Goal: Task Accomplishment & Management: Use online tool/utility

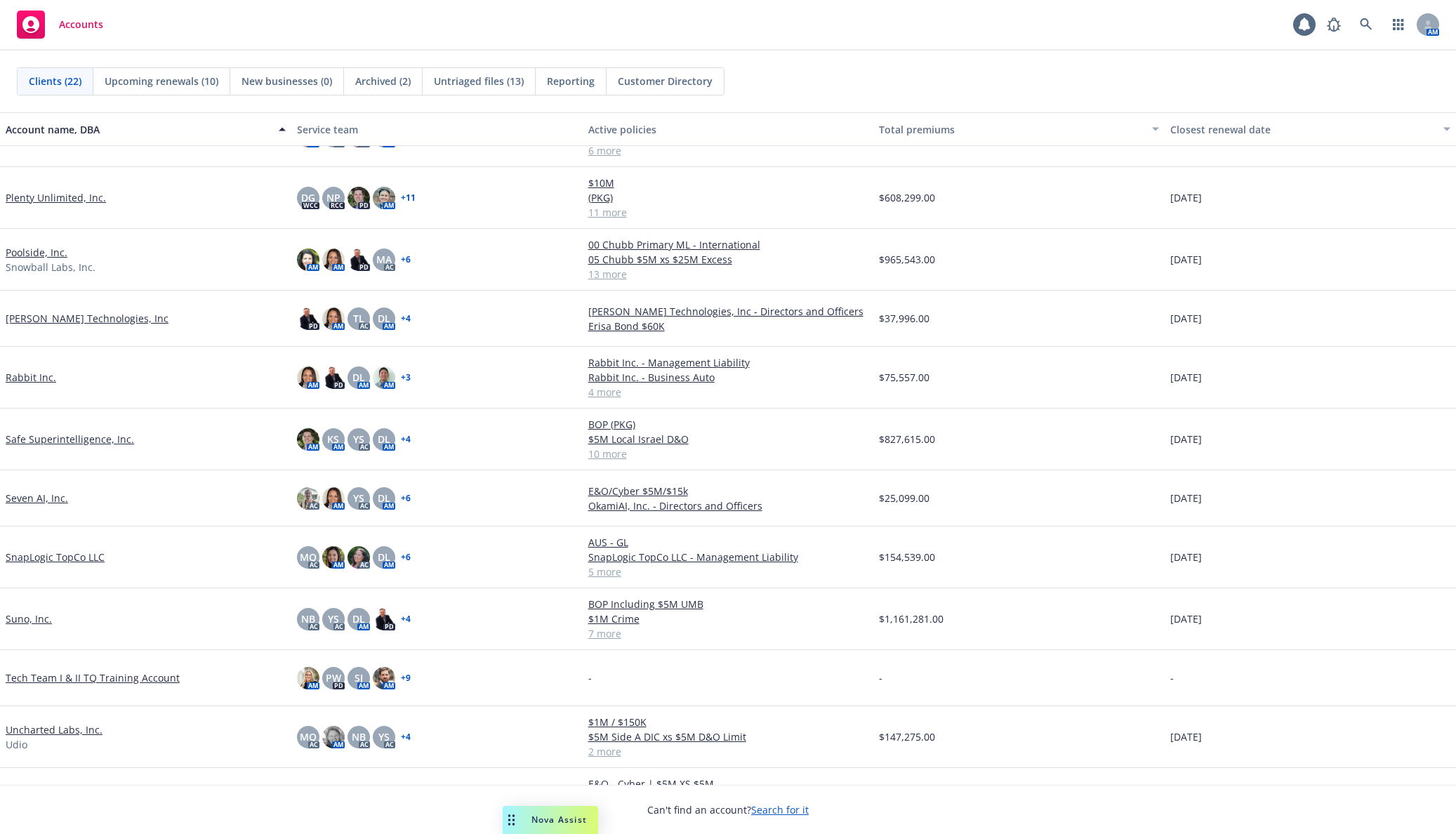
scroll to position [585, 0]
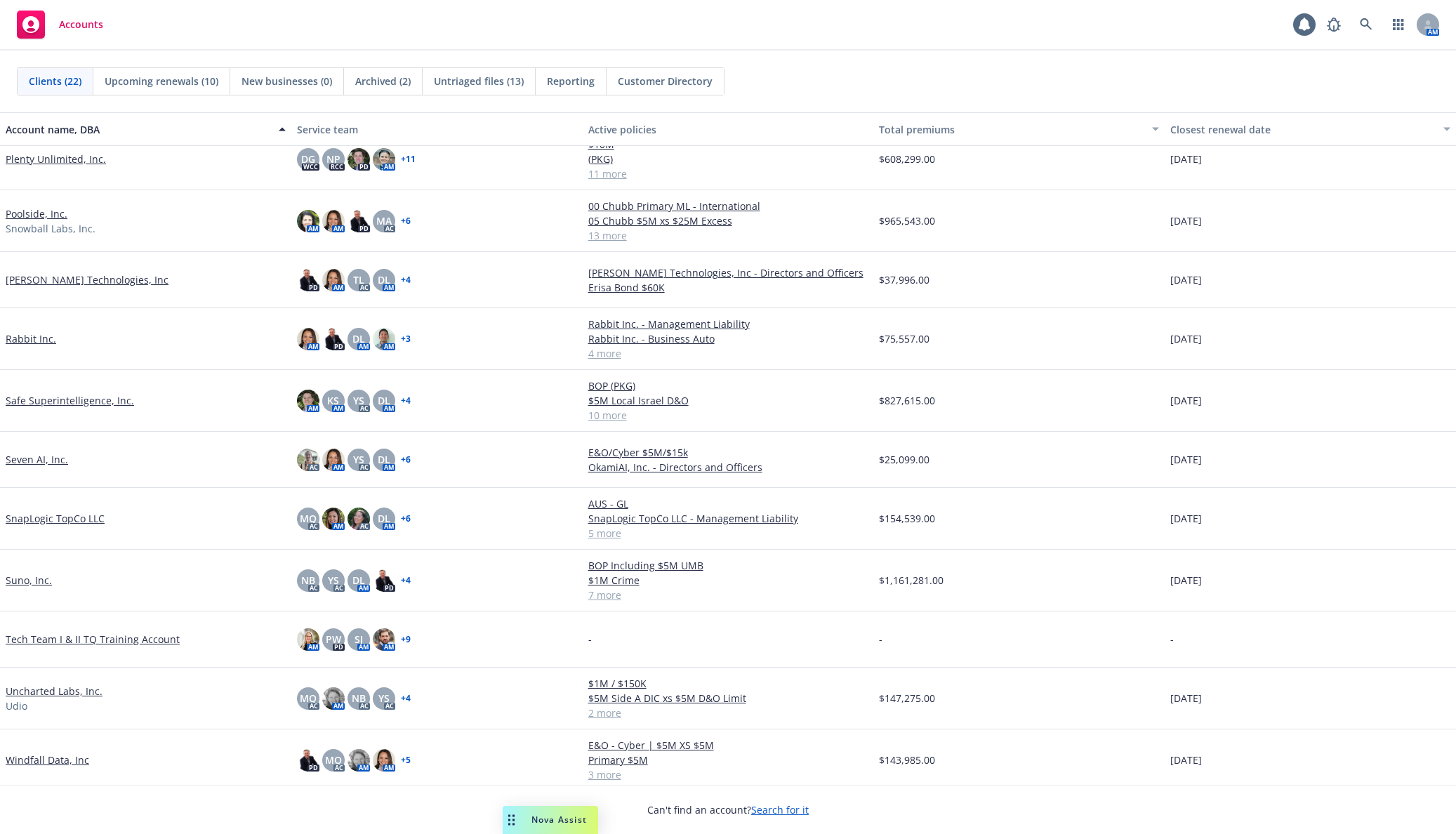
click at [40, 511] on link "SnapLogic TopCo LLC" at bounding box center [55, 519] width 99 height 15
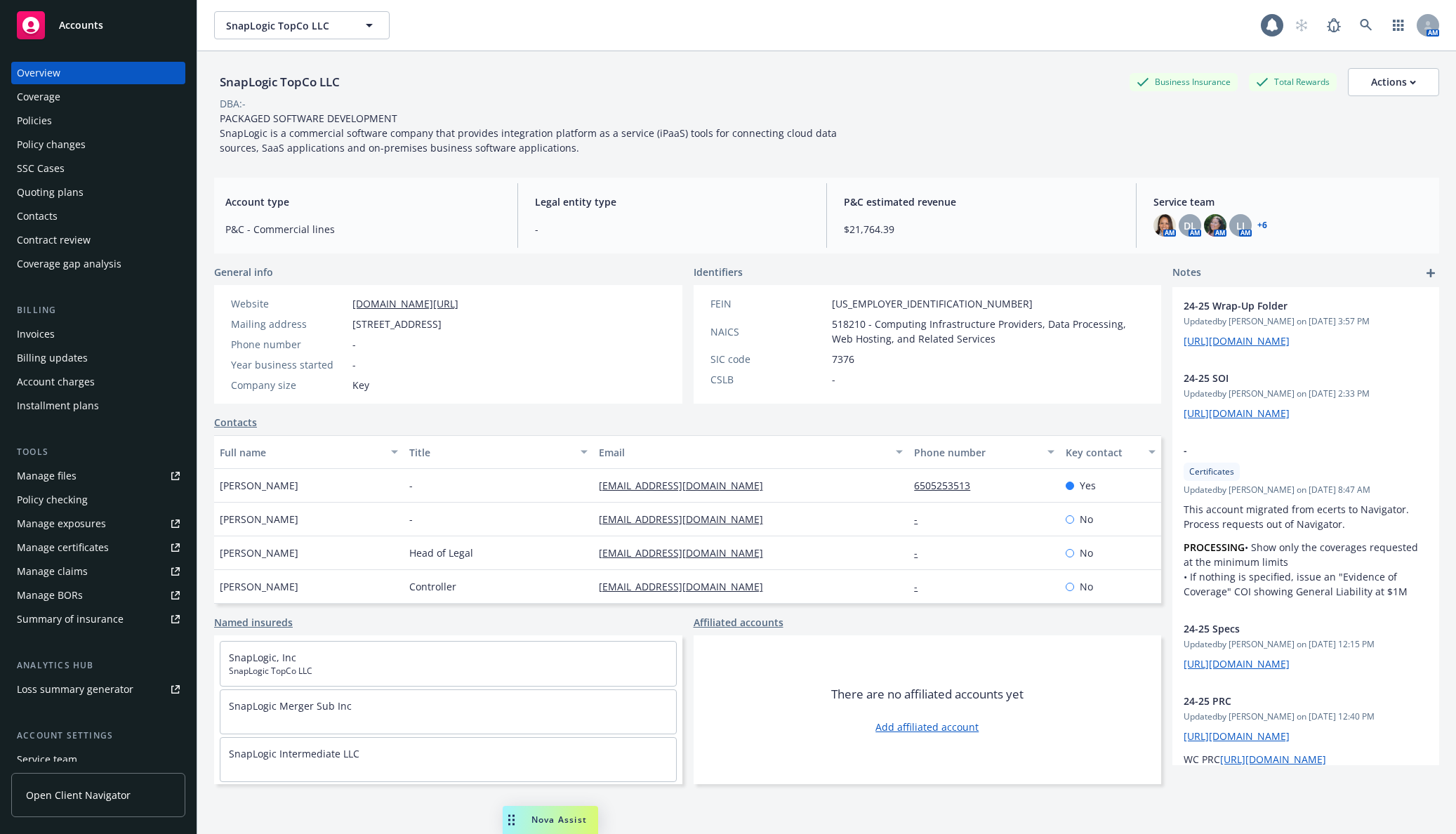
click at [119, 609] on div "Summary of insurance" at bounding box center [70, 620] width 107 height 22
click at [116, 119] on div "Policies" at bounding box center [99, 121] width 163 height 22
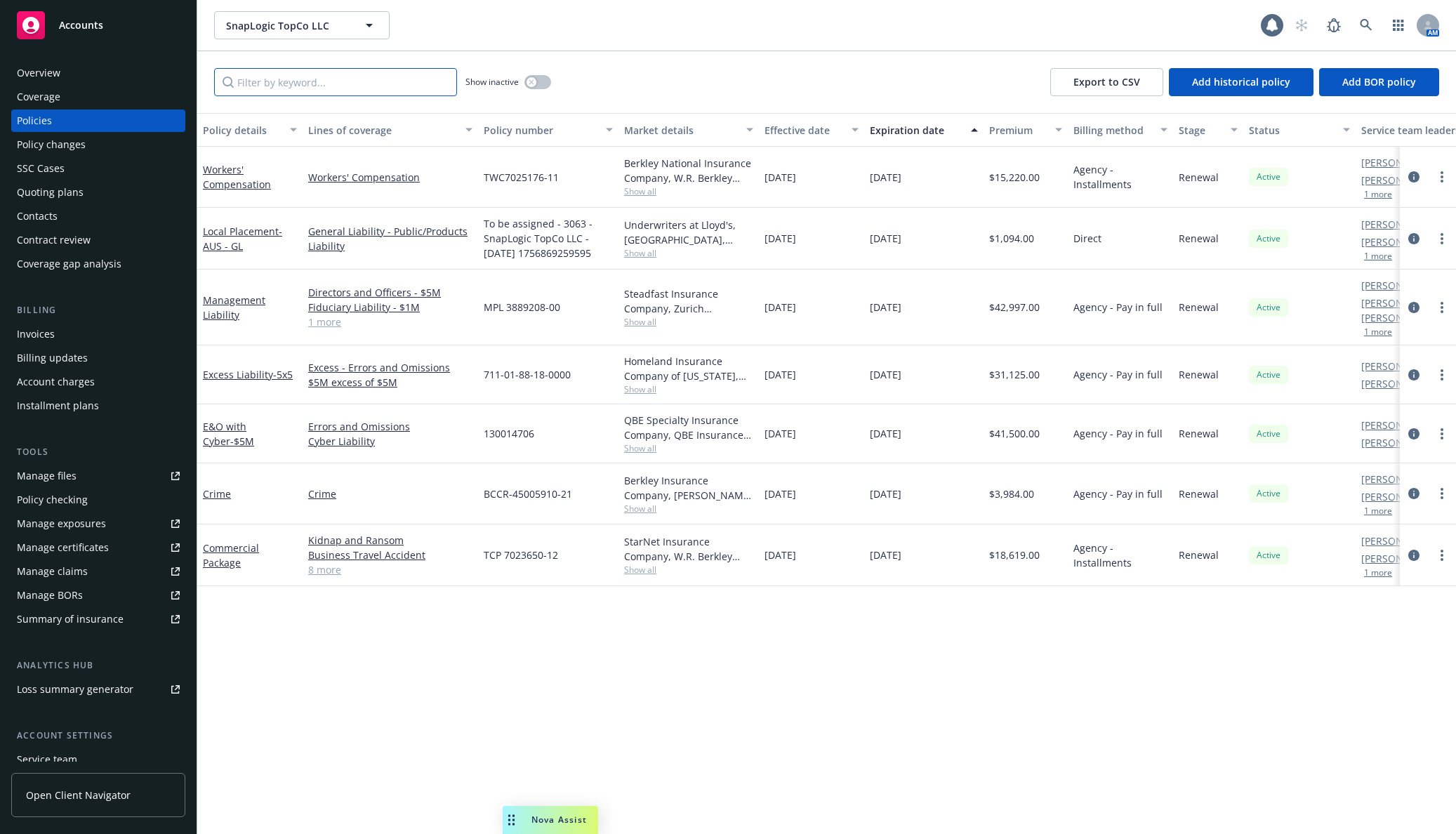
click at [275, 73] on input "Filter by keyword..." at bounding box center [335, 82] width 243 height 28
click at [223, 242] on span "- AUS - GL" at bounding box center [243, 239] width 79 height 28
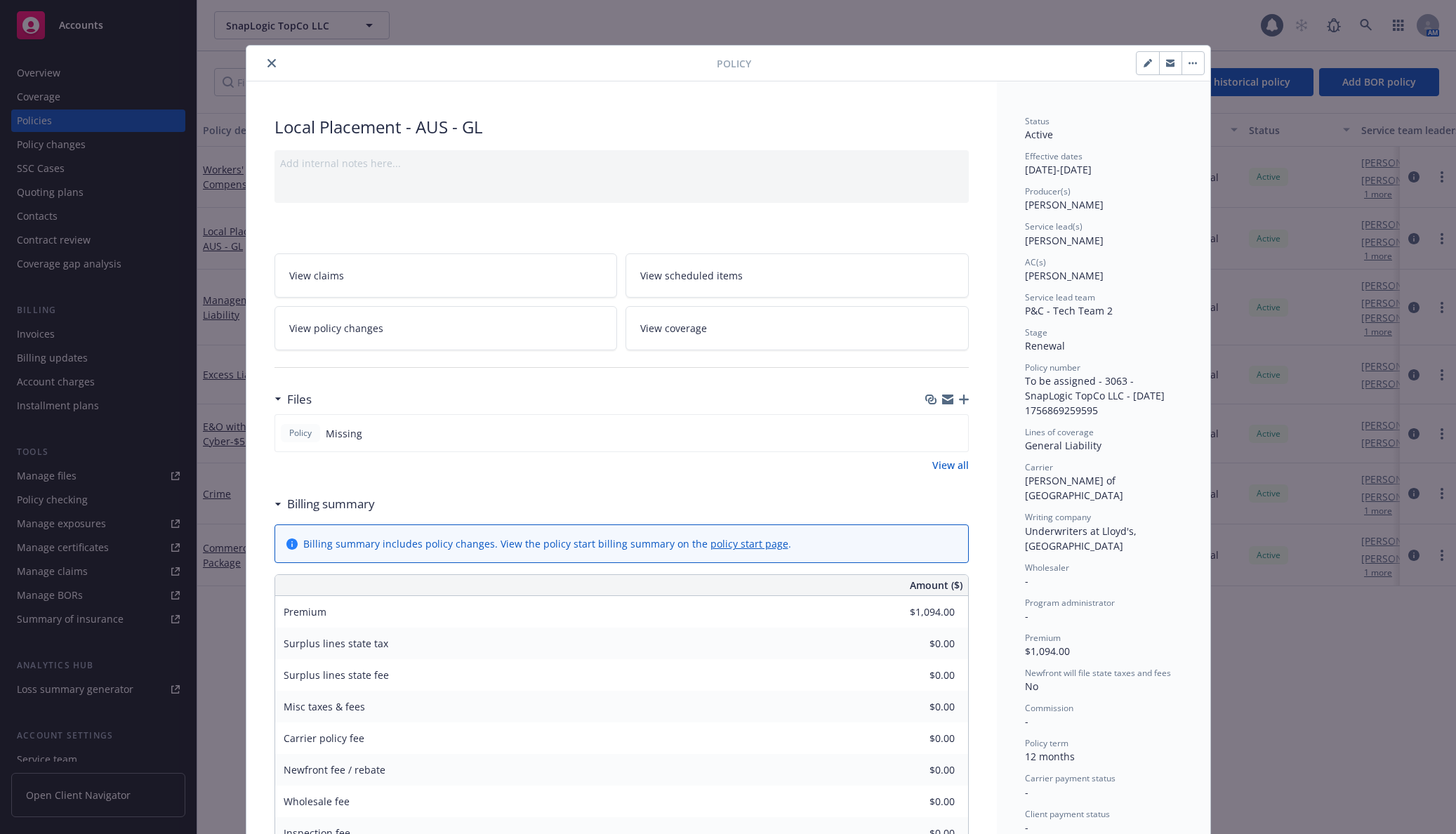
click at [259, 47] on div "Policy" at bounding box center [728, 63] width 963 height 36
click at [268, 65] on icon "close" at bounding box center [271, 63] width 8 height 8
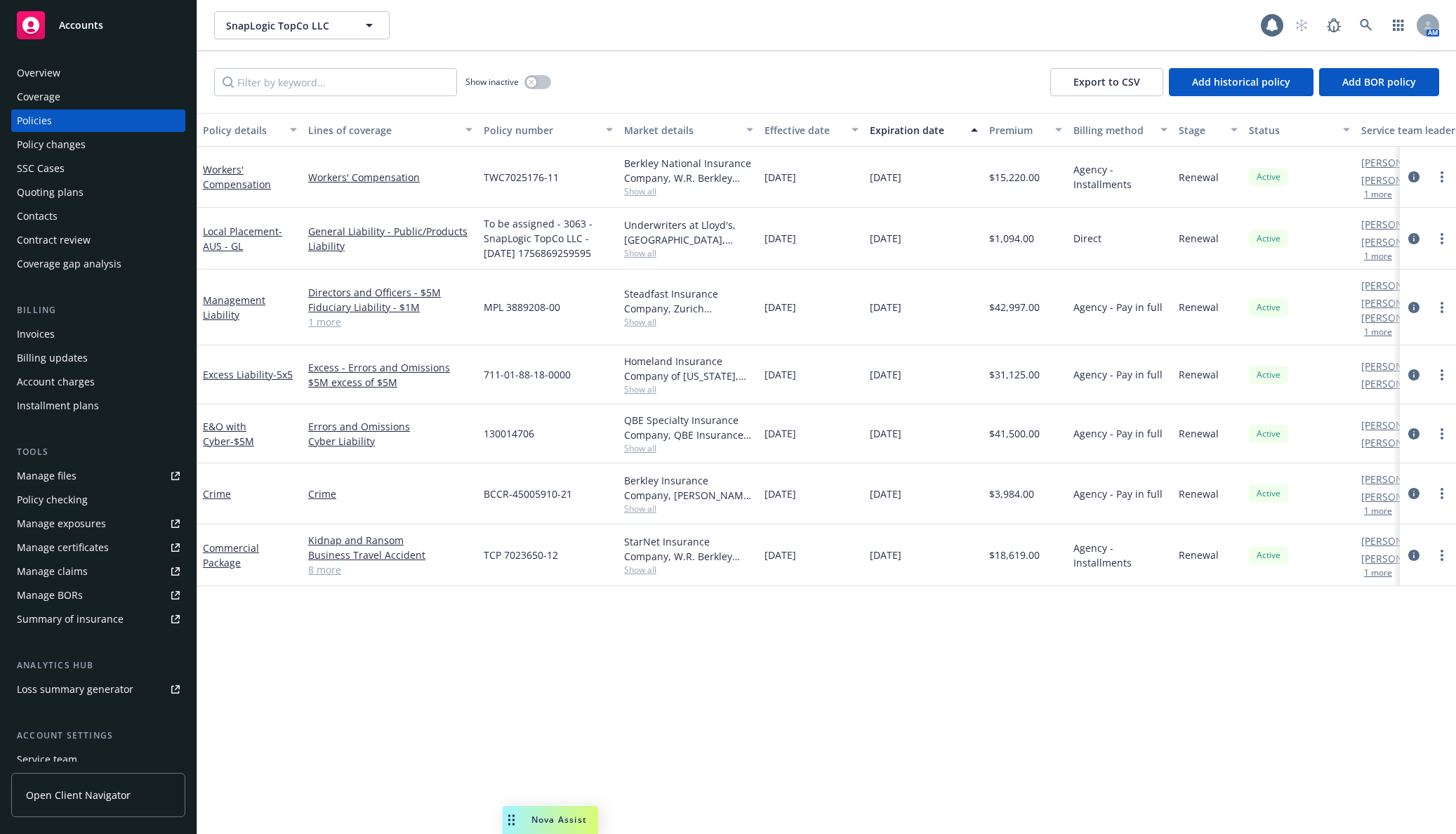
click at [46, 81] on div "Overview" at bounding box center [39, 73] width 43 height 22
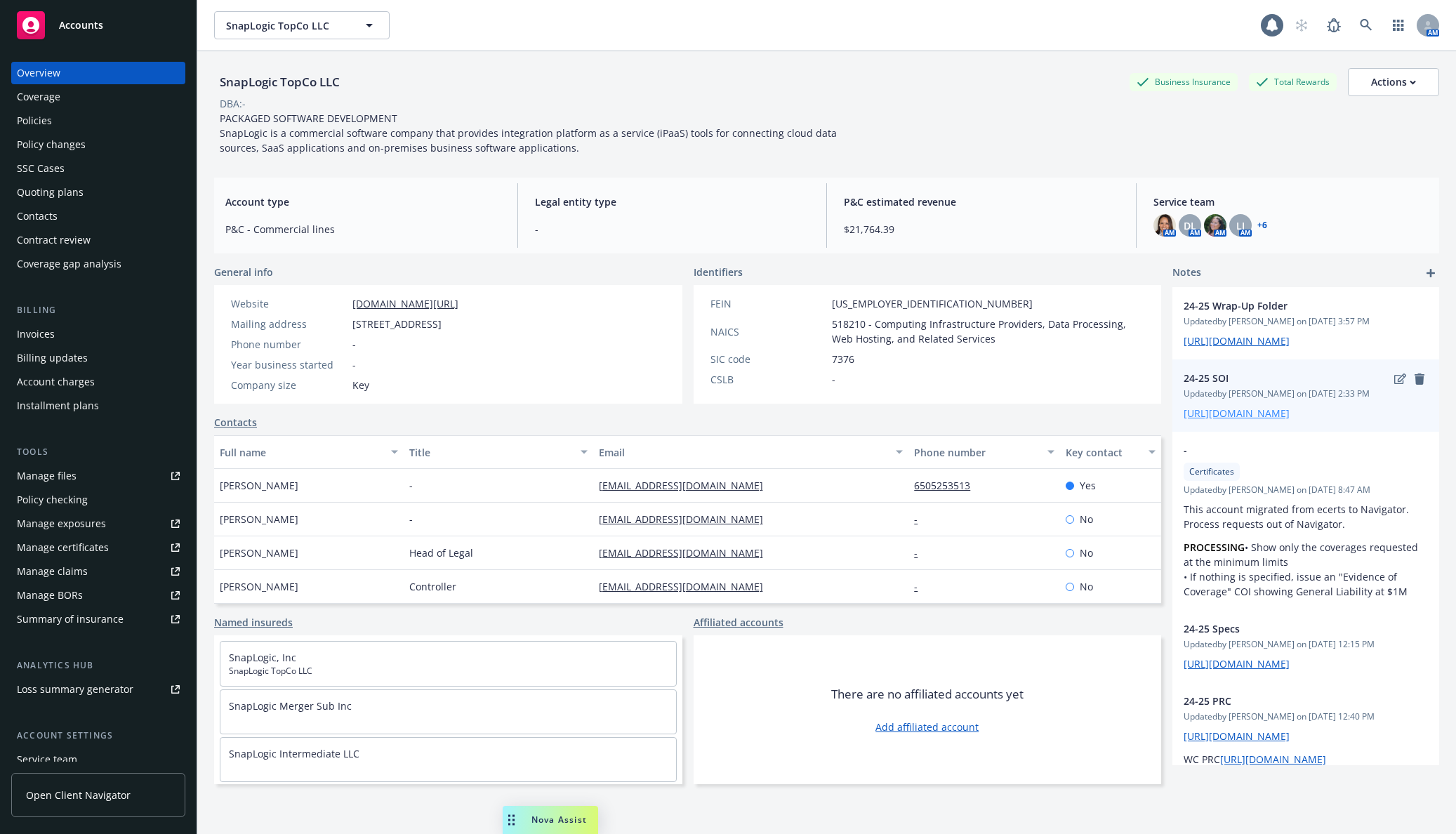
click at [1207, 420] on link "[URL][DOMAIN_NAME]" at bounding box center [1237, 414] width 106 height 13
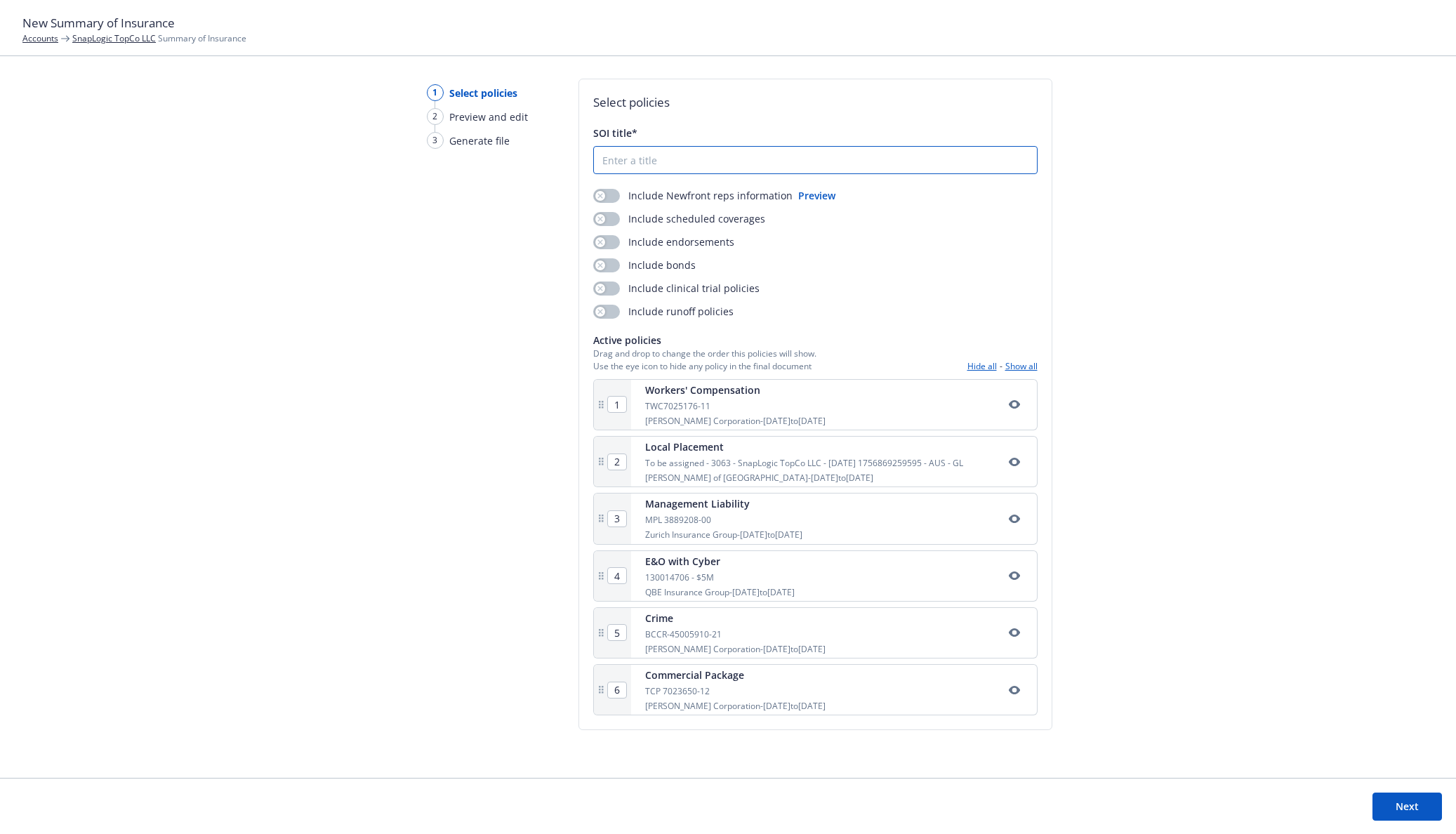
click at [644, 165] on input "SOI title*" at bounding box center [815, 161] width 443 height 27
type input "Summary of Insurance"
click at [607, 203] on div "Include Newfront reps information Preview Include scheduled coverages Include e…" at bounding box center [815, 253] width 444 height 131
click at [607, 196] on button "button" at bounding box center [607, 196] width 27 height 14
click at [607, 210] on div "Include Newfront reps information Preview Include scheduled coverages Include e…" at bounding box center [815, 253] width 444 height 131
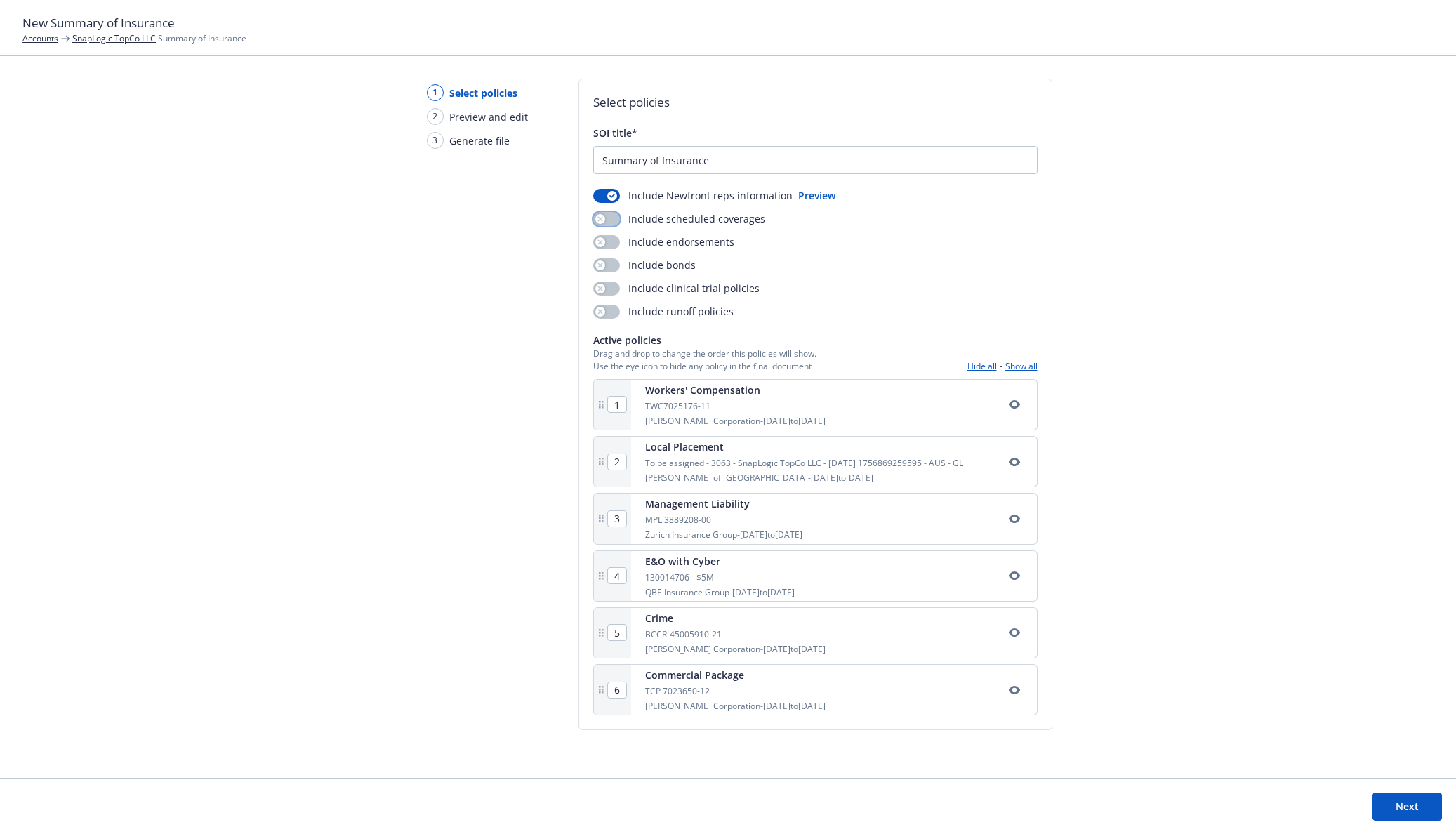
click at [607, 216] on button "button" at bounding box center [607, 219] width 27 height 14
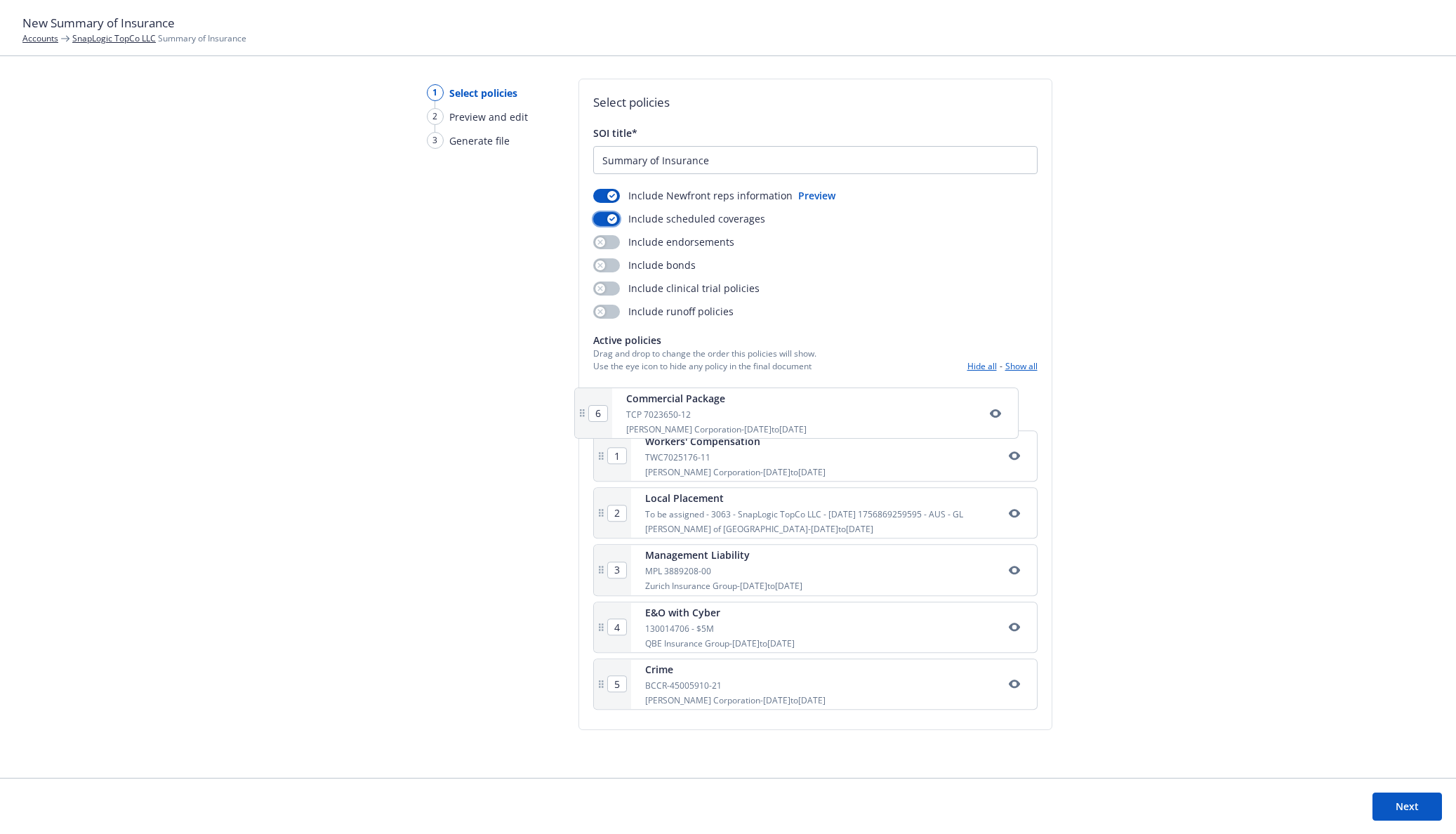
drag, startPoint x: 596, startPoint y: 688, endPoint x: 581, endPoint y: 408, distance: 280.4
click at [581, 408] on div "Select policies SOI title* Summary of Insurance Include Newfront reps informati…" at bounding box center [815, 404] width 474 height 652
type input "2"
type input "3"
type input "4"
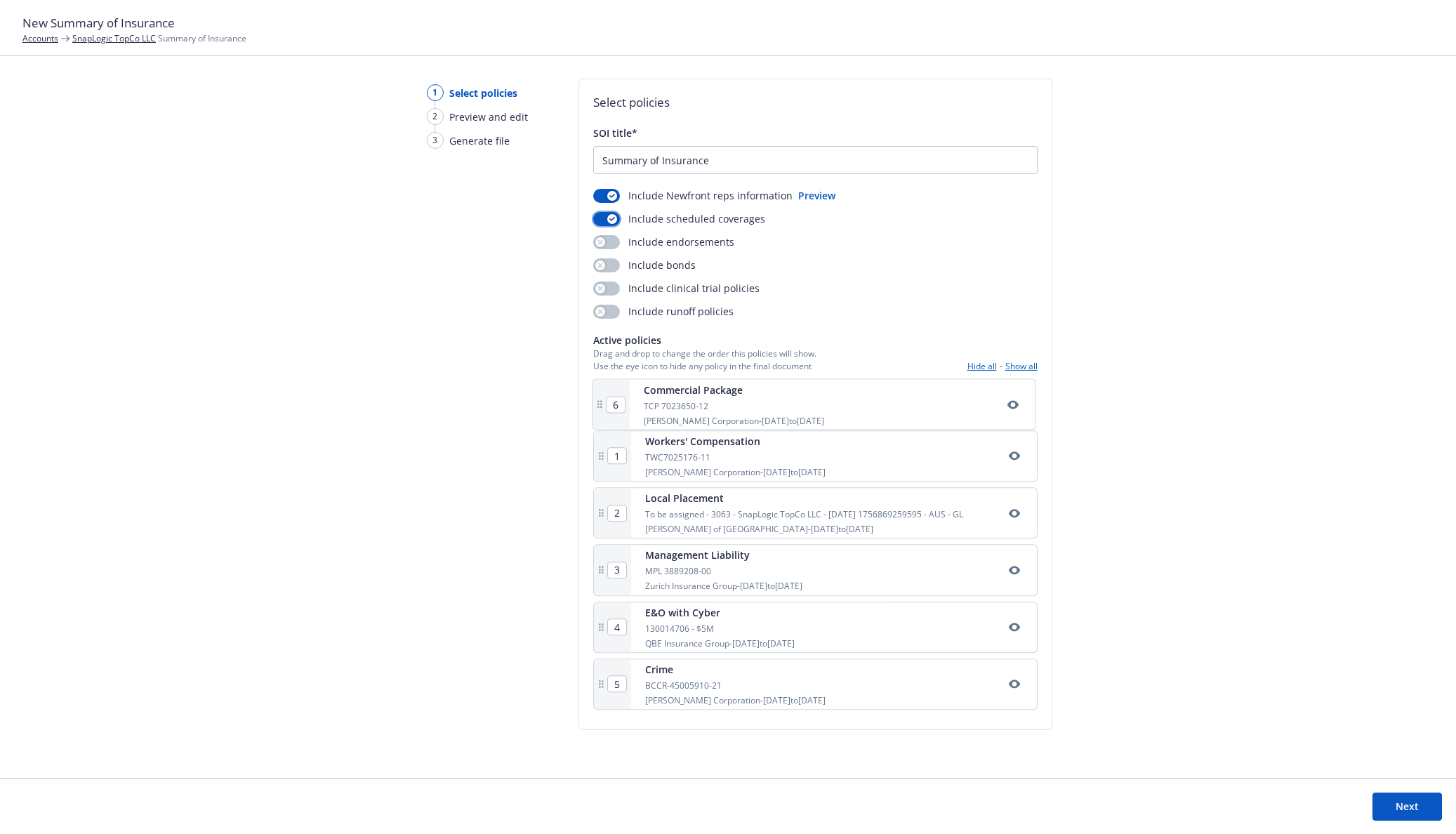
type input "5"
type input "6"
type input "1"
drag, startPoint x: 601, startPoint y: 693, endPoint x: 582, endPoint y: 455, distance: 238.8
click at [582, 455] on div "Select policies SOI title* Summary of Insurance Include Newfront reps informati…" at bounding box center [815, 404] width 474 height 652
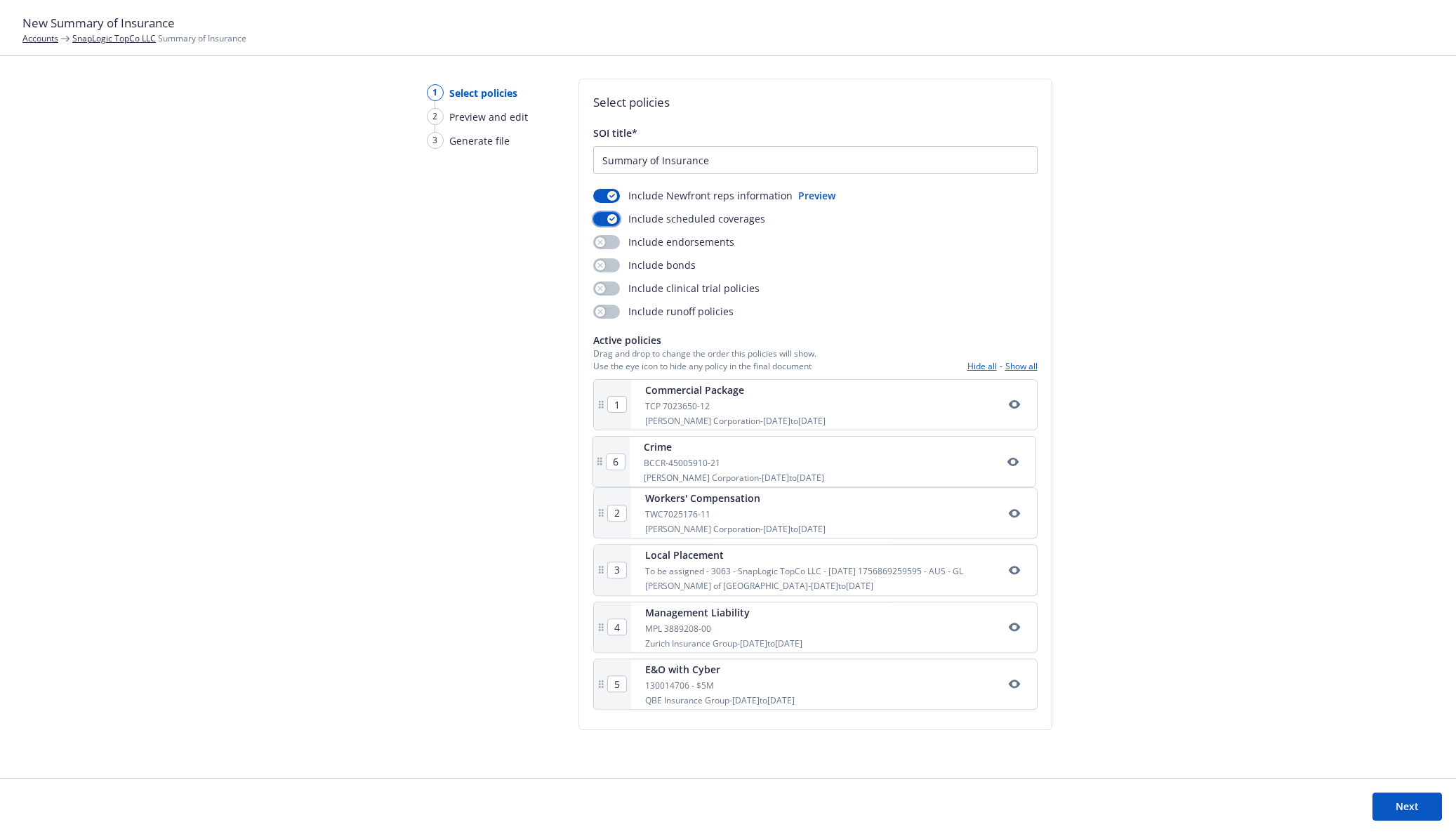
type input "3"
type input "4"
type input "5"
type input "6"
type input "2"
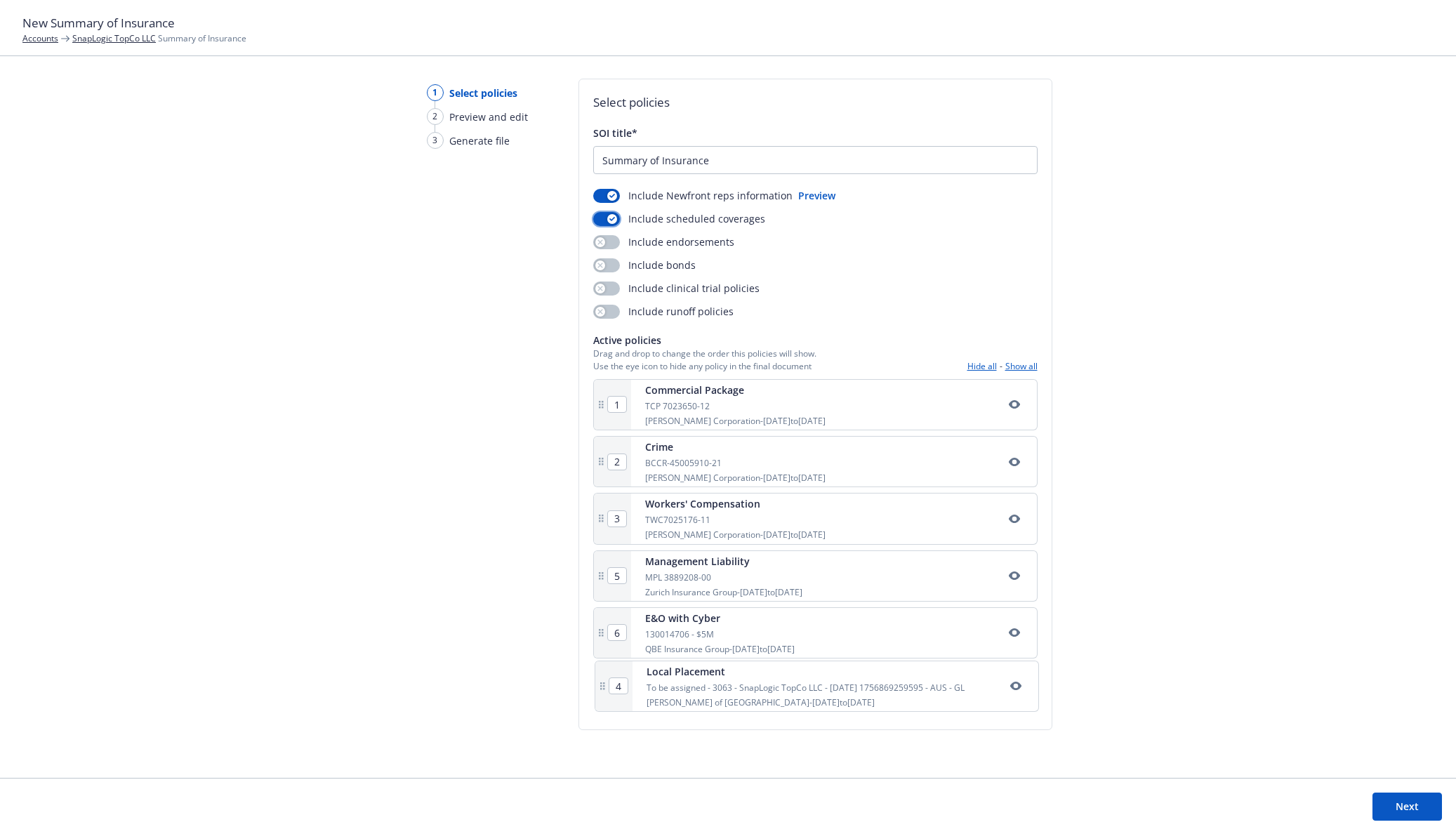
drag, startPoint x: 594, startPoint y: 579, endPoint x: 596, endPoint y: 693, distance: 114.0
click at [596, 693] on div "1 Commercial Package TCP 7023650-12 W.R. Berkley Corporation - 09/01/2025 to 09…" at bounding box center [815, 547] width 444 height 337
type input "6"
type input "4"
type input "5"
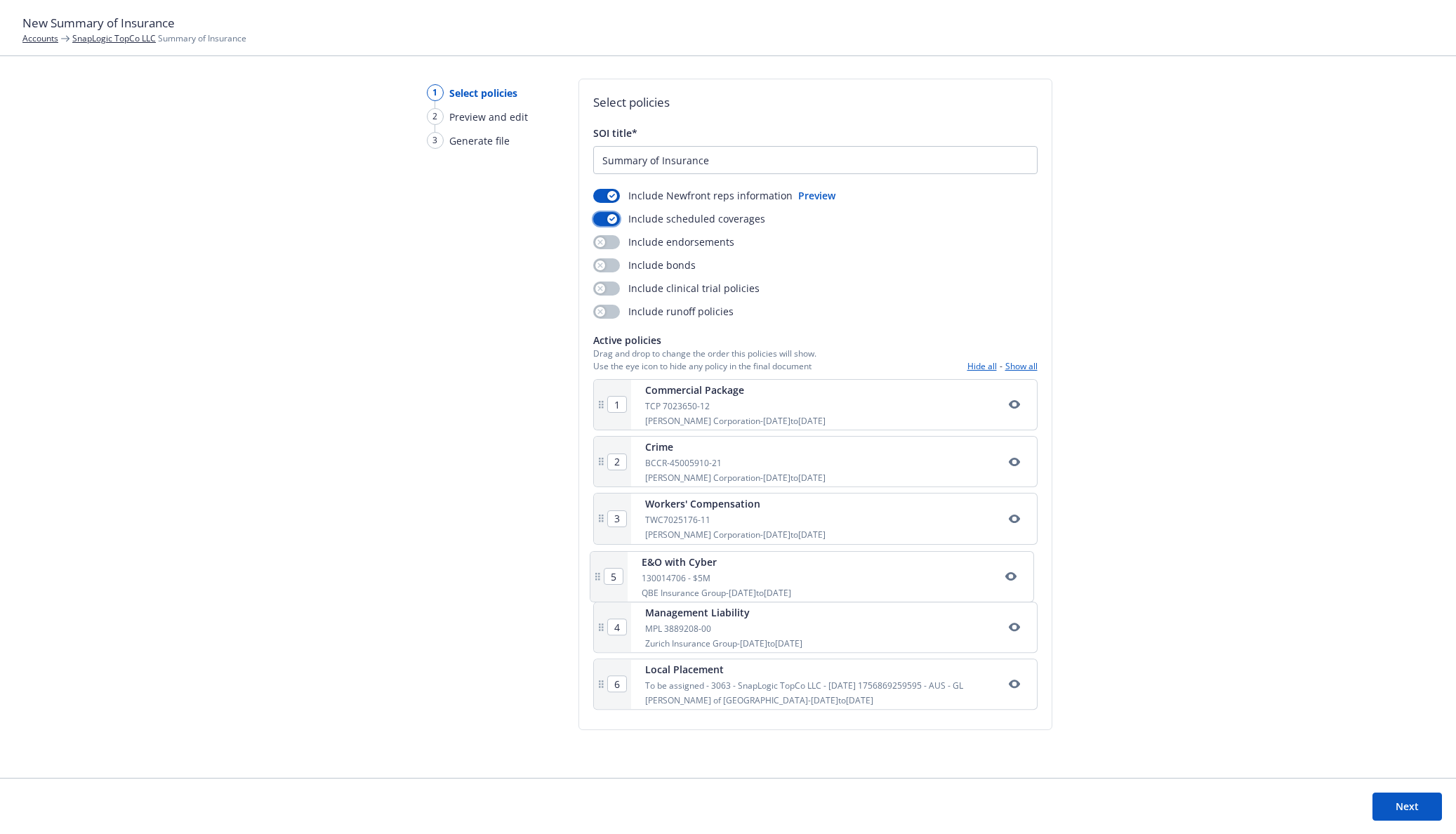
drag, startPoint x: 600, startPoint y: 632, endPoint x: 598, endPoint y: 567, distance: 65.0
click at [598, 567] on div "1 Commercial Package TCP 7023650-12 W.R. Berkley Corporation - 09/01/2025 to 09…" at bounding box center [815, 547] width 444 height 337
type input "5"
type input "4"
click at [1393, 791] on footer "Next" at bounding box center [728, 806] width 1456 height 56
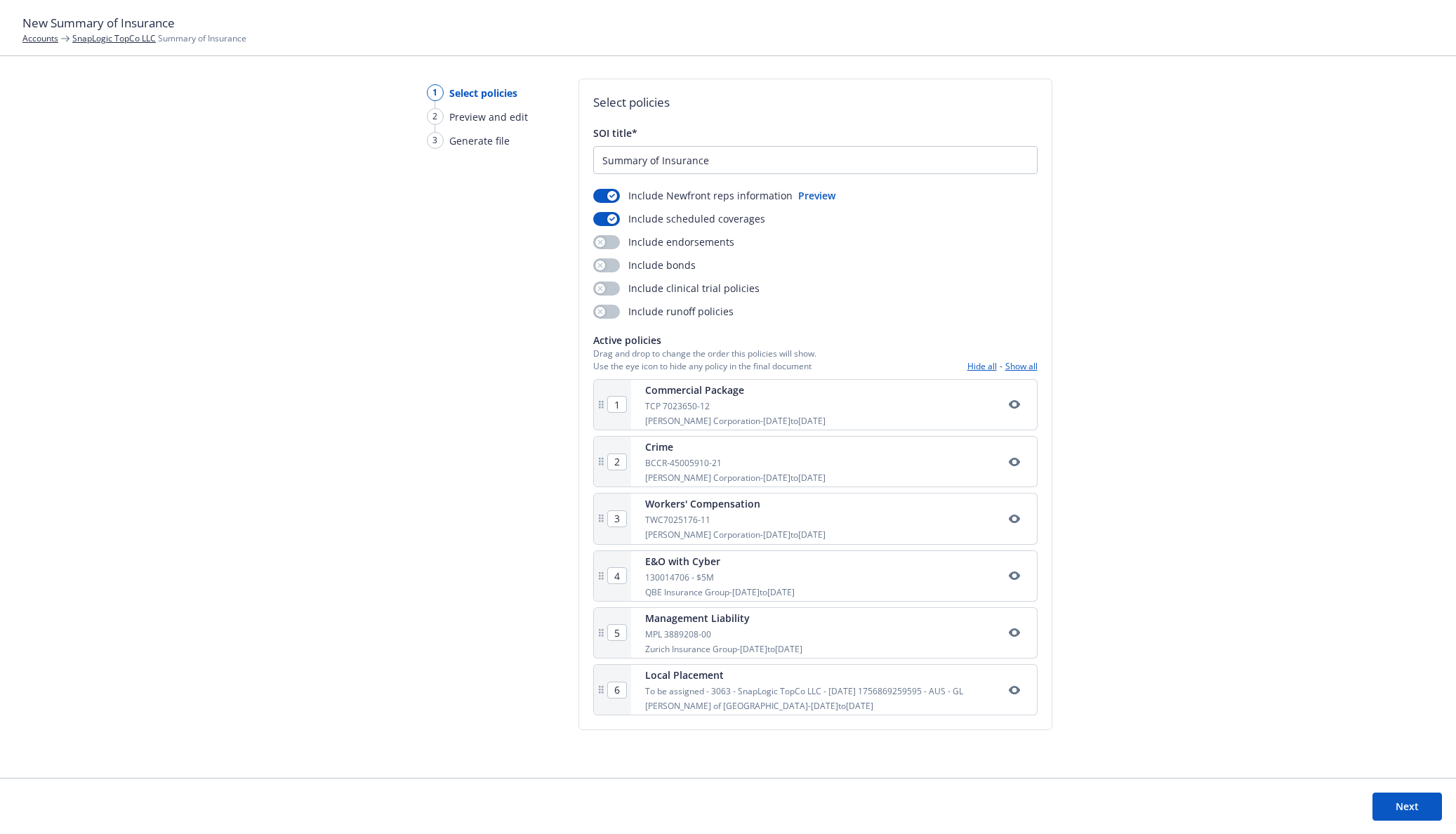
click at [1398, 800] on button "Next" at bounding box center [1407, 807] width 69 height 28
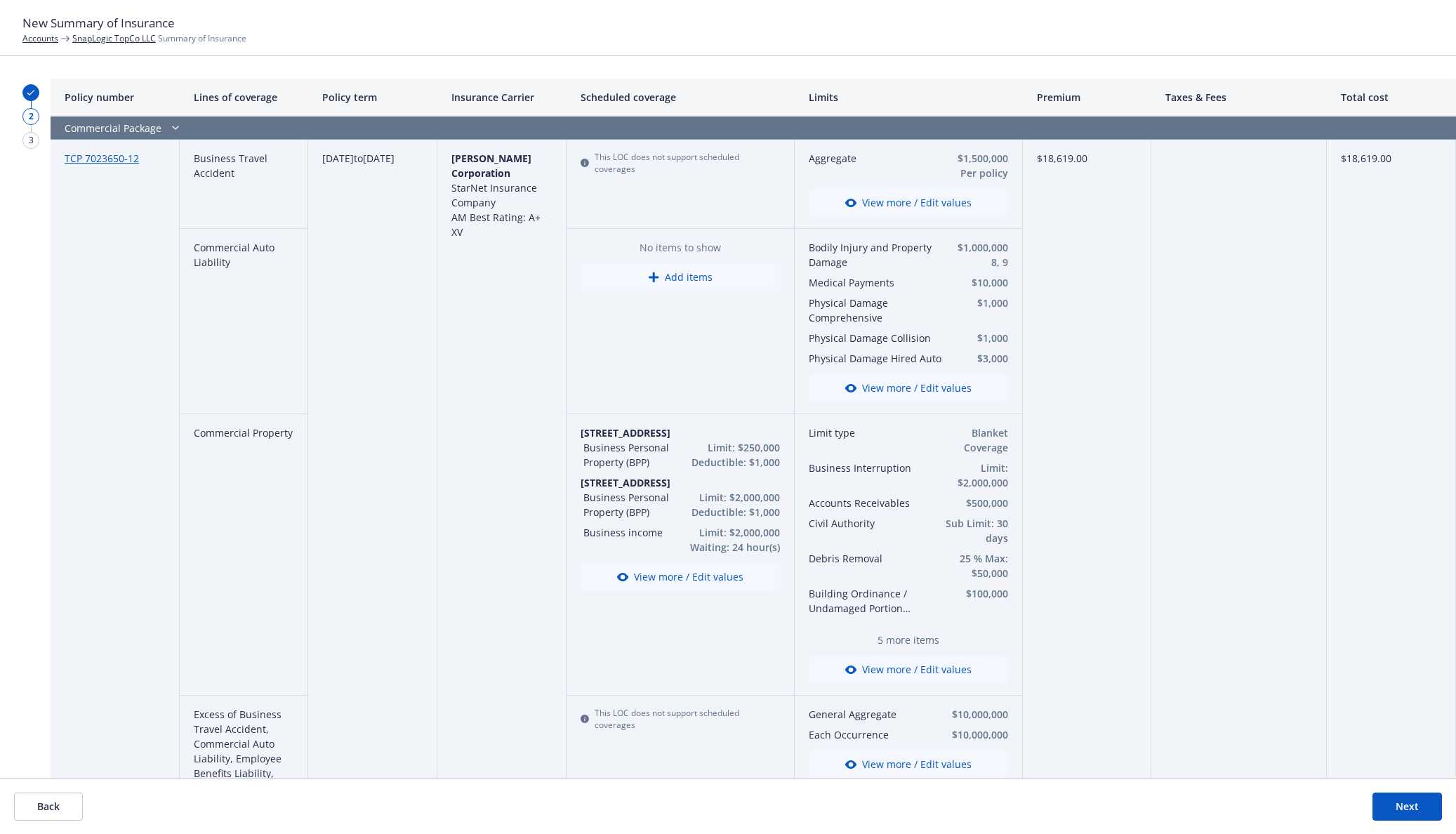
click at [1416, 805] on button "Next" at bounding box center [1407, 807] width 69 height 28
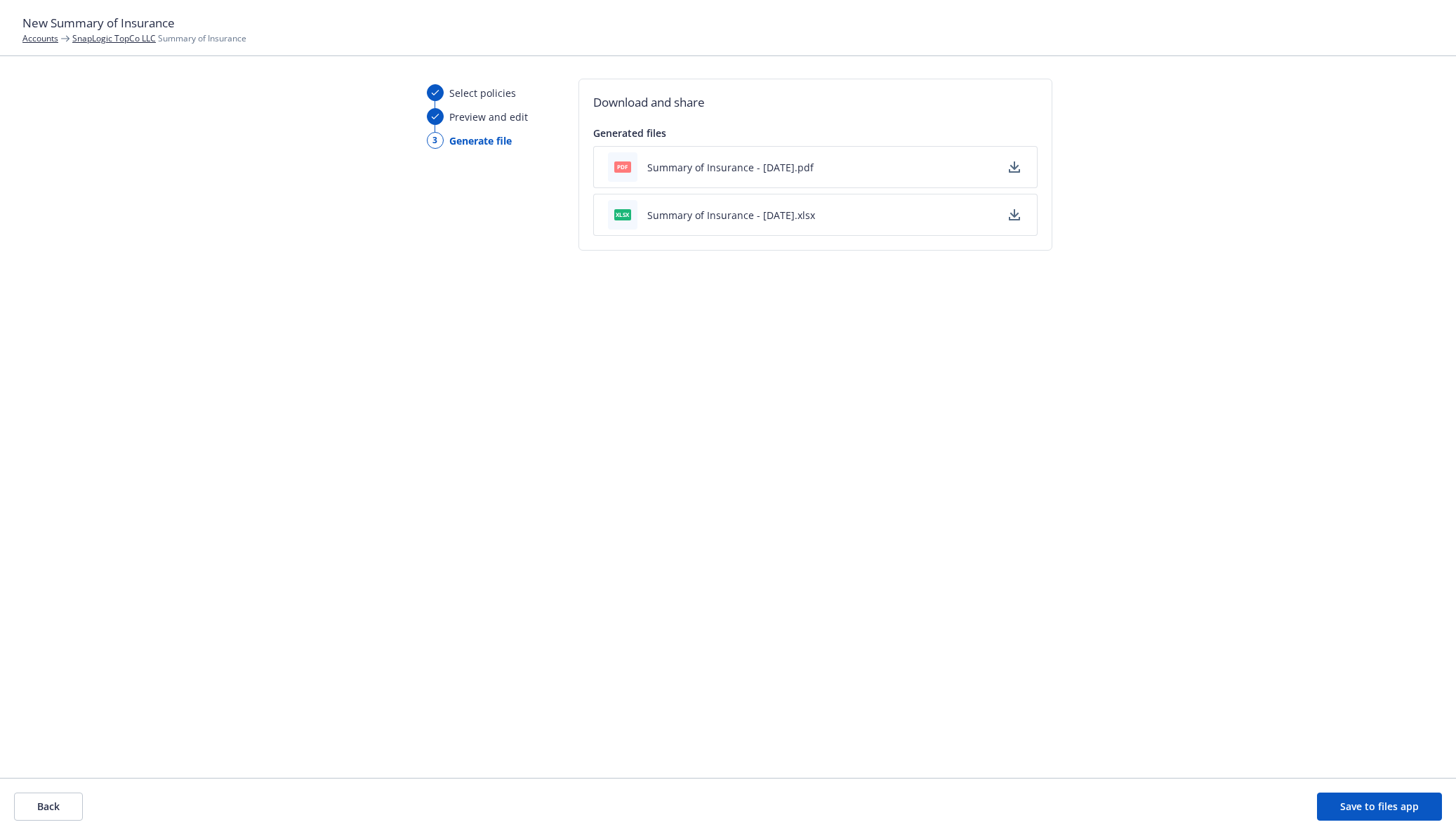
click at [780, 175] on div "pdf Summary of Insurance - 09/23/2025.pdf" at bounding box center [711, 167] width 206 height 30
click at [778, 164] on button "Summary of Insurance - 09/23/2025.pdf" at bounding box center [730, 167] width 166 height 15
click at [41, 805] on button "Back" at bounding box center [49, 807] width 69 height 28
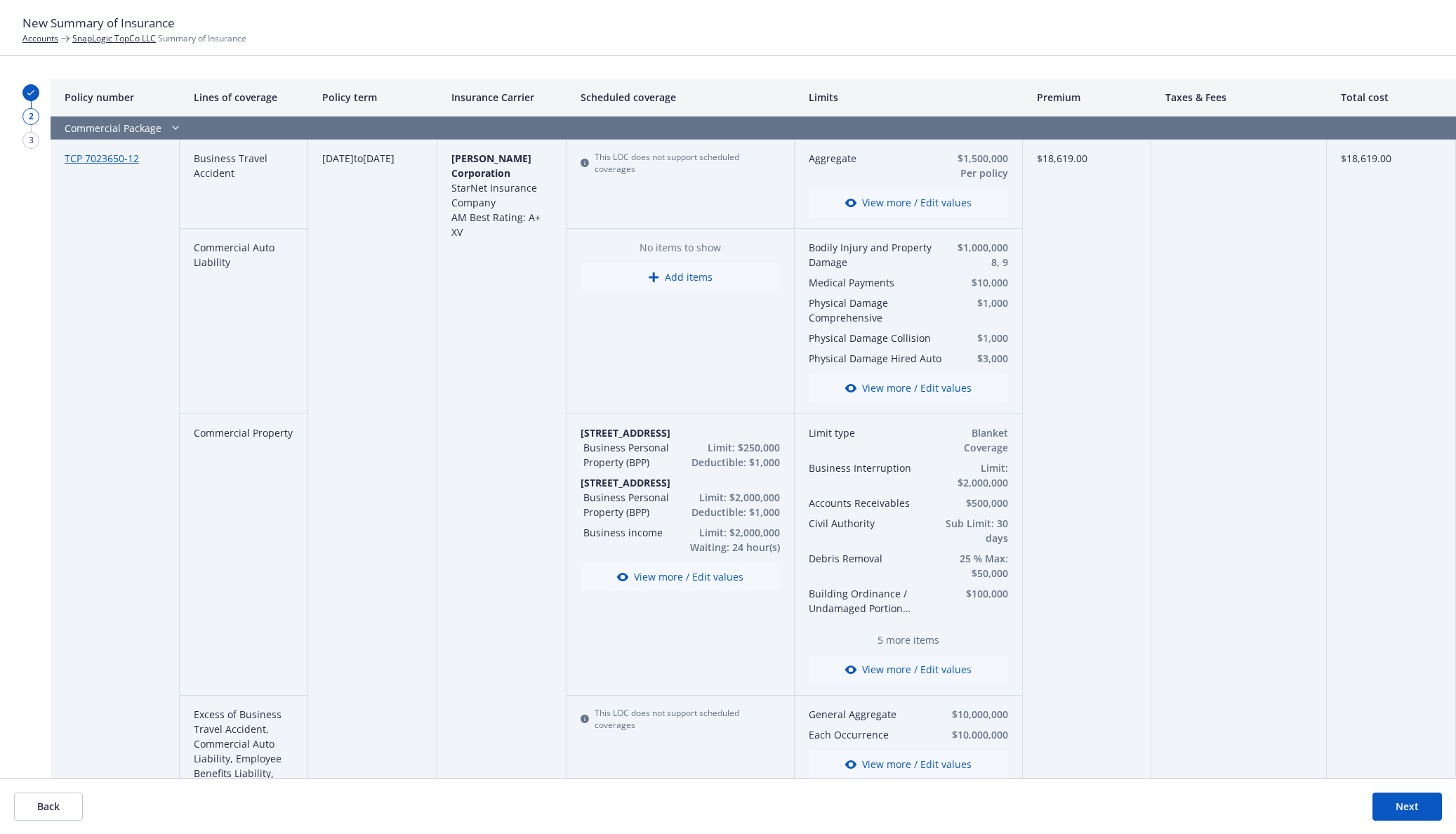
click at [916, 673] on button "View more / Edit values" at bounding box center [908, 670] width 199 height 28
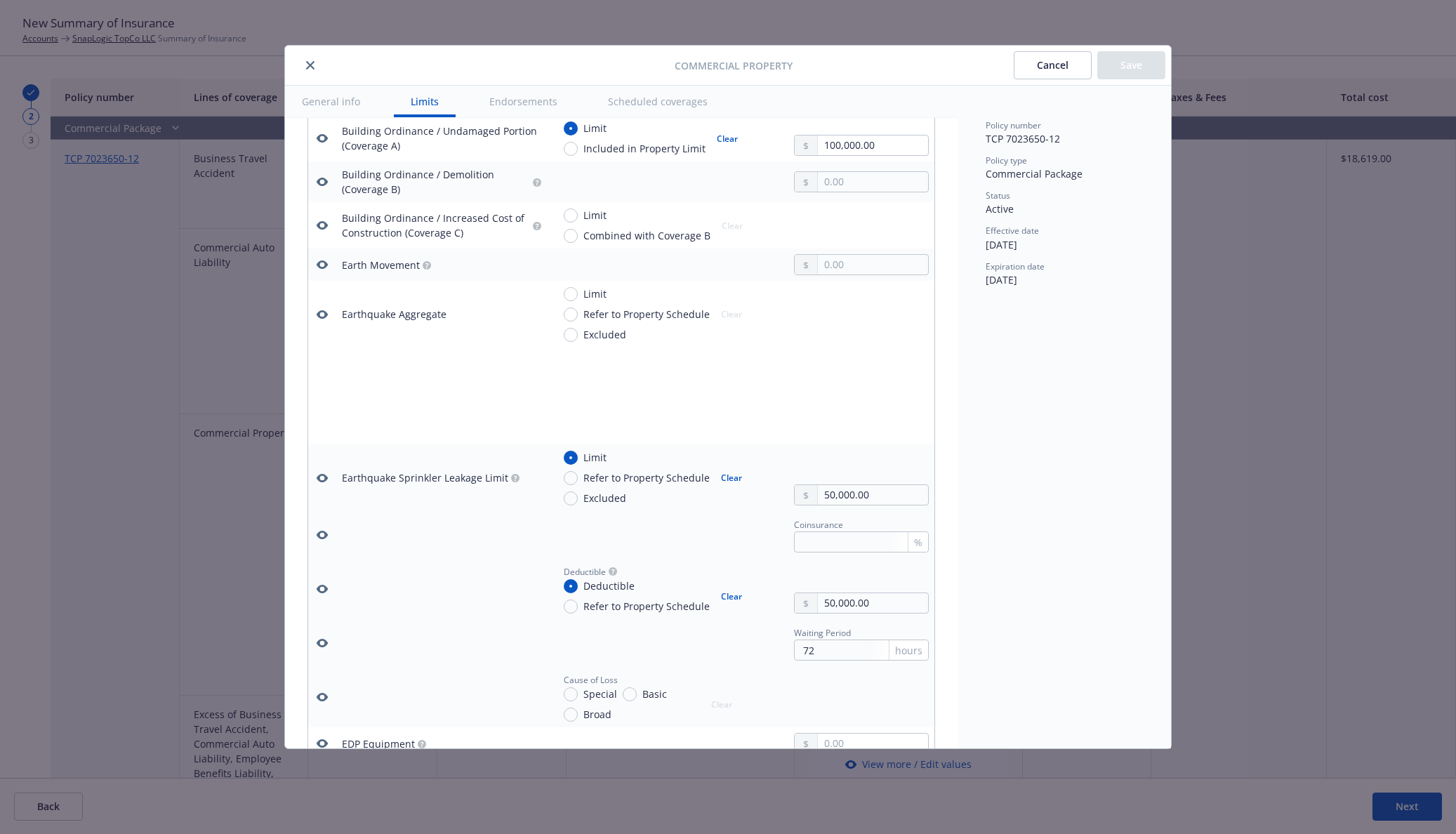
scroll to position [1563, 0]
click at [833, 491] on input "50,000.00" at bounding box center [873, 494] width 110 height 19
click at [833, 491] on input "50,000.00" at bounding box center [873, 494] width 110 height 19
click at [569, 477] on input "Refer to Property Schedule" at bounding box center [570, 477] width 14 height 14
radio input "true"
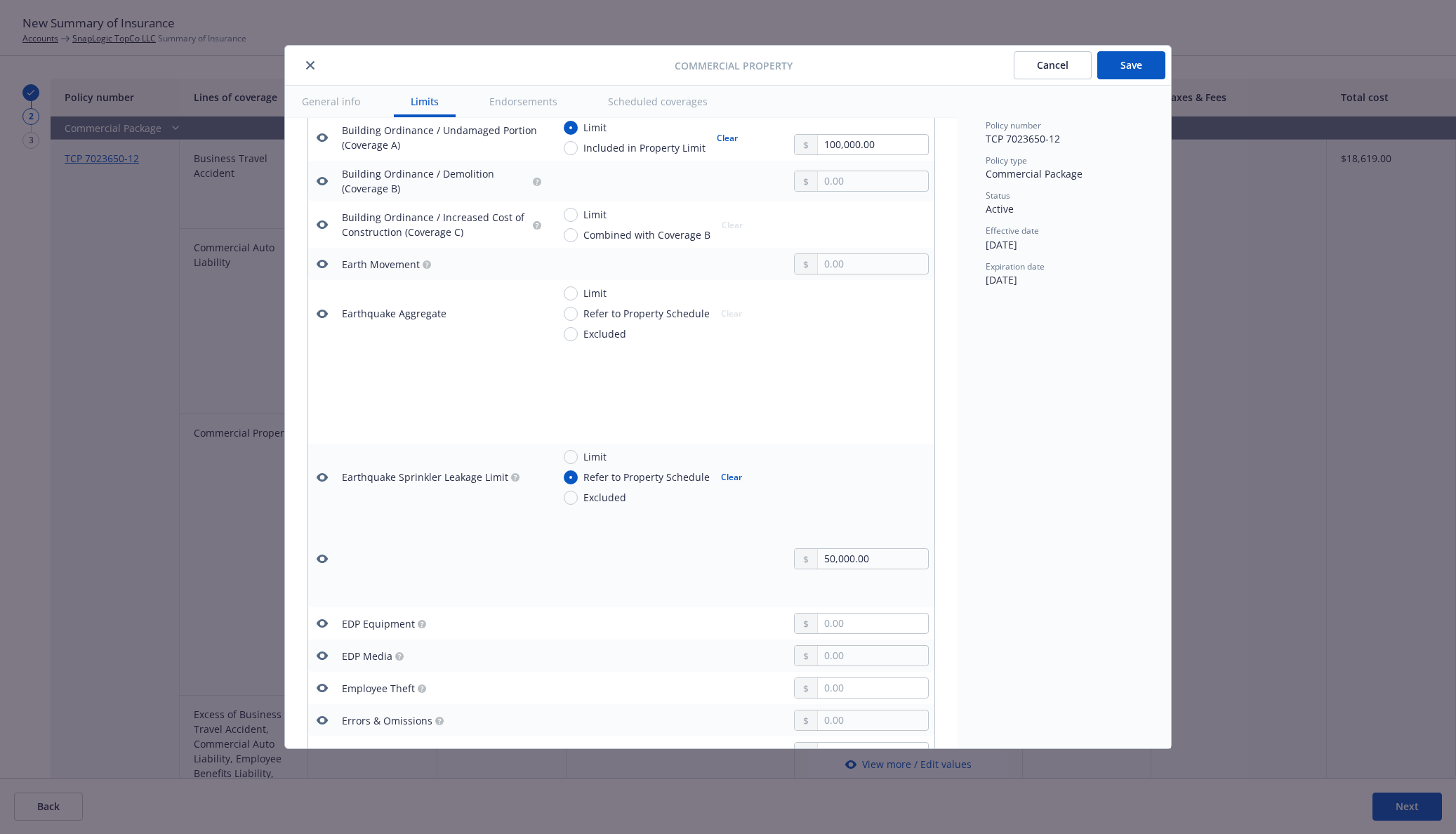
click at [573, 448] on td "Limit Refer to Property Schedule Excluded Clear" at bounding box center [740, 476] width 387 height 66
click at [570, 461] on input "Limit" at bounding box center [570, 457] width 14 height 14
radio input "true"
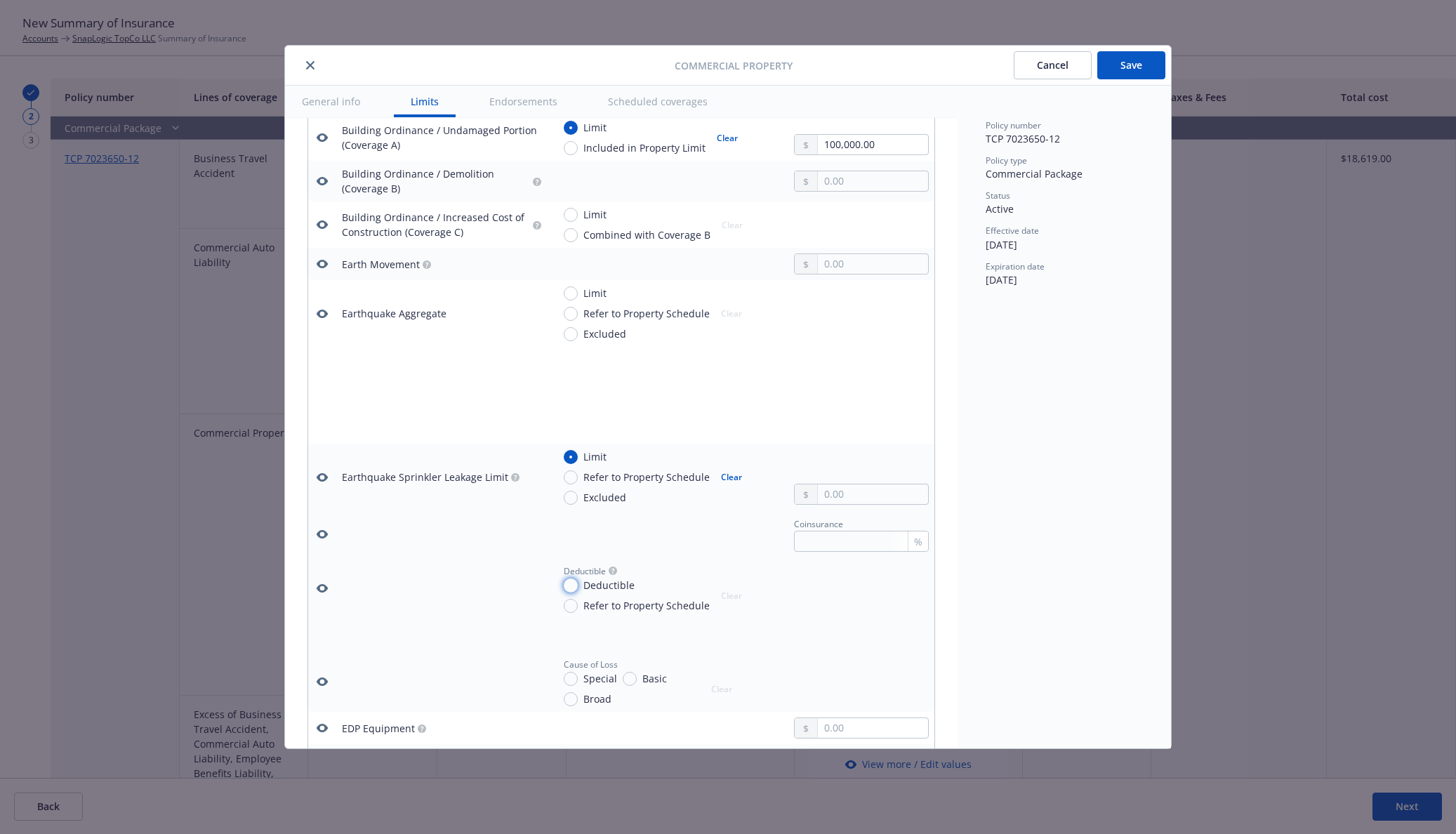
click at [569, 584] on input "Deductible" at bounding box center [570, 585] width 14 height 14
radio input "true"
click at [841, 601] on input "text" at bounding box center [873, 603] width 110 height 19
type input "50,000.00"
click at [828, 648] on input "text" at bounding box center [861, 650] width 135 height 21
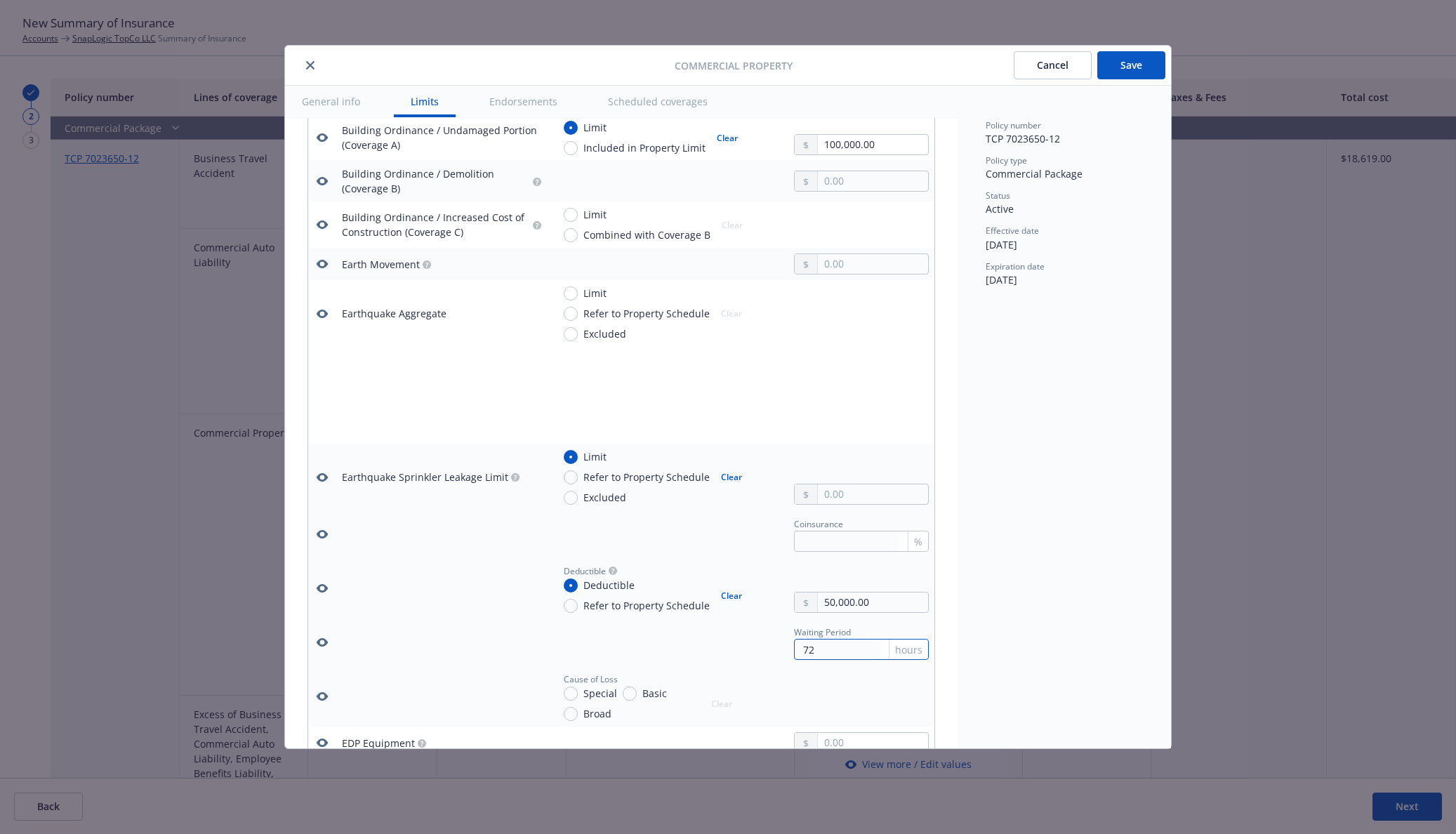
type input "72"
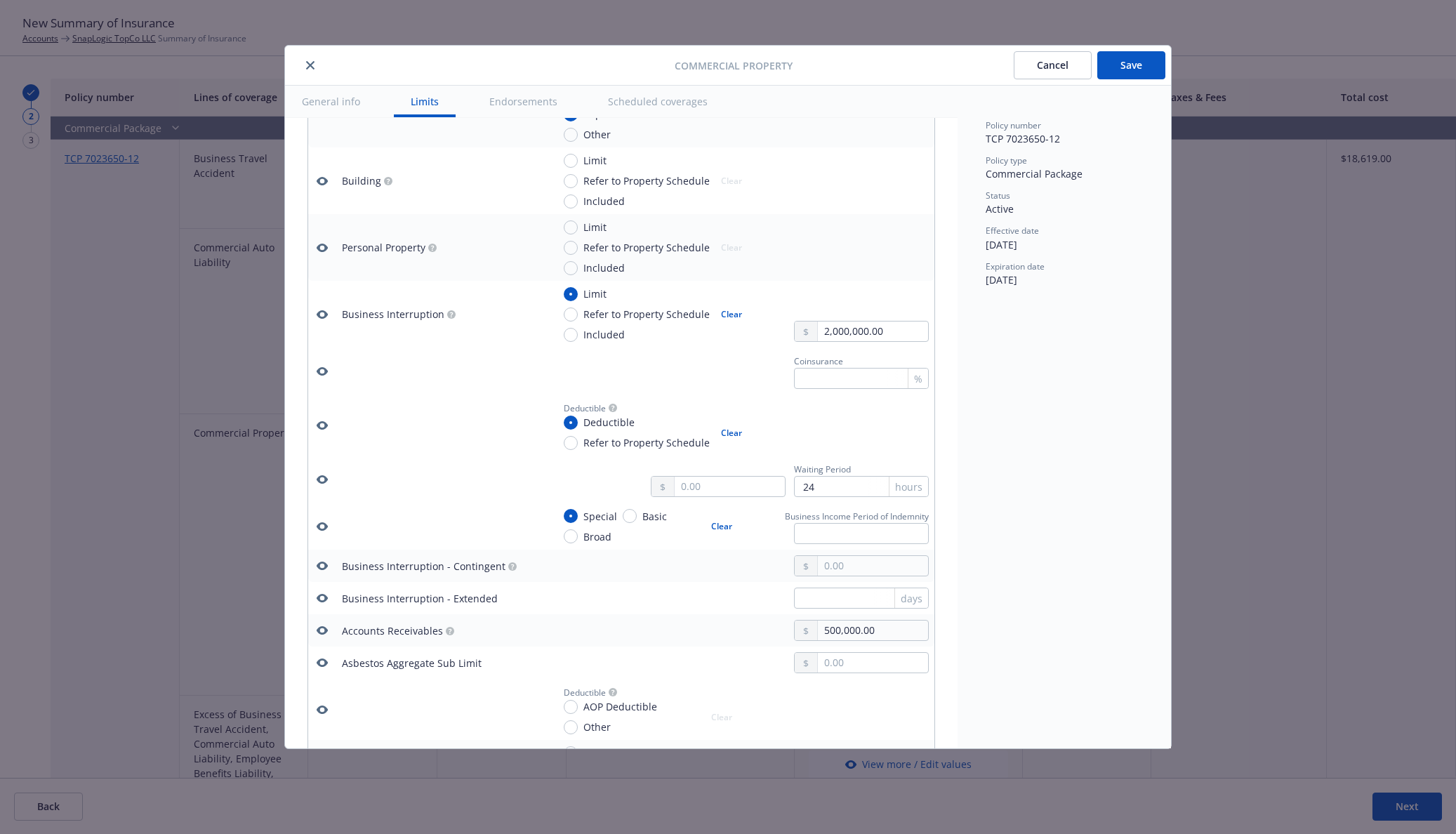
scroll to position [732, 0]
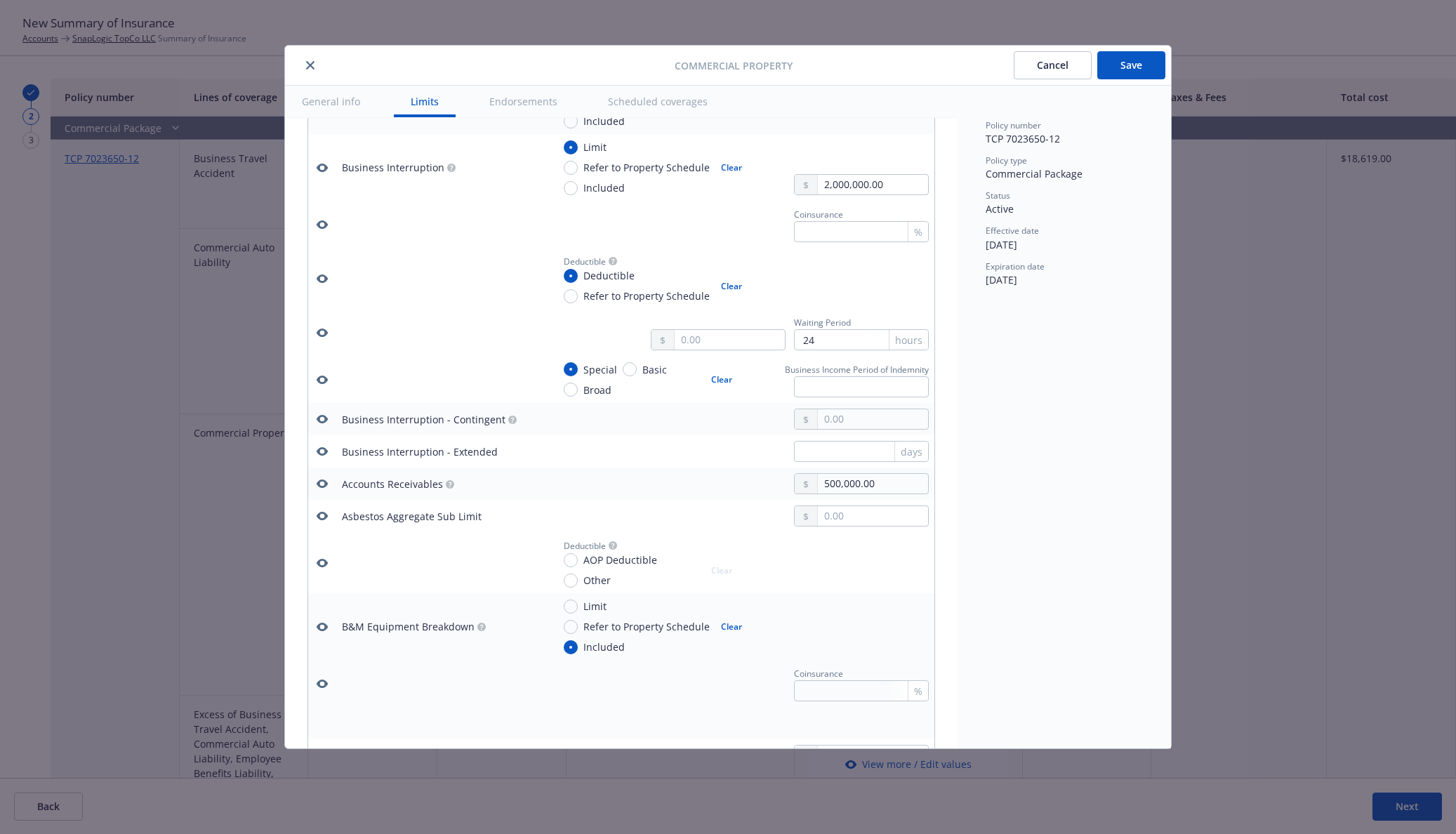
click at [322, 486] on icon "button" at bounding box center [322, 483] width 11 height 8
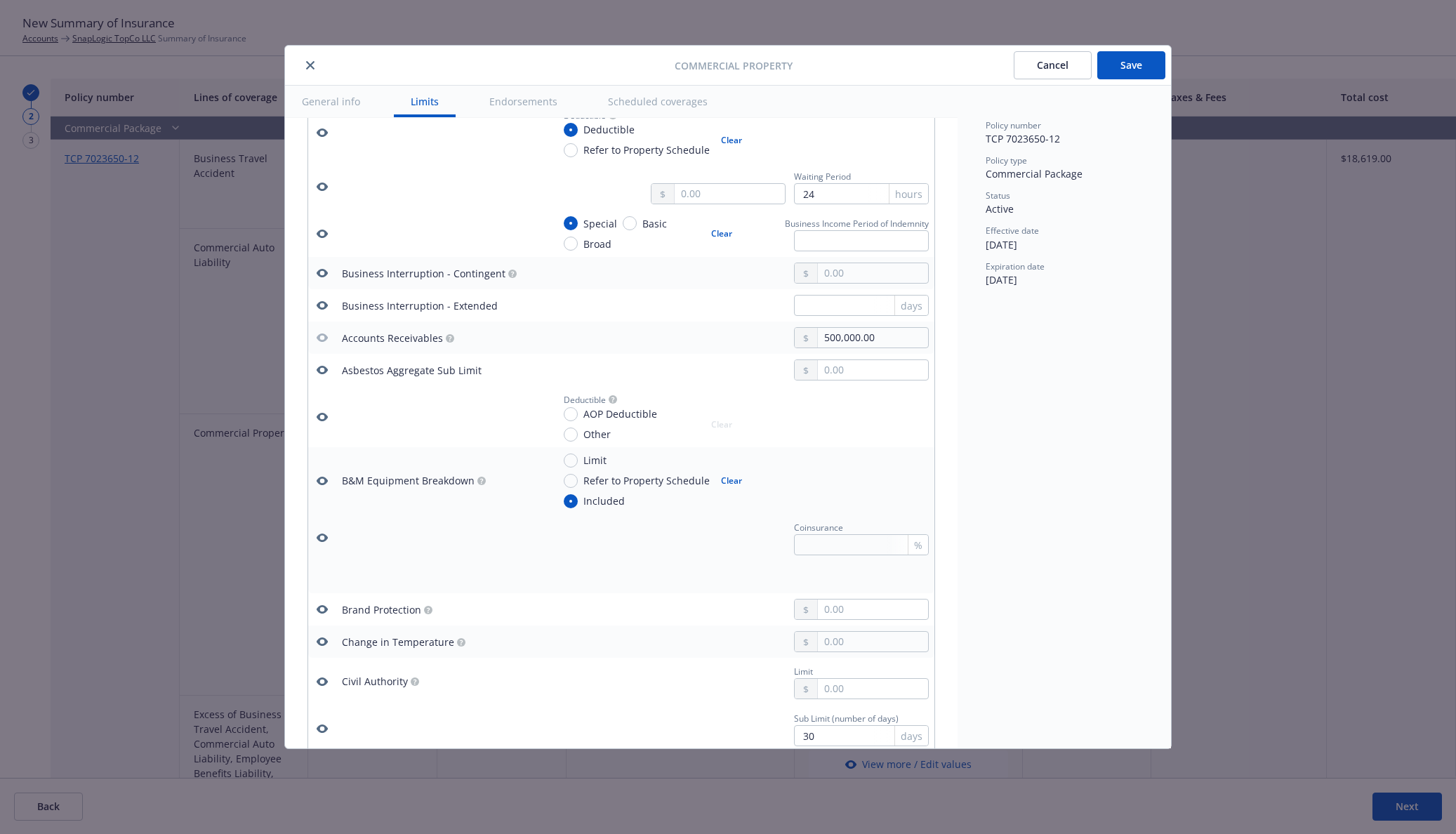
scroll to position [1024, 0]
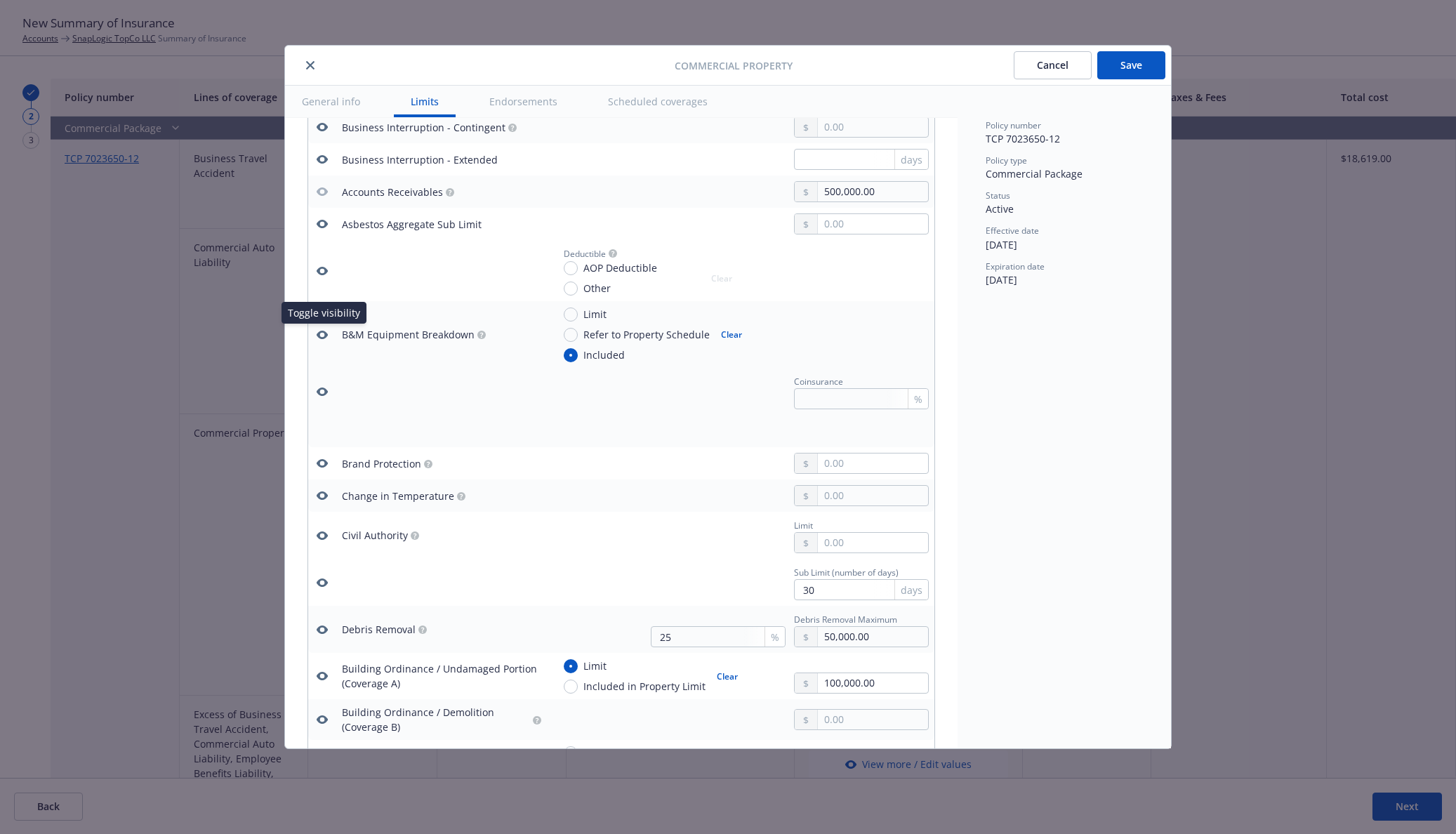
click at [318, 337] on icon "button" at bounding box center [322, 334] width 11 height 11
click at [319, 530] on icon "button" at bounding box center [322, 535] width 11 height 11
click at [319, 580] on icon "button" at bounding box center [322, 582] width 11 height 8
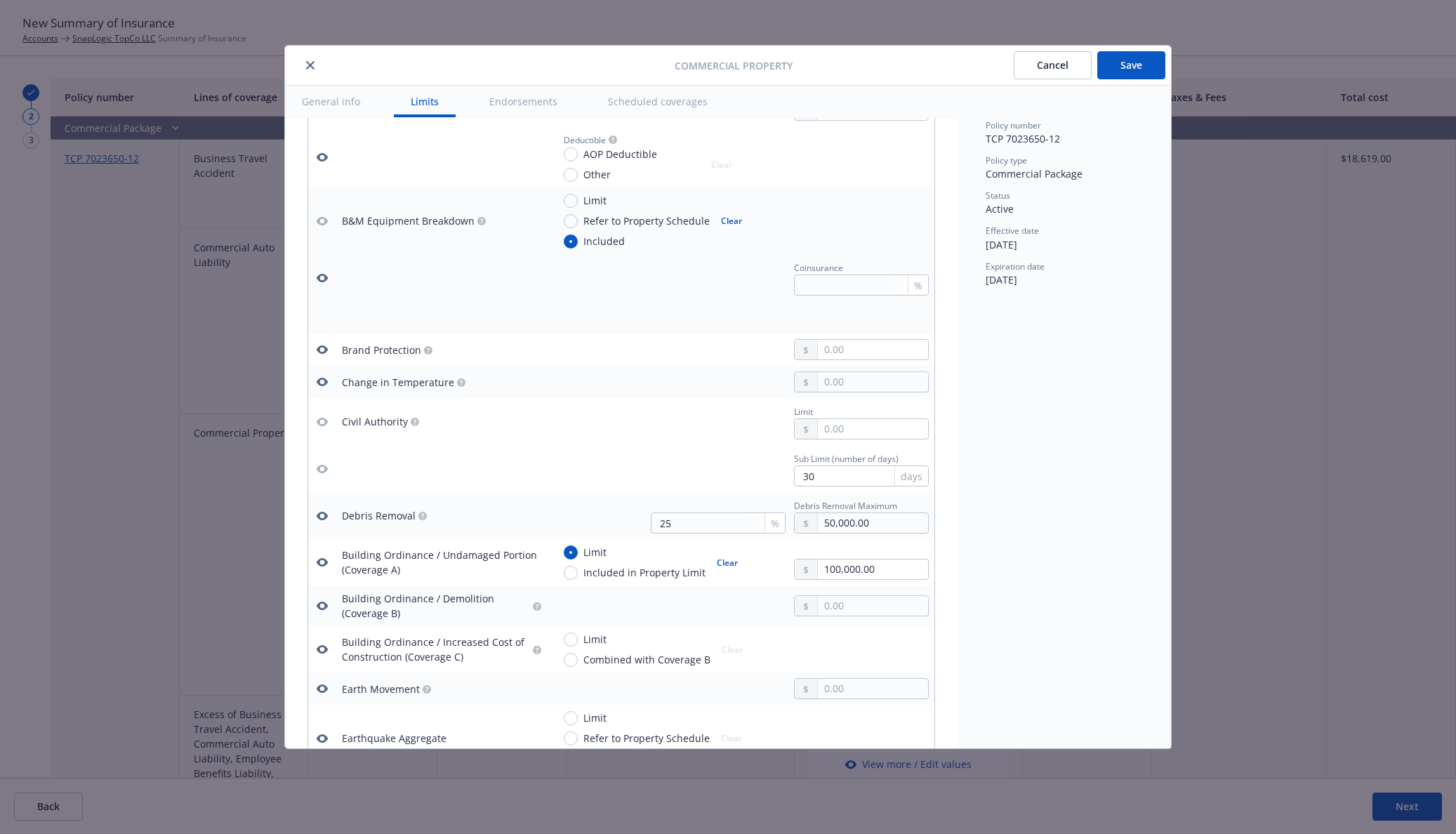
scroll to position [1171, 0]
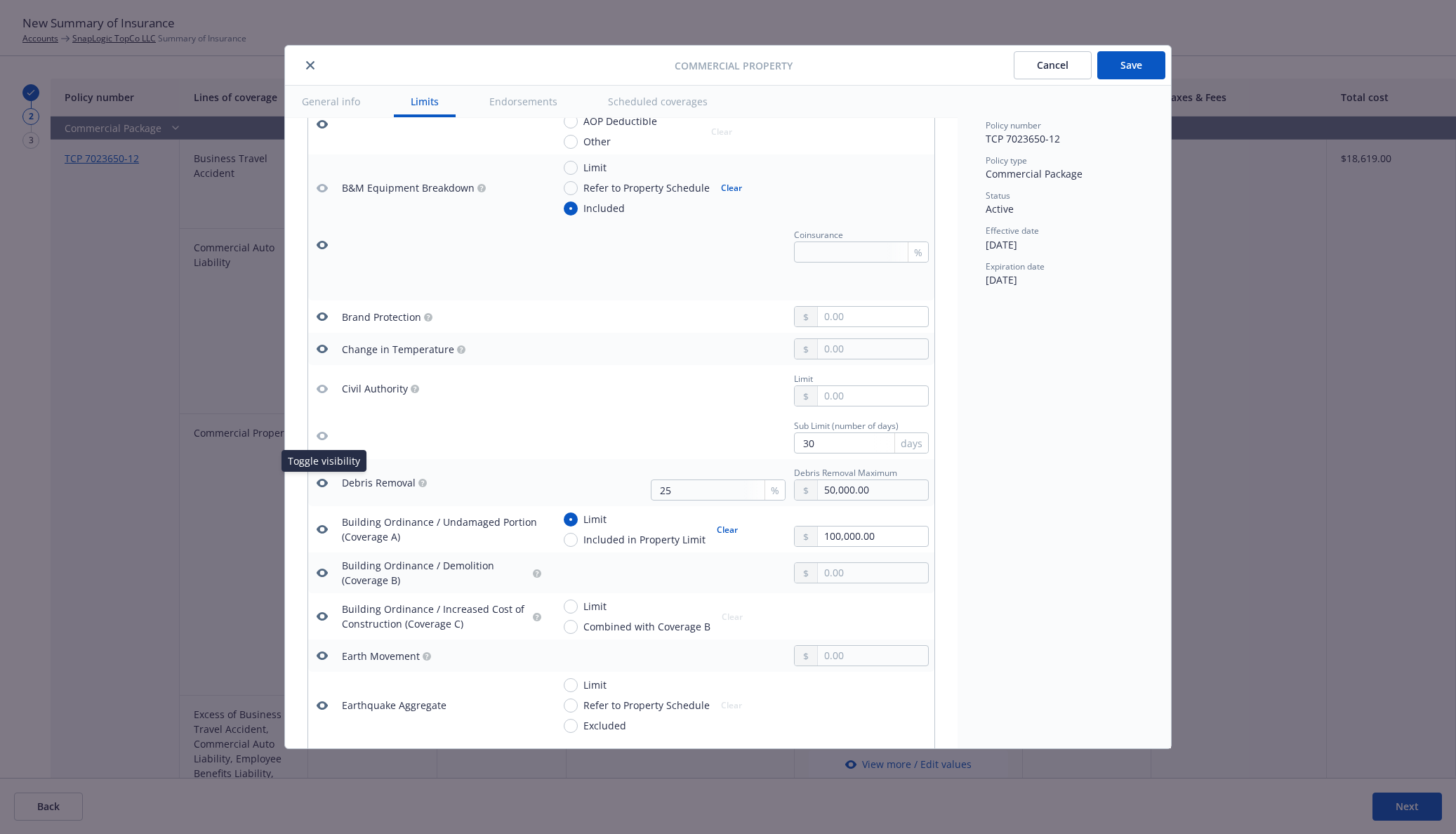
click at [323, 481] on icon "button" at bounding box center [322, 483] width 11 height 11
click at [319, 530] on icon "button" at bounding box center [322, 529] width 11 height 8
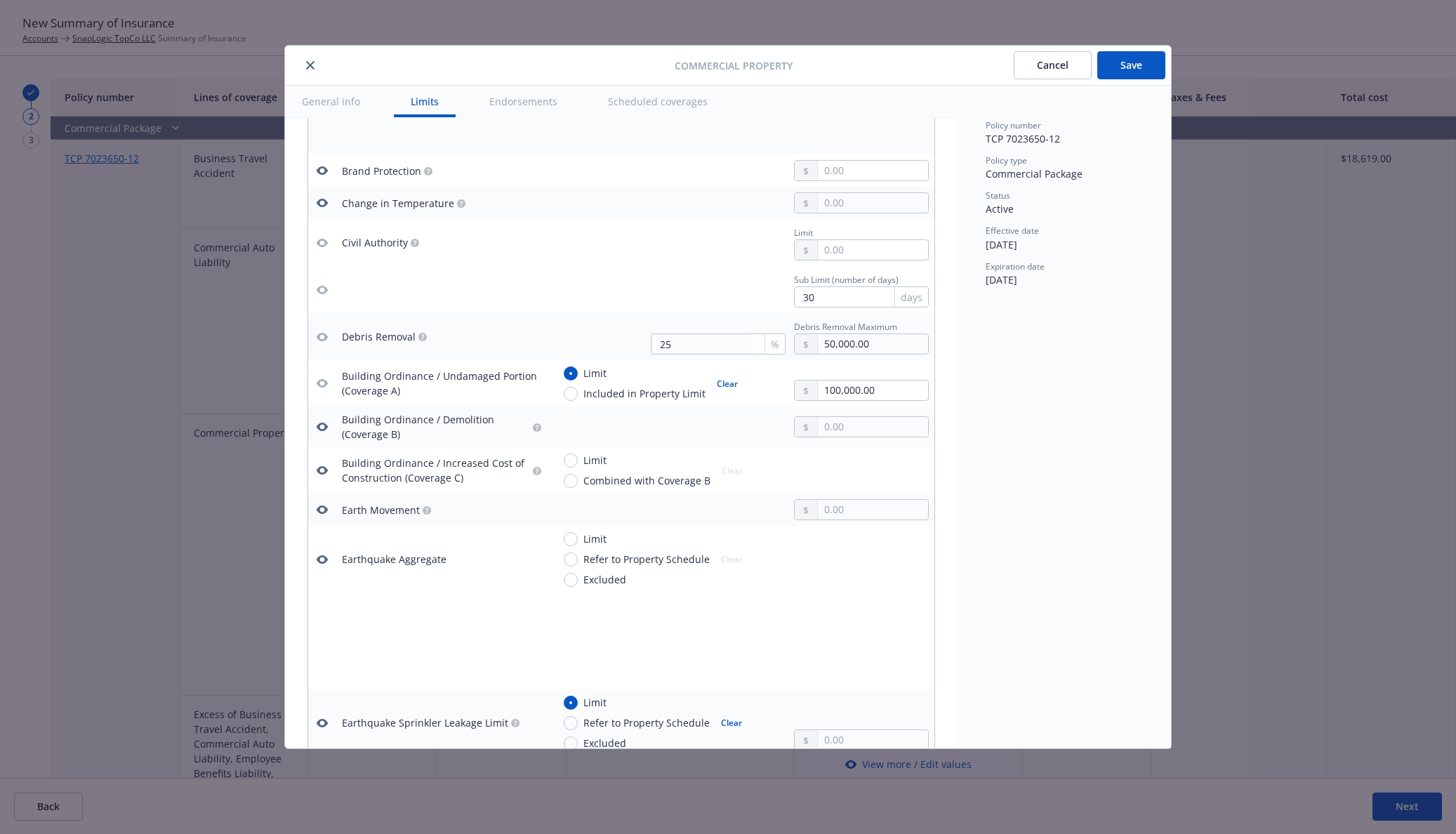
click at [323, 426] on icon "button" at bounding box center [322, 426] width 11 height 11
click at [321, 469] on icon "button" at bounding box center [322, 470] width 11 height 11
click at [322, 507] on icon "button" at bounding box center [322, 509] width 11 height 8
click at [323, 556] on icon "button" at bounding box center [322, 559] width 11 height 8
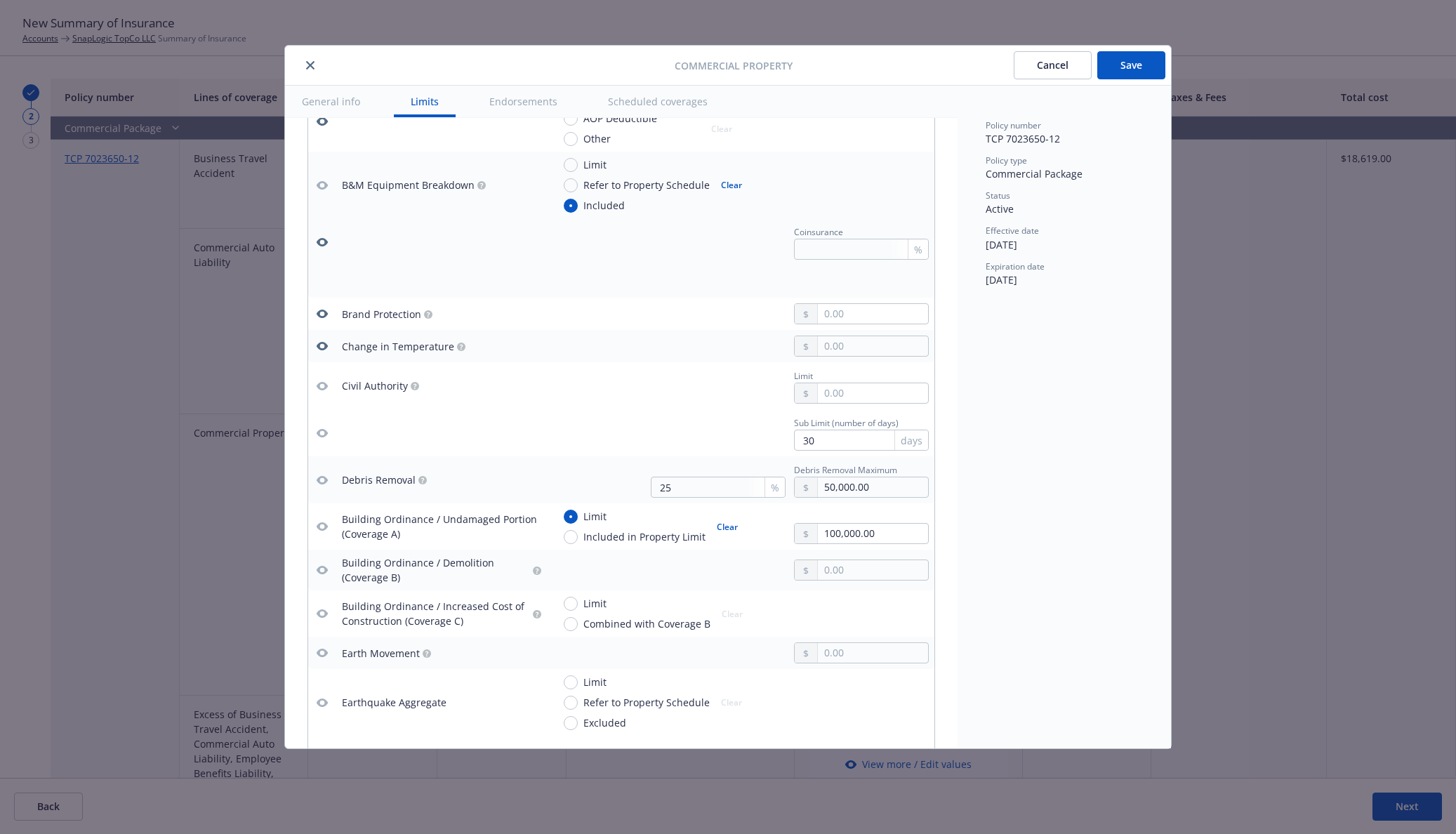
scroll to position [1024, 0]
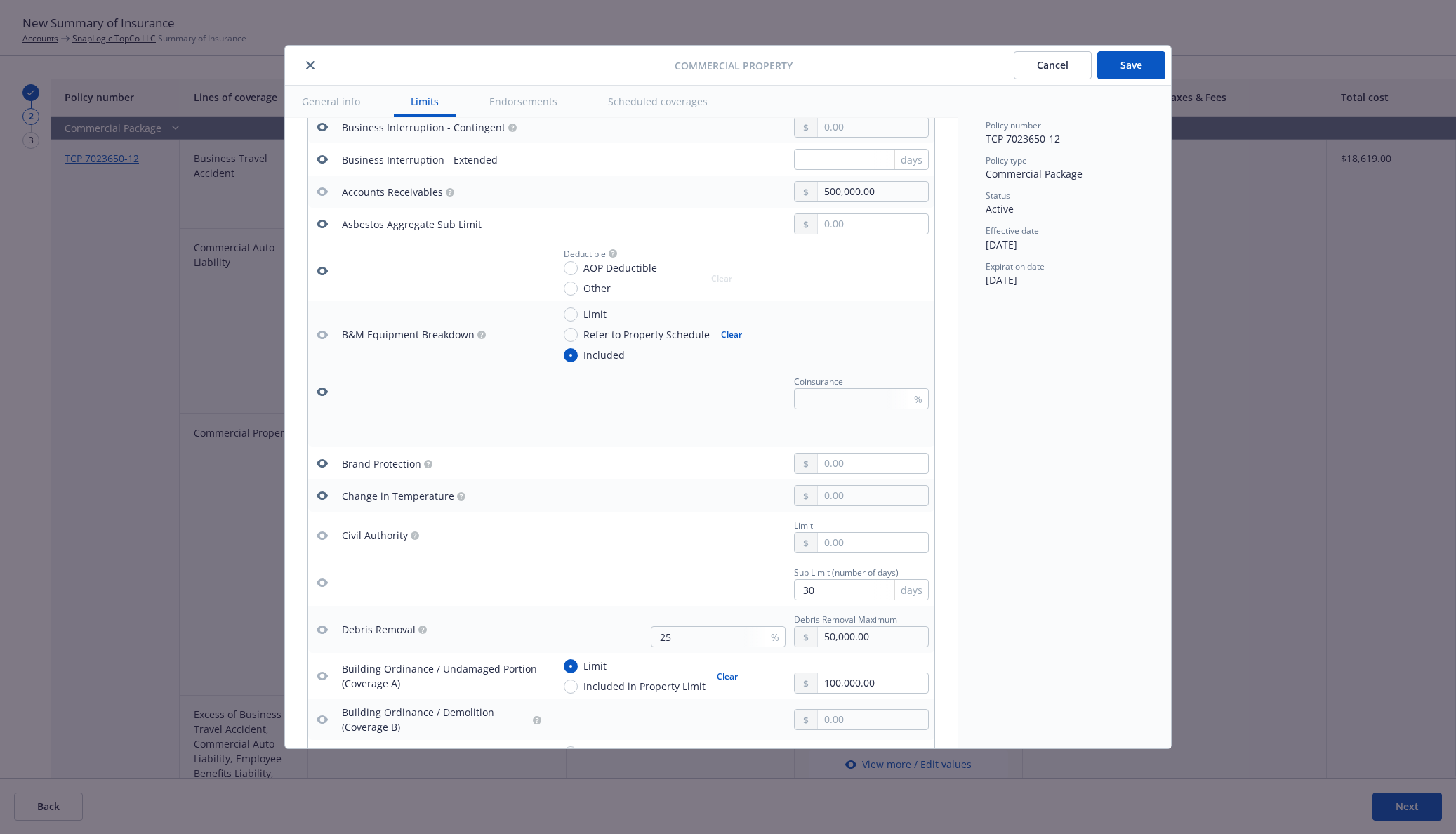
click at [320, 497] on icon "button" at bounding box center [322, 495] width 11 height 8
click at [319, 467] on icon "button" at bounding box center [322, 463] width 11 height 11
click at [318, 389] on icon "button" at bounding box center [322, 391] width 11 height 8
click at [320, 222] on icon "button" at bounding box center [322, 223] width 11 height 8
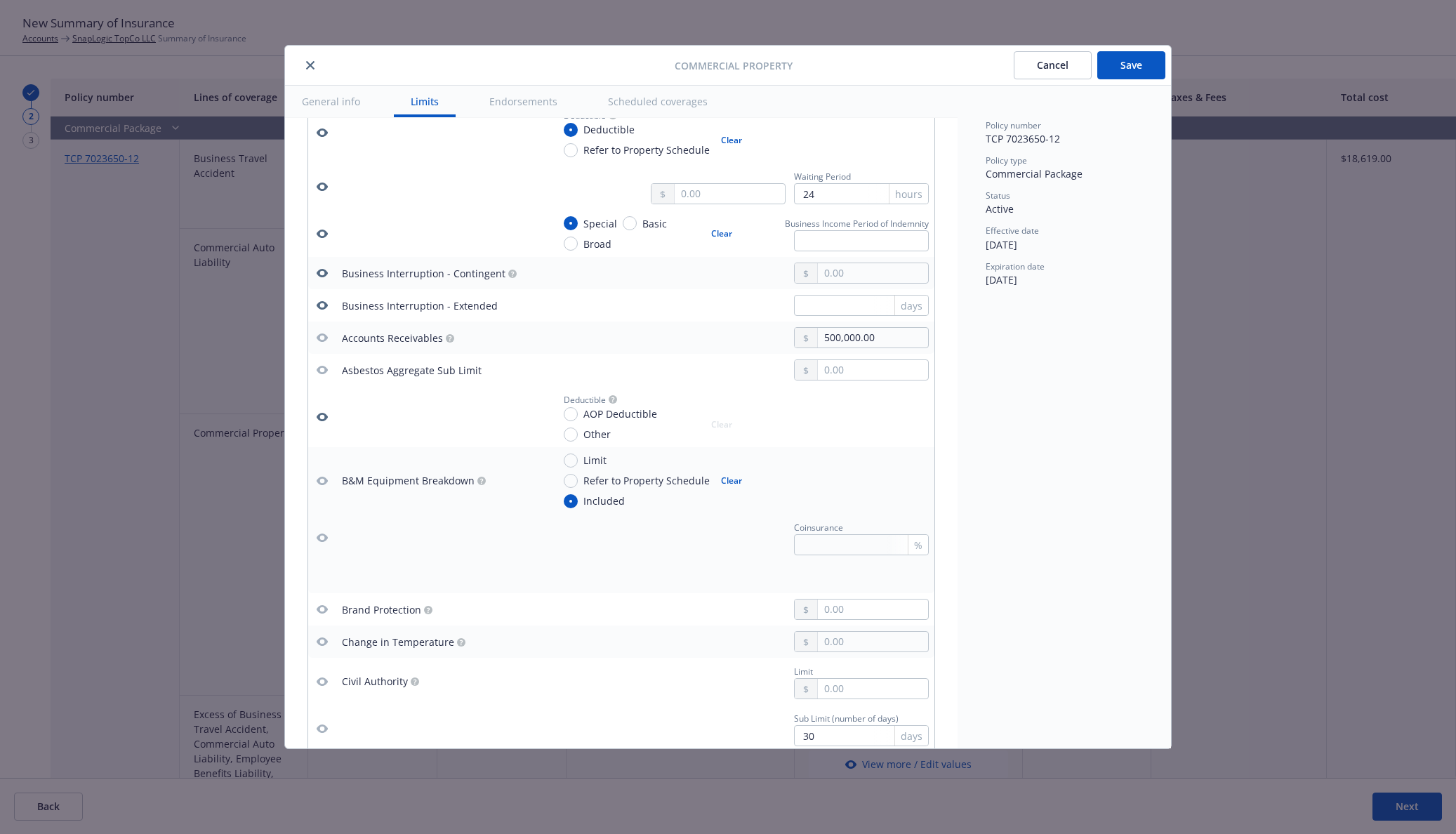
click at [320, 417] on icon "button" at bounding box center [322, 417] width 11 height 11
click at [322, 302] on icon "button" at bounding box center [322, 305] width 11 height 8
click at [321, 274] on icon "button" at bounding box center [322, 273] width 11 height 11
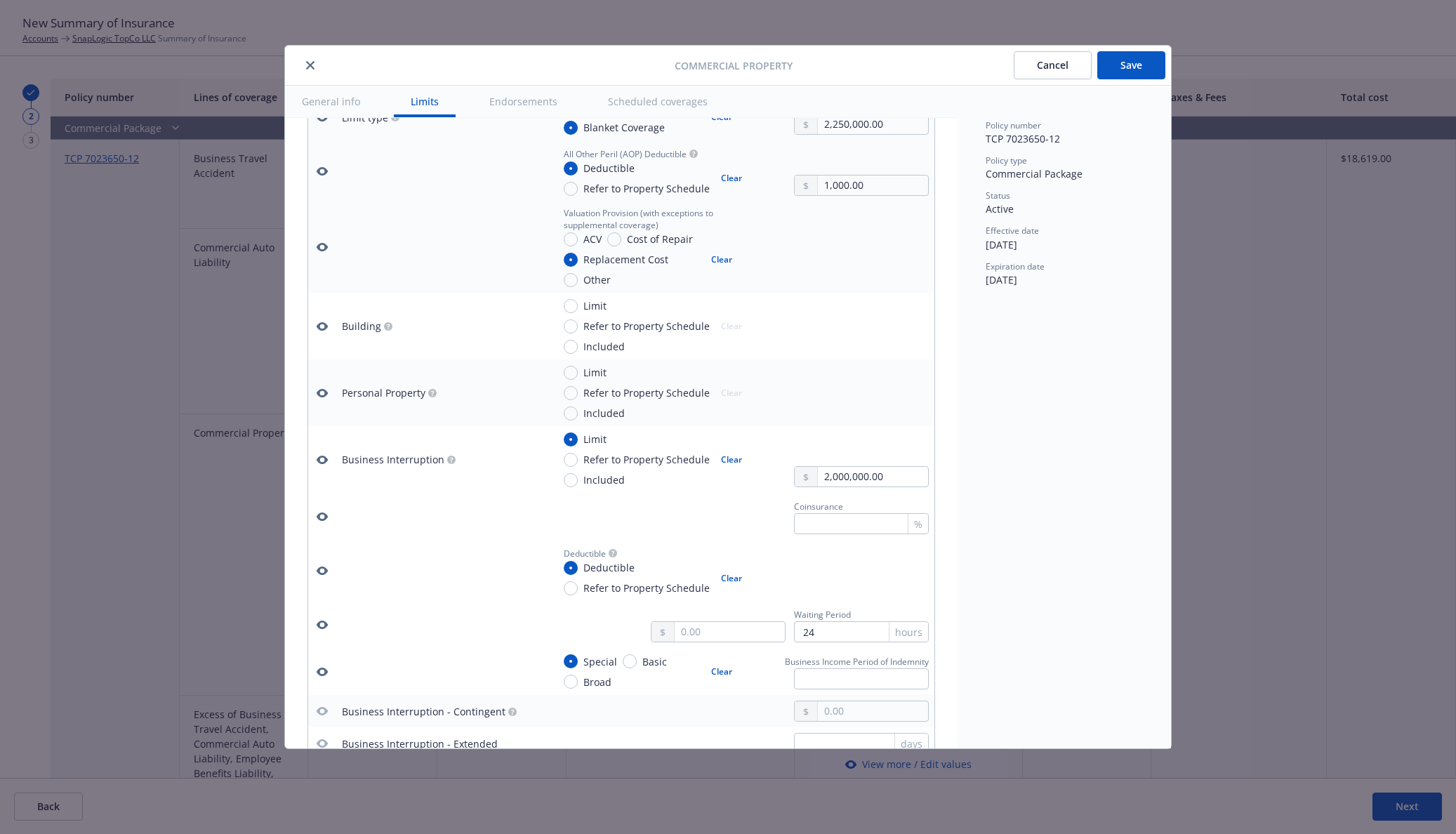
scroll to position [439, 0]
click at [322, 390] on icon "button" at bounding box center [322, 393] width 11 height 8
click at [318, 328] on icon "button" at bounding box center [322, 327] width 11 height 8
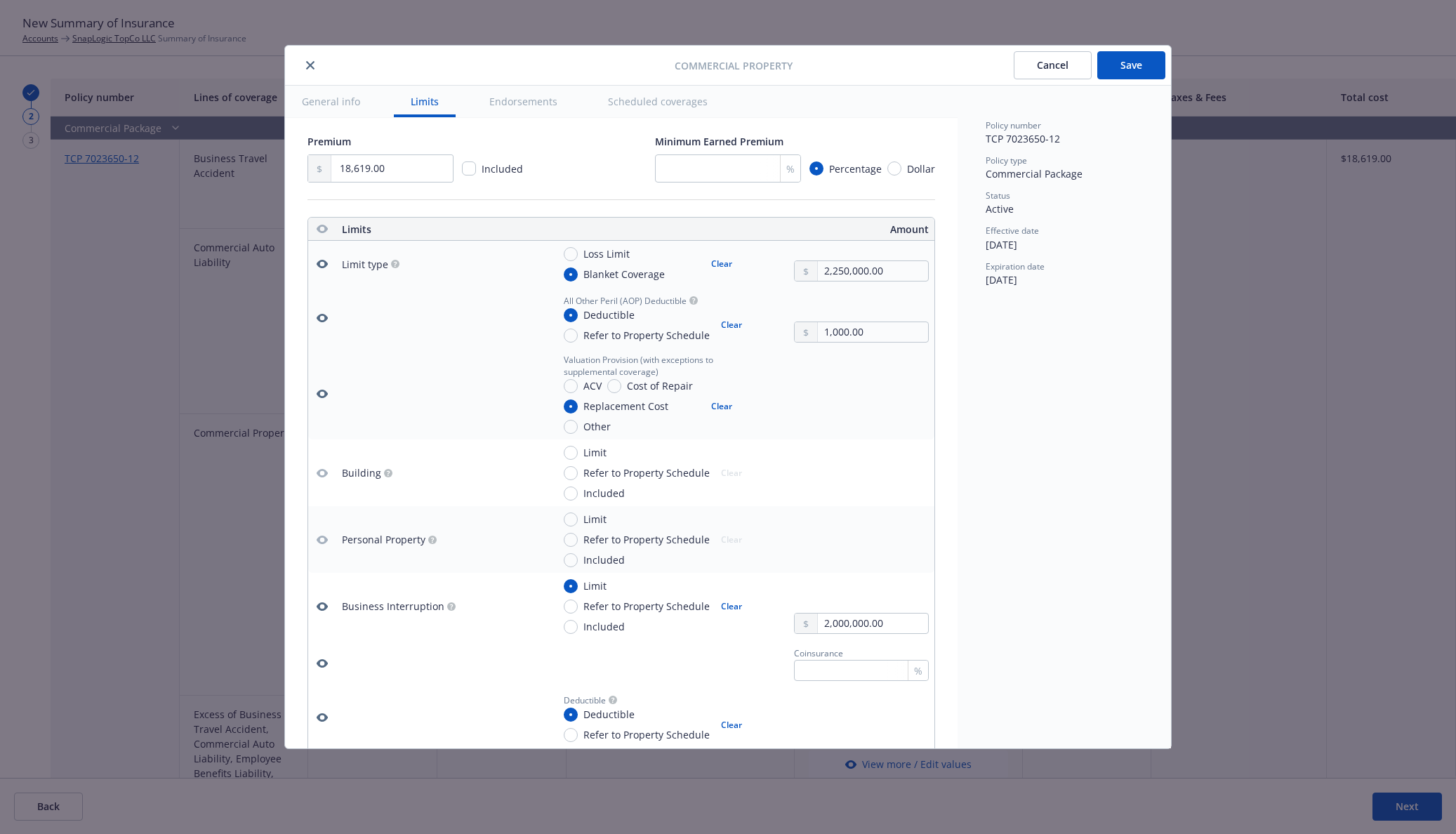
click at [323, 537] on icon "button" at bounding box center [322, 540] width 11 height 11
click at [325, 538] on icon "button" at bounding box center [322, 540] width 11 height 8
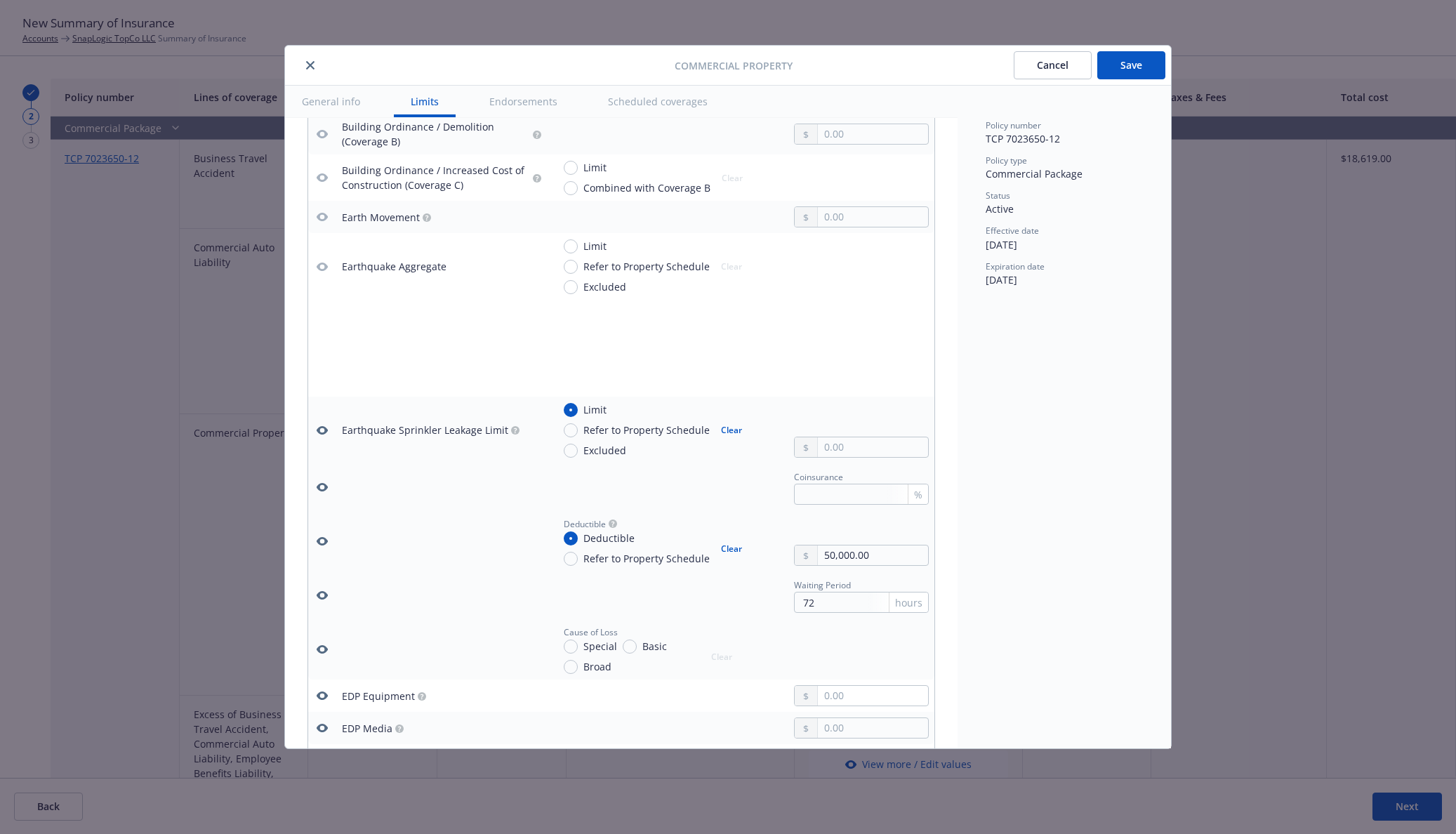
scroll to position [1755, 0]
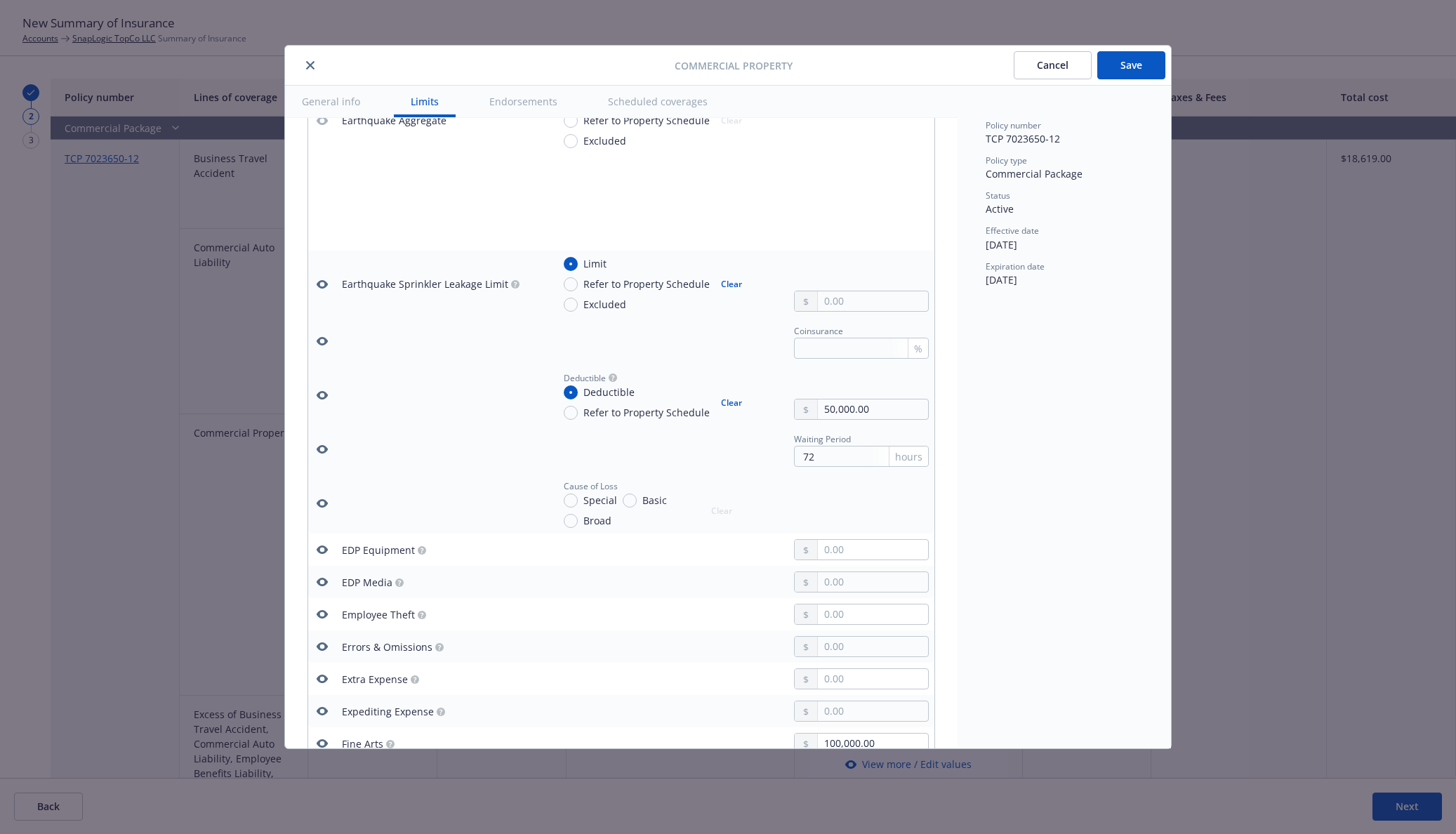
click at [325, 502] on icon "button" at bounding box center [322, 503] width 11 height 11
click at [325, 544] on icon "button" at bounding box center [322, 550] width 11 height 11
click at [322, 579] on icon "button" at bounding box center [322, 582] width 11 height 8
click at [319, 614] on icon "button" at bounding box center [322, 614] width 11 height 8
click at [325, 649] on icon "button" at bounding box center [322, 647] width 11 height 8
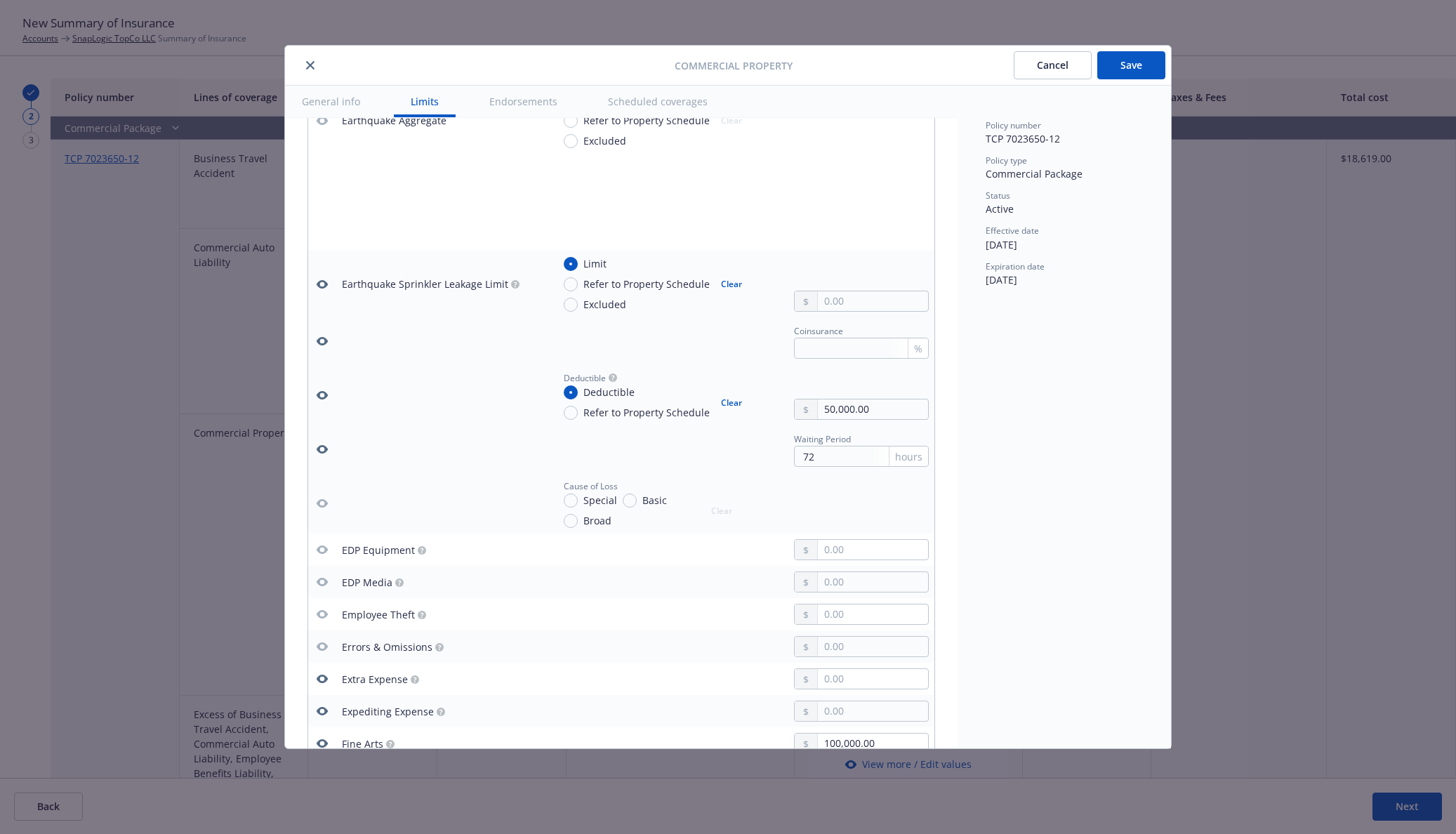
click at [321, 679] on icon "button" at bounding box center [322, 679] width 11 height 11
click at [325, 715] on icon "button" at bounding box center [322, 711] width 11 height 11
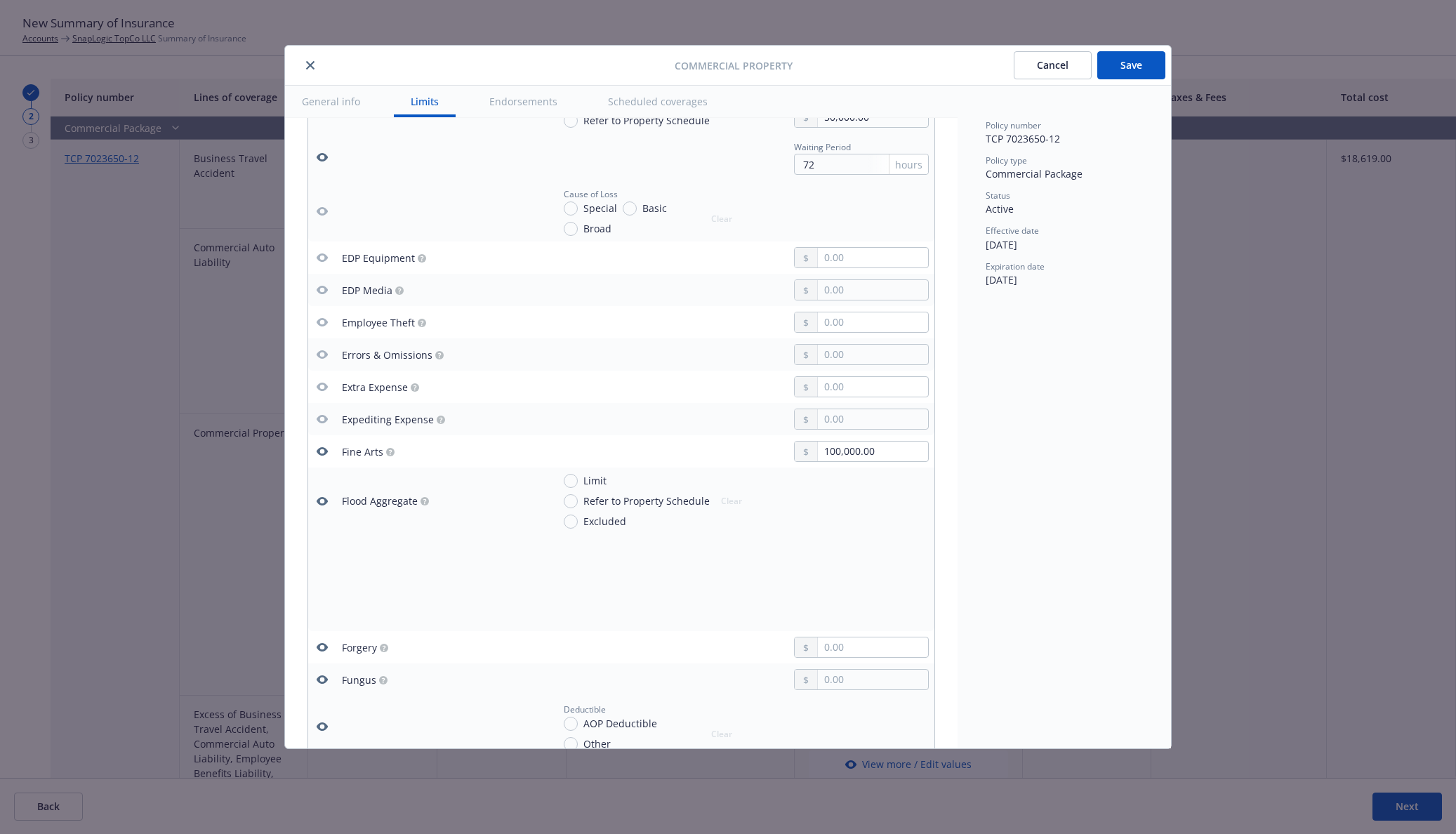
scroll to position [2049, 0]
click at [325, 451] on icon "button" at bounding box center [322, 450] width 11 height 8
click at [318, 505] on icon "button" at bounding box center [322, 500] width 11 height 11
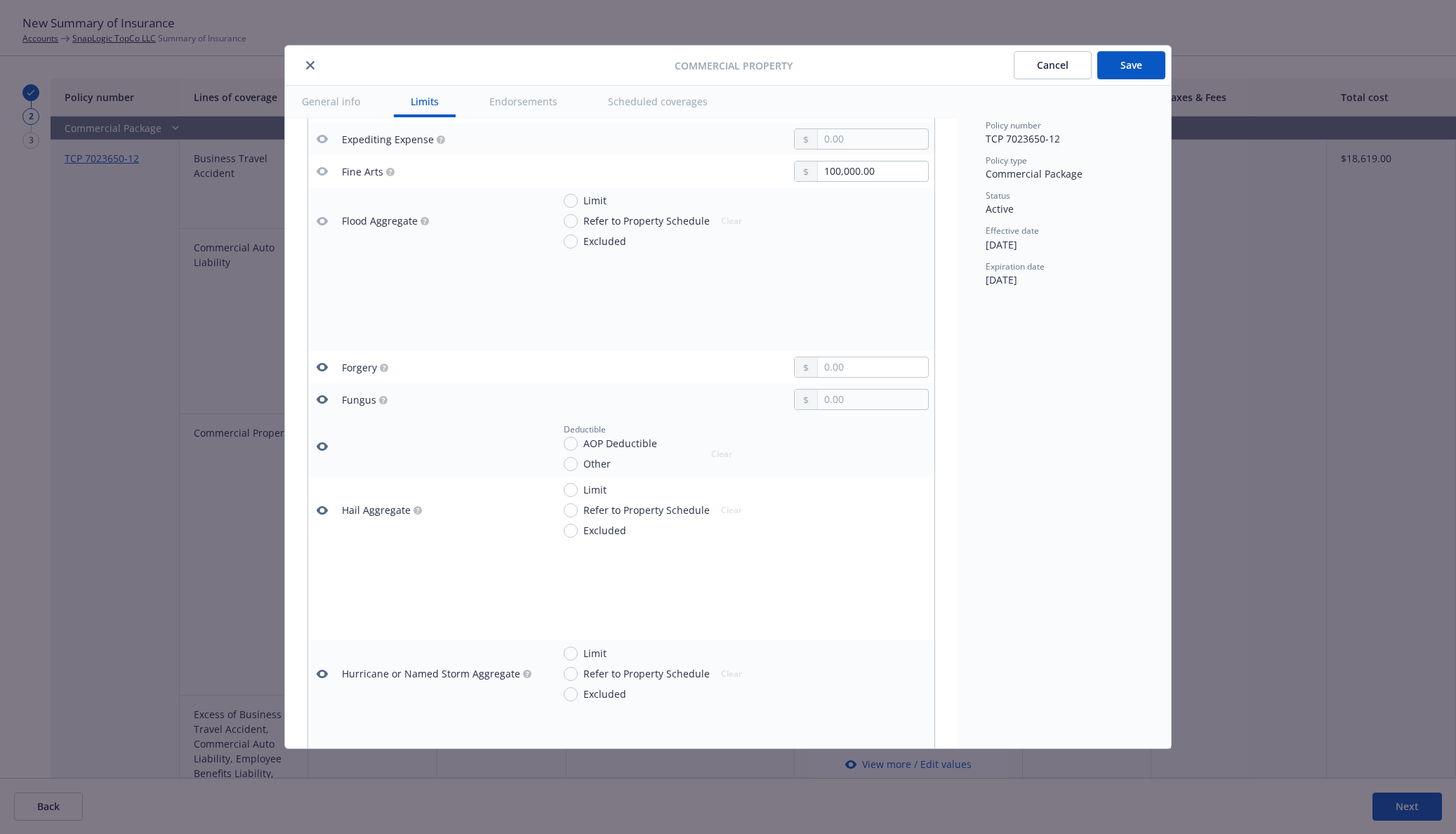
scroll to position [2341, 0]
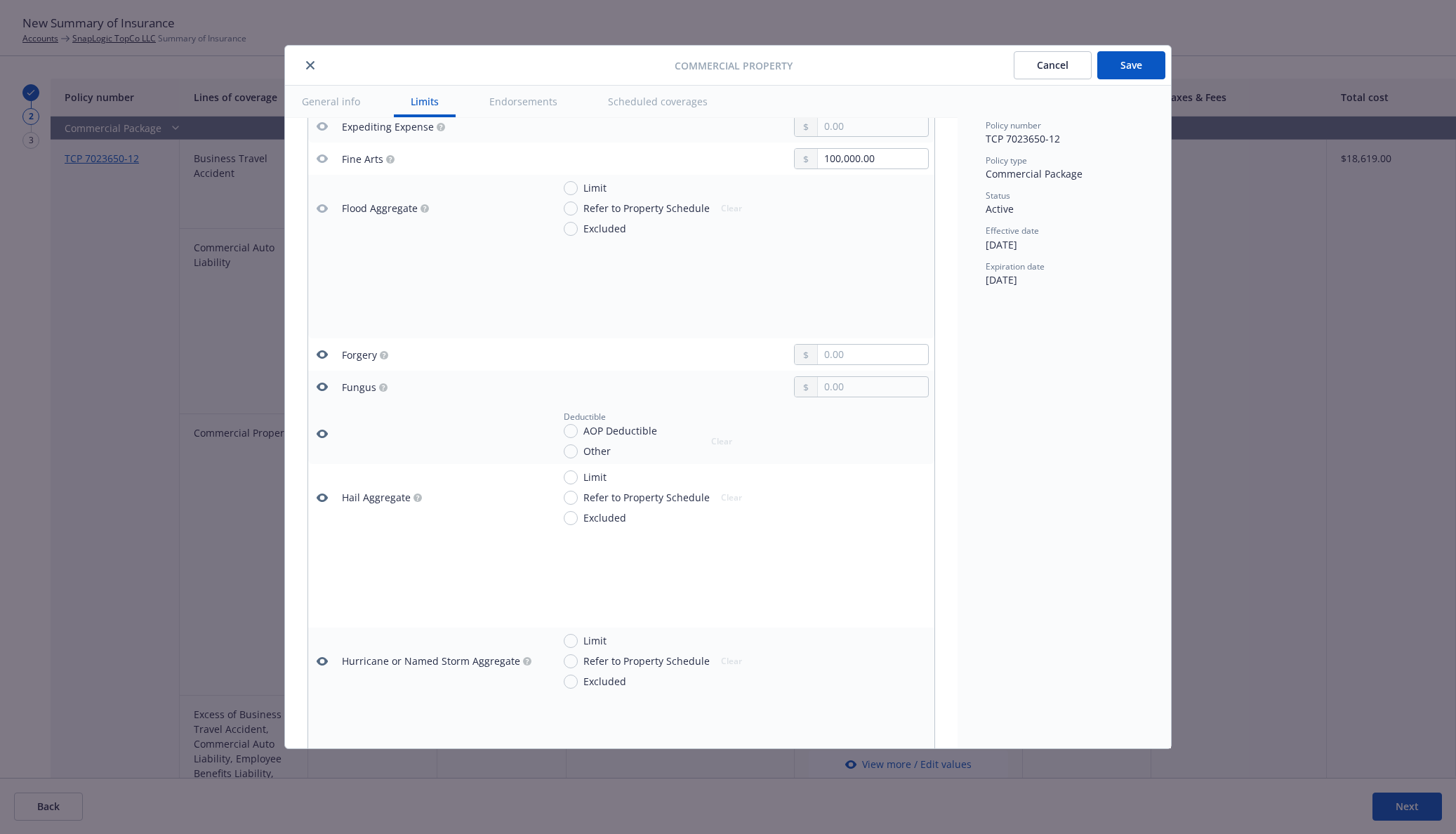
click at [325, 357] on icon "button" at bounding box center [322, 354] width 11 height 8
click at [328, 385] on button "button" at bounding box center [322, 387] width 17 height 17
click at [323, 426] on button "button" at bounding box center [322, 434] width 17 height 17
click at [322, 496] on icon "button" at bounding box center [322, 497] width 11 height 11
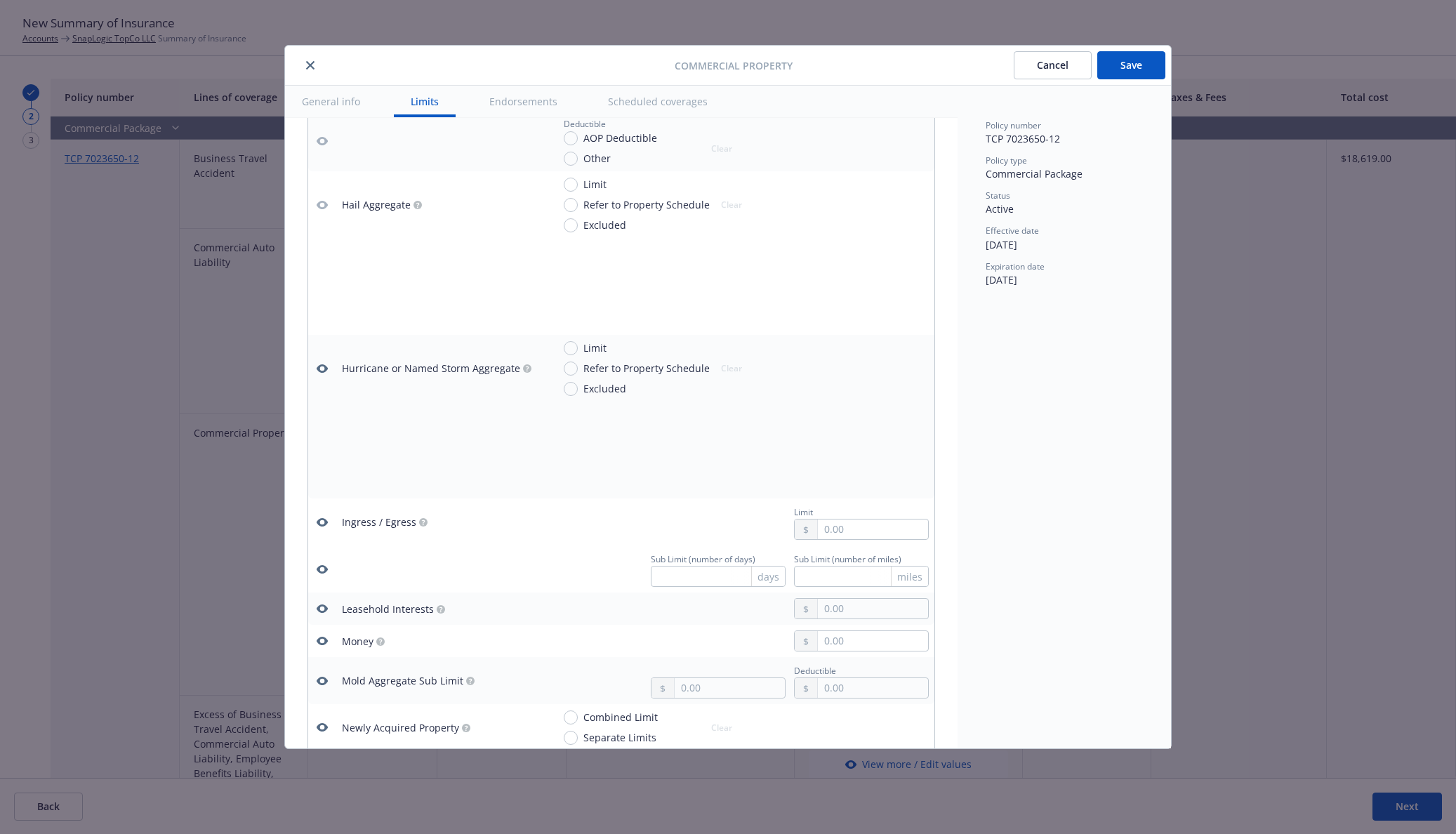
scroll to position [2780, 0]
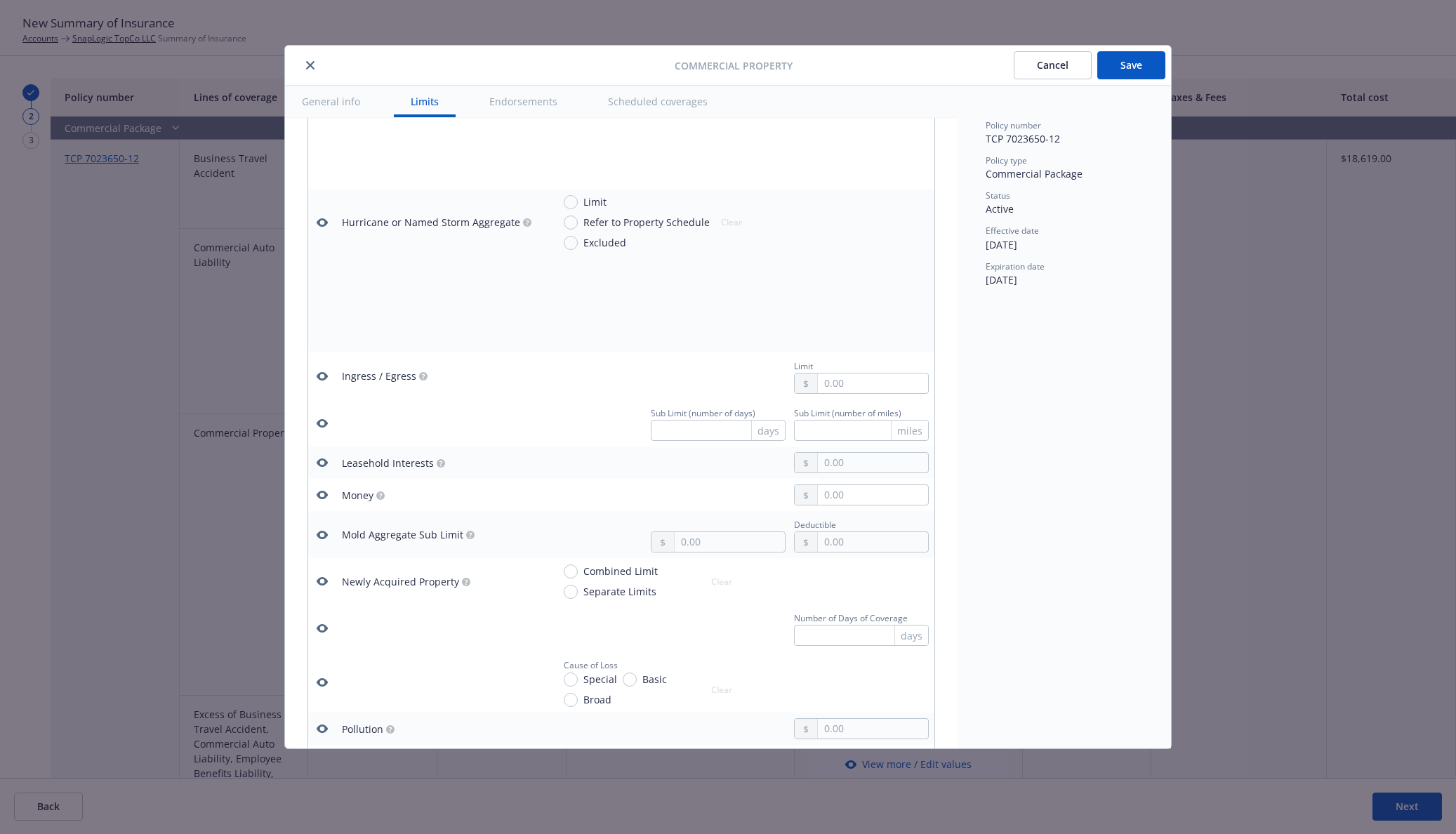
click at [323, 229] on button "button" at bounding box center [322, 222] width 17 height 17
click at [322, 377] on icon "button" at bounding box center [322, 376] width 11 height 11
click at [319, 421] on icon "button" at bounding box center [322, 423] width 11 height 8
click at [321, 467] on icon "button" at bounding box center [322, 462] width 11 height 11
click at [316, 501] on button "button" at bounding box center [322, 495] width 17 height 17
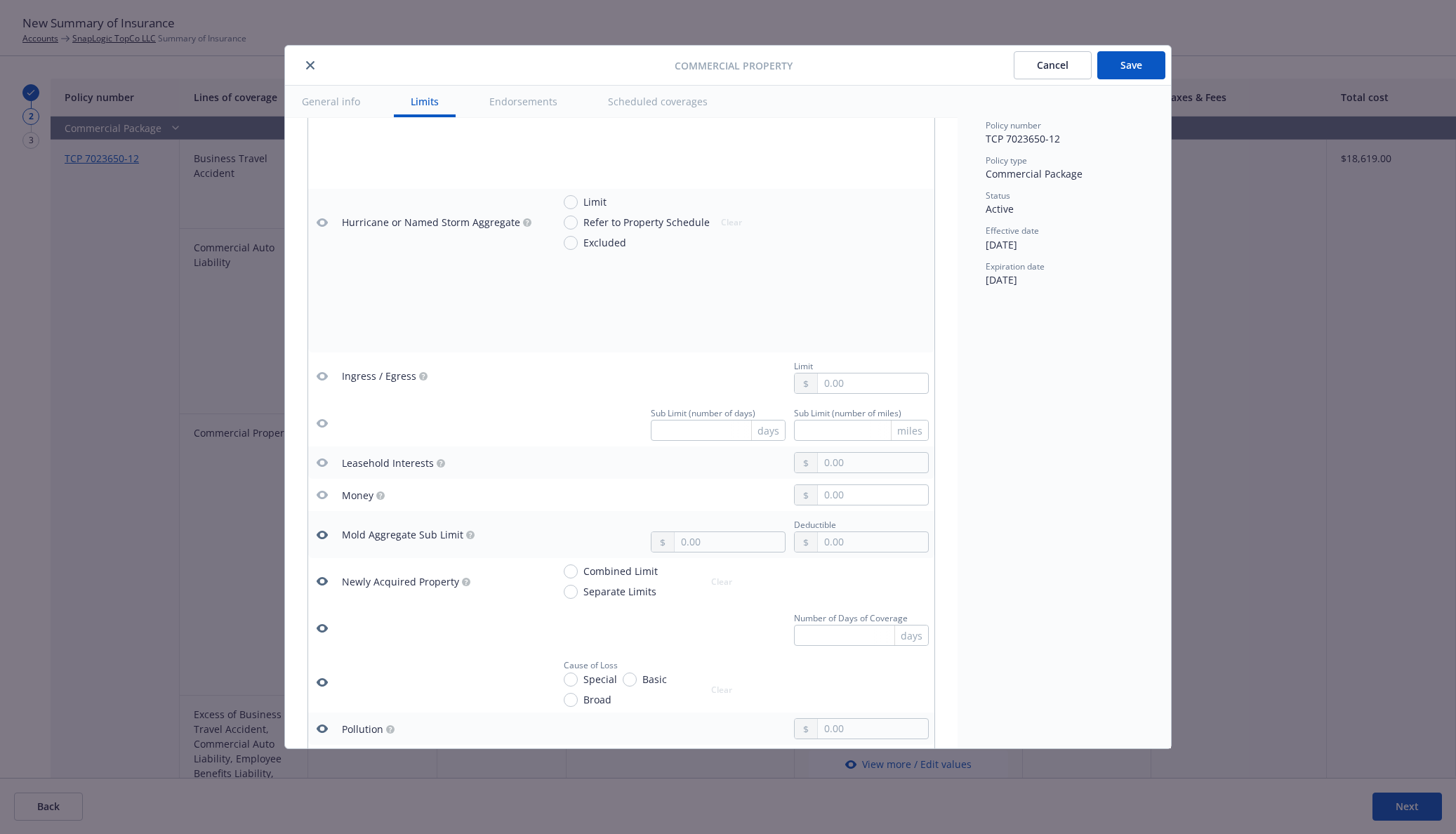
click at [317, 539] on icon "button" at bounding box center [322, 535] width 11 height 11
click at [319, 583] on icon "button" at bounding box center [322, 581] width 11 height 8
click at [320, 626] on icon "button" at bounding box center [322, 628] width 11 height 8
click at [318, 682] on icon "button" at bounding box center [322, 682] width 11 height 8
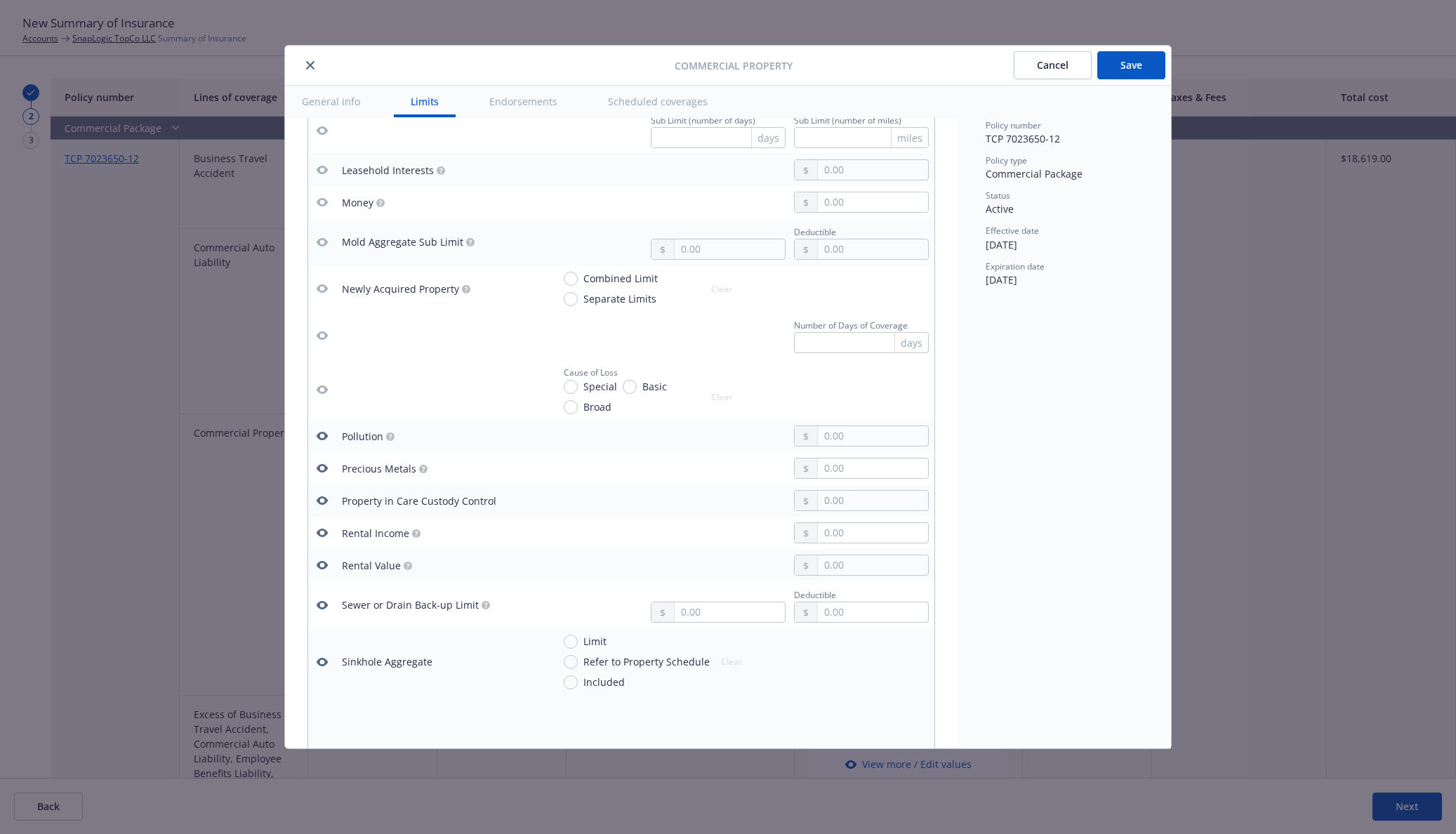
scroll to position [3219, 0]
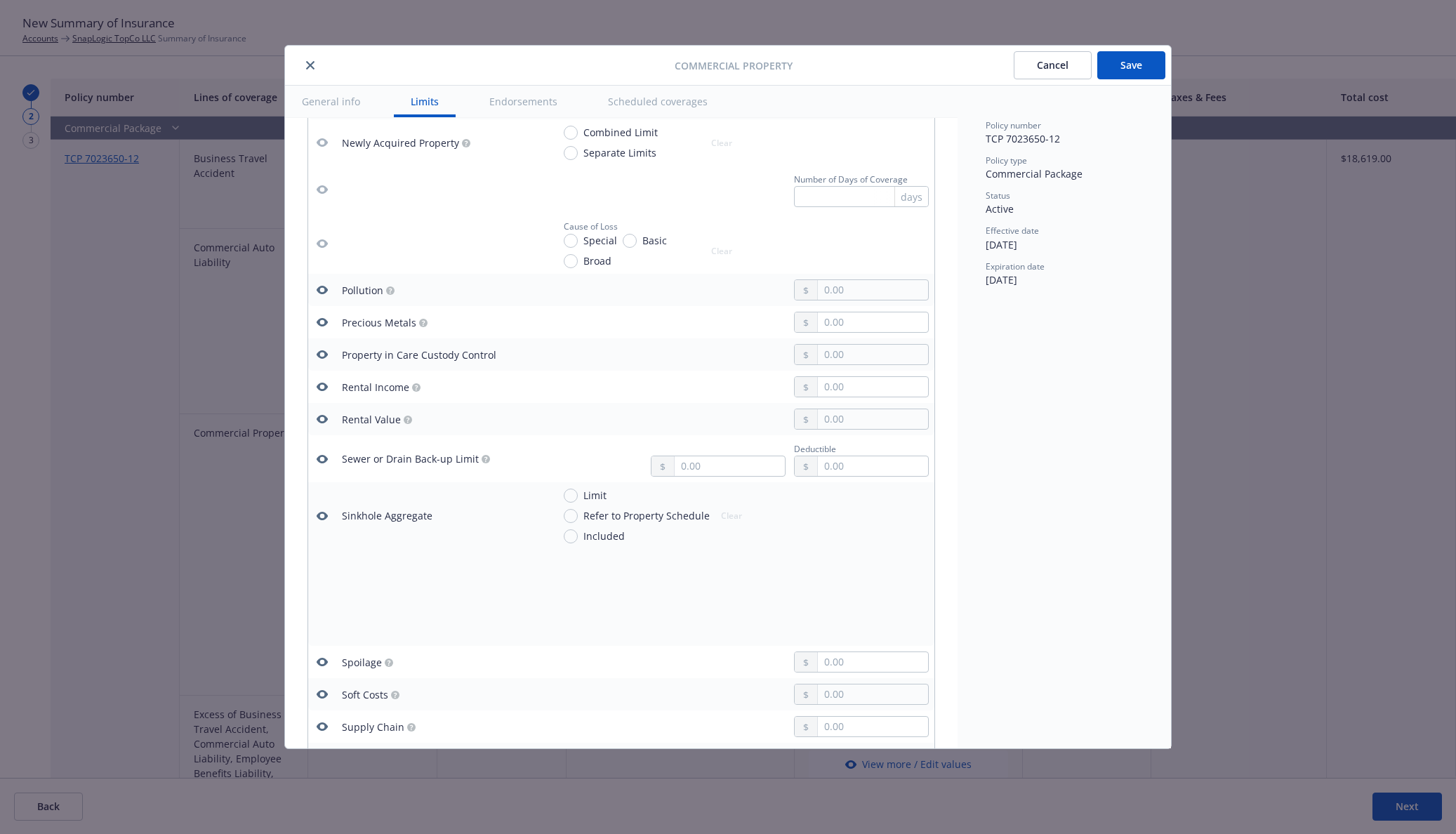
click at [324, 290] on icon "button" at bounding box center [322, 290] width 11 height 11
click at [320, 323] on icon "button" at bounding box center [322, 322] width 11 height 8
click at [322, 351] on icon "button" at bounding box center [322, 354] width 11 height 8
click at [322, 382] on icon "button" at bounding box center [322, 387] width 11 height 11
click at [319, 420] on icon "button" at bounding box center [322, 419] width 11 height 8
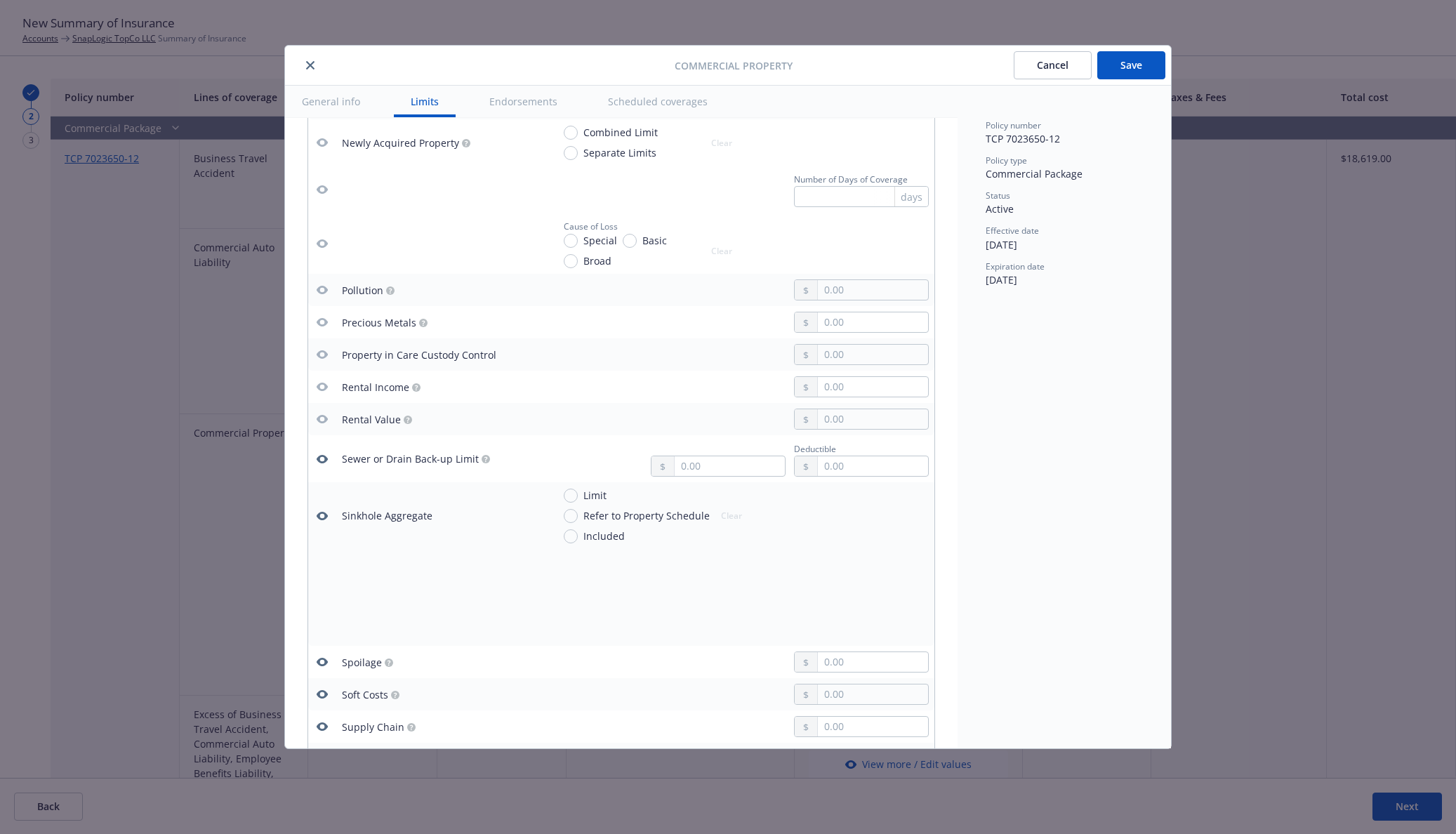
click at [320, 458] on icon "button" at bounding box center [322, 459] width 11 height 11
click at [322, 515] on icon "button" at bounding box center [322, 516] width 11 height 11
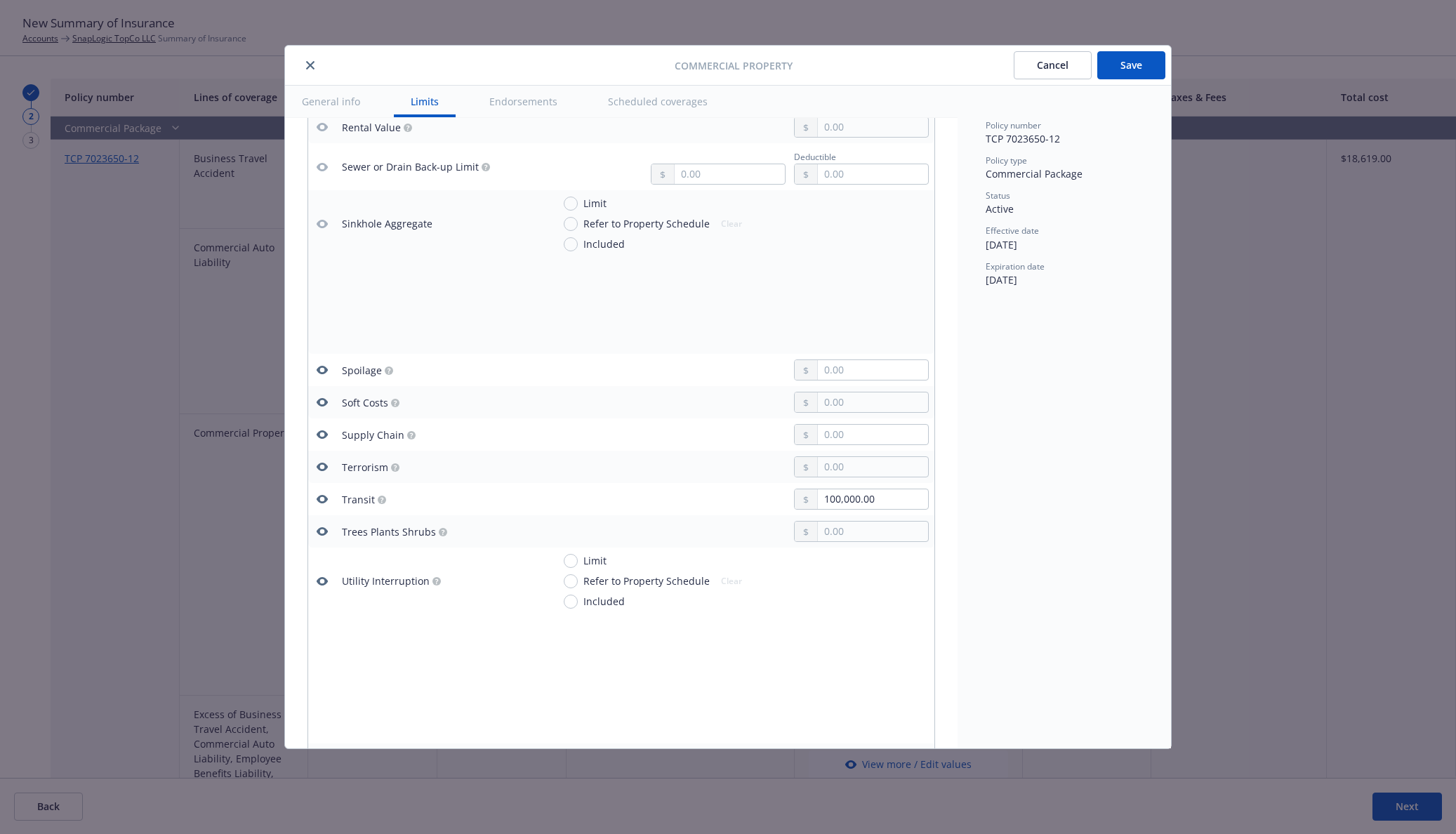
scroll to position [3511, 0]
click at [323, 370] on icon "button" at bounding box center [322, 369] width 11 height 11
click at [320, 405] on icon "button" at bounding box center [322, 401] width 11 height 8
click at [319, 436] on icon "button" at bounding box center [322, 434] width 11 height 8
click at [321, 461] on icon "button" at bounding box center [322, 466] width 11 height 11
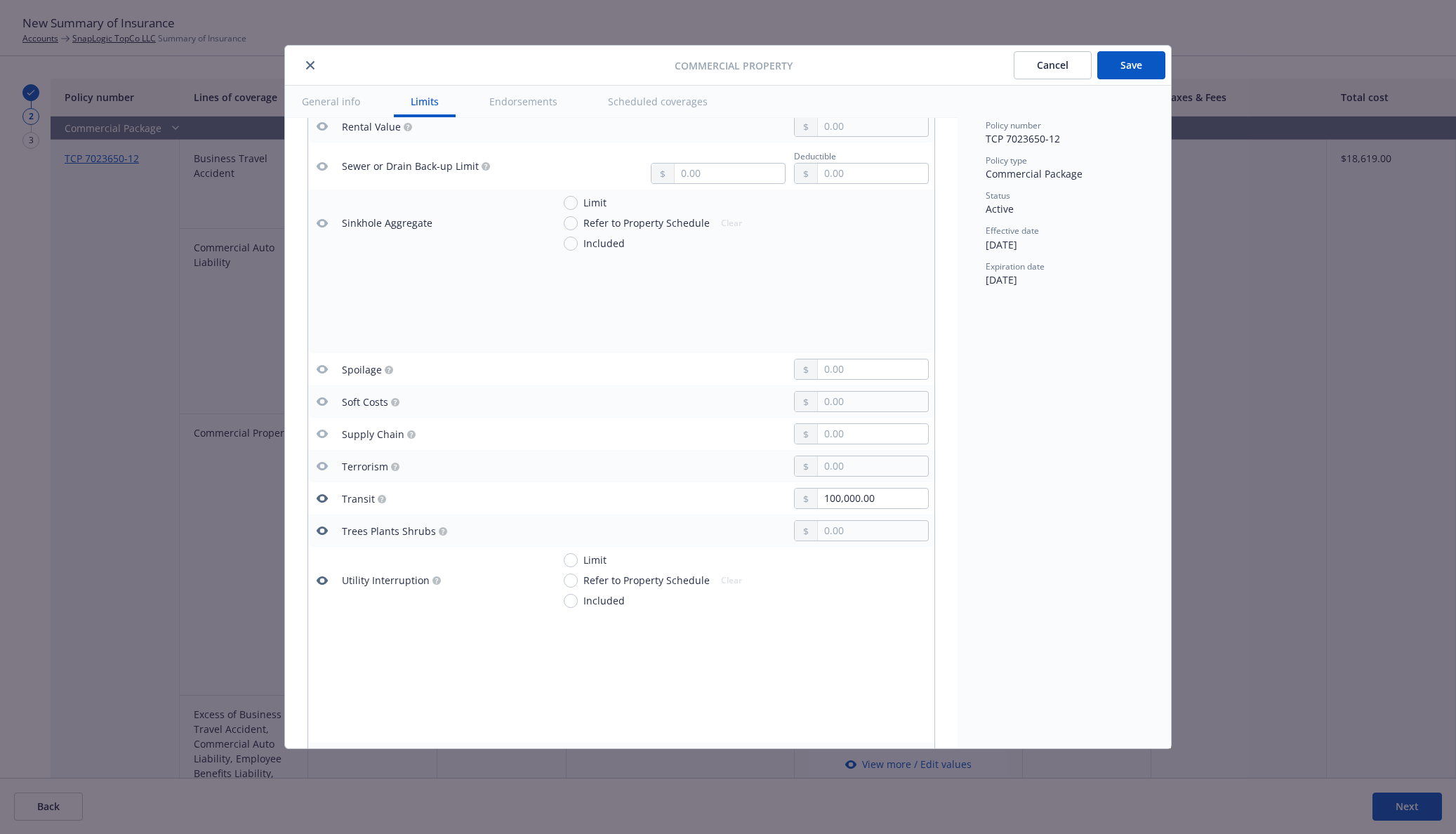
click at [319, 529] on icon "button" at bounding box center [322, 530] width 11 height 8
click at [318, 576] on icon "button" at bounding box center [322, 580] width 11 height 11
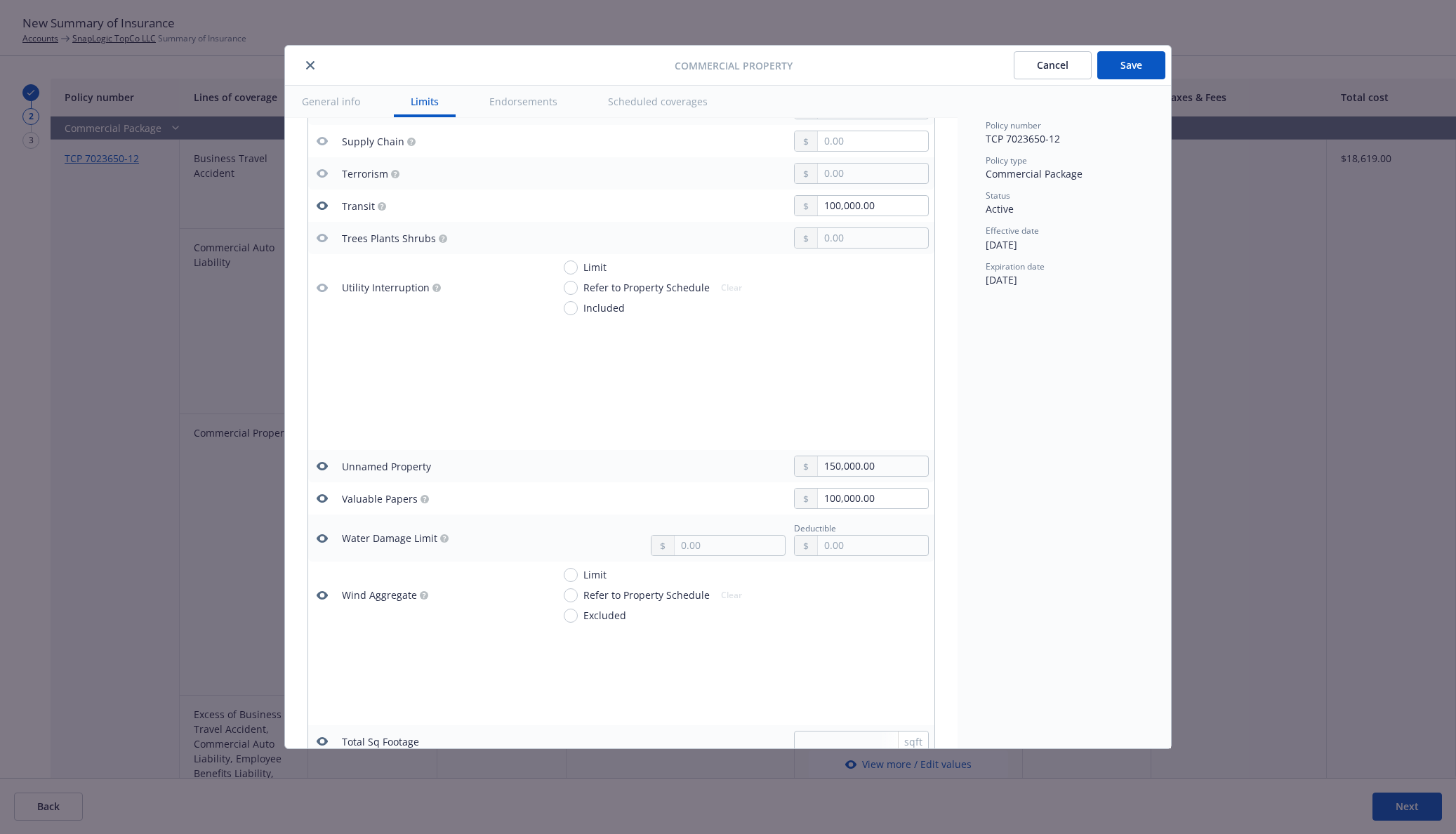
scroll to position [3950, 0]
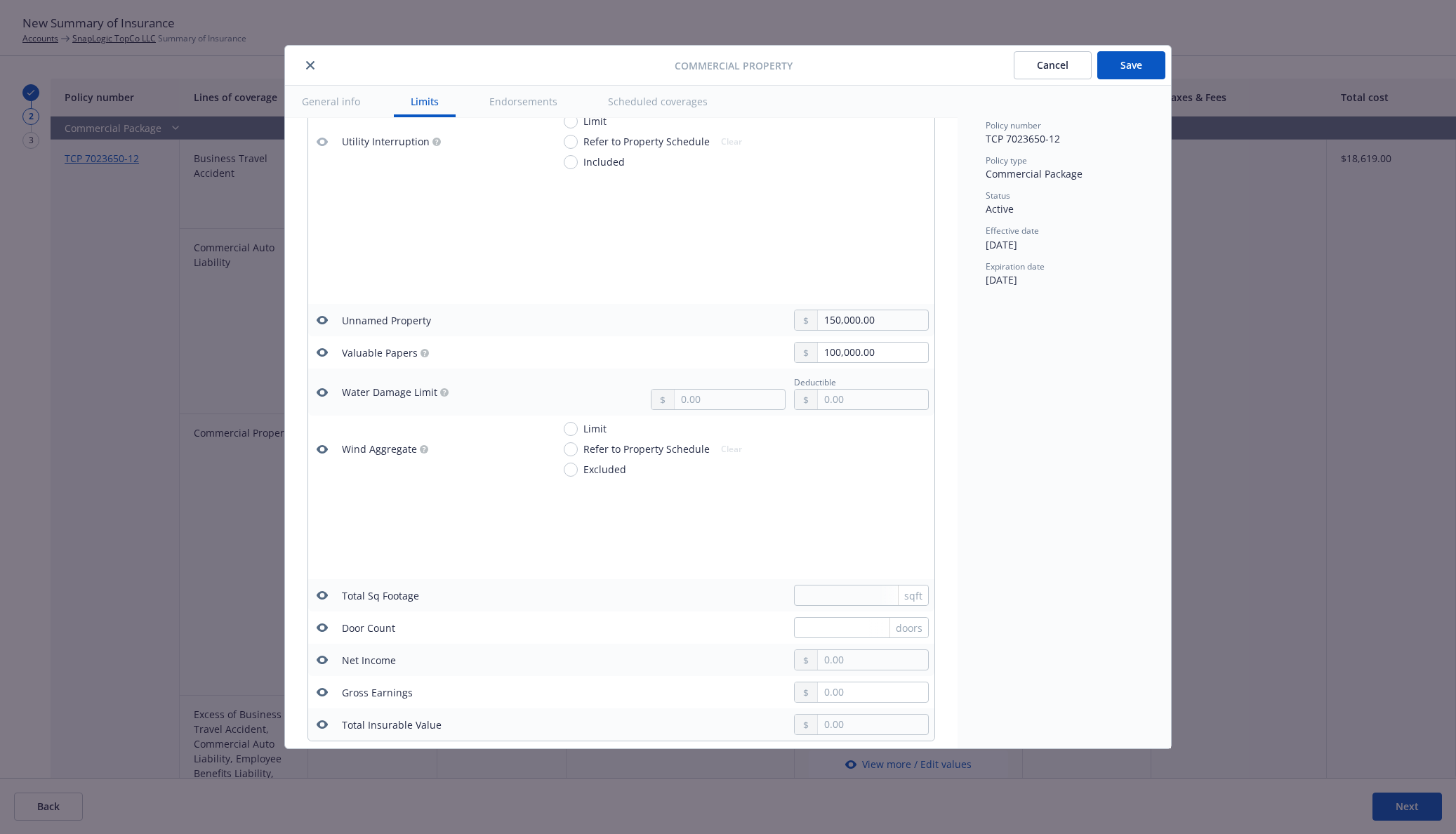
click at [323, 352] on icon "button" at bounding box center [322, 352] width 11 height 11
click at [323, 396] on icon "button" at bounding box center [322, 392] width 11 height 8
click at [325, 448] on icon "button" at bounding box center [322, 449] width 11 height 8
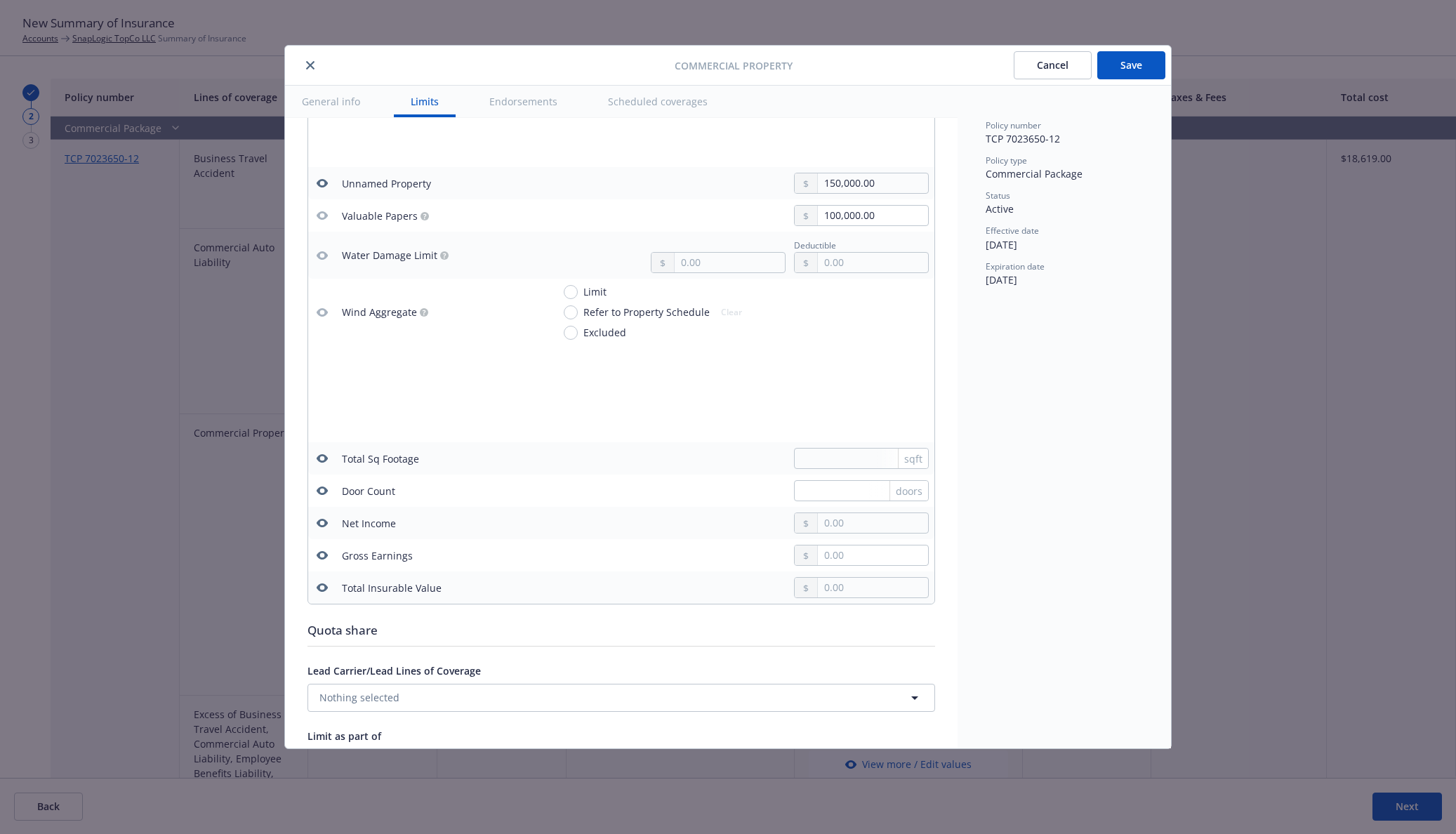
scroll to position [4096, 0]
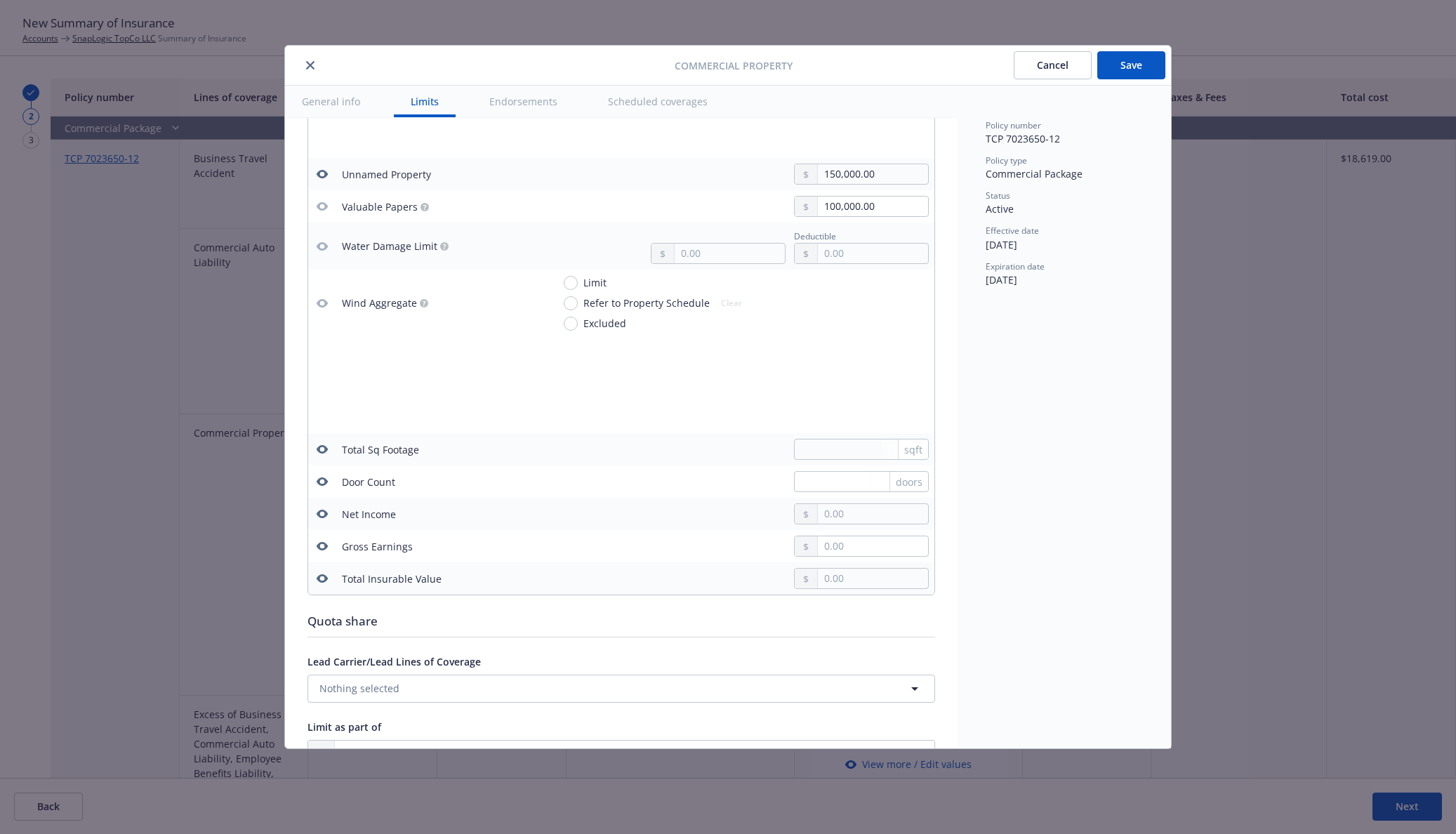
click at [321, 449] on icon "button" at bounding box center [322, 449] width 11 height 11
click at [320, 484] on icon "button" at bounding box center [322, 482] width 11 height 8
click at [319, 514] on icon "button" at bounding box center [322, 514] width 11 height 8
drag, startPoint x: 319, startPoint y: 543, endPoint x: 317, endPoint y: 573, distance: 30.1
click at [319, 547] on icon "button" at bounding box center [322, 546] width 11 height 8
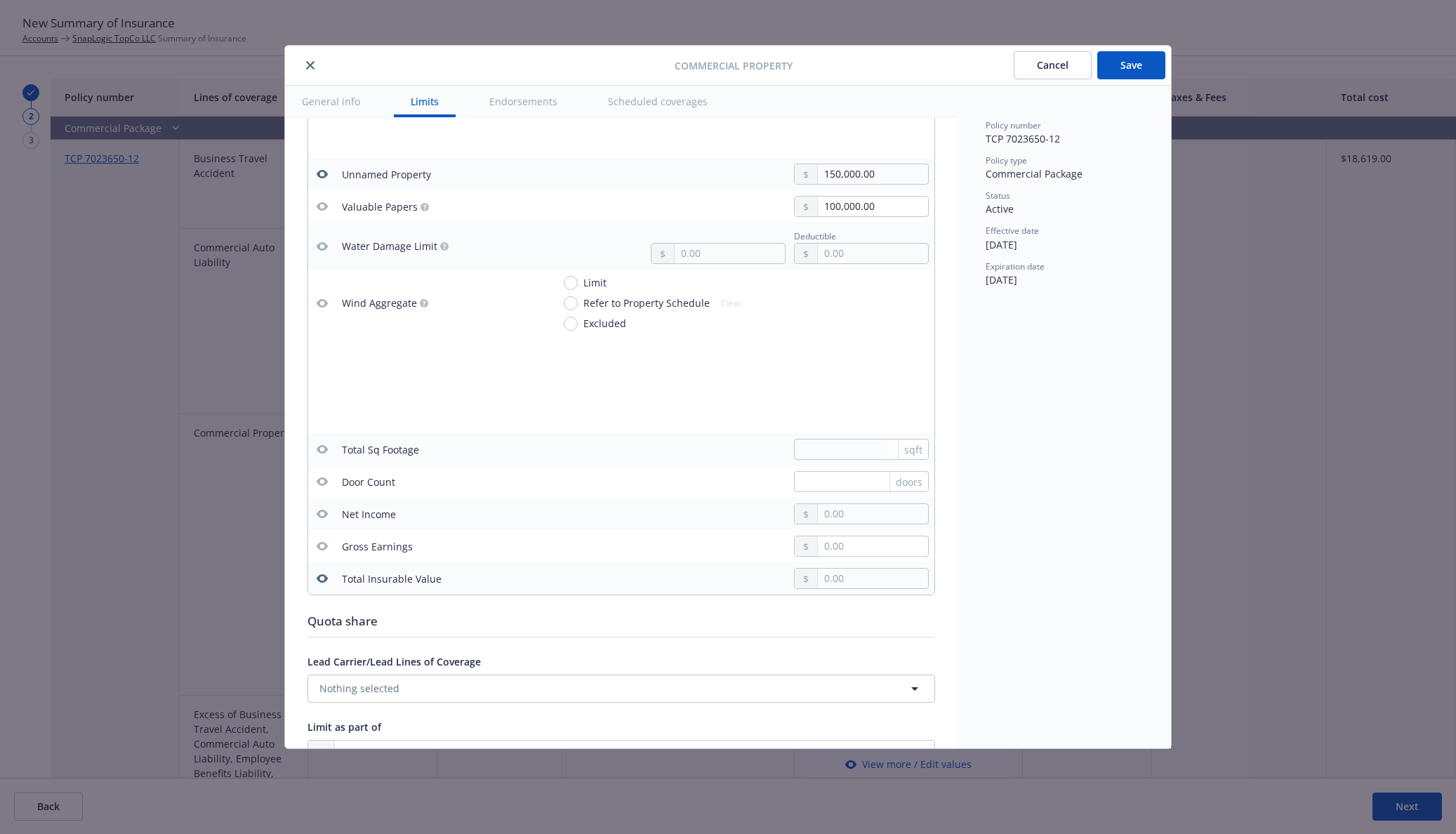
click at [315, 582] on button "button" at bounding box center [322, 579] width 17 height 17
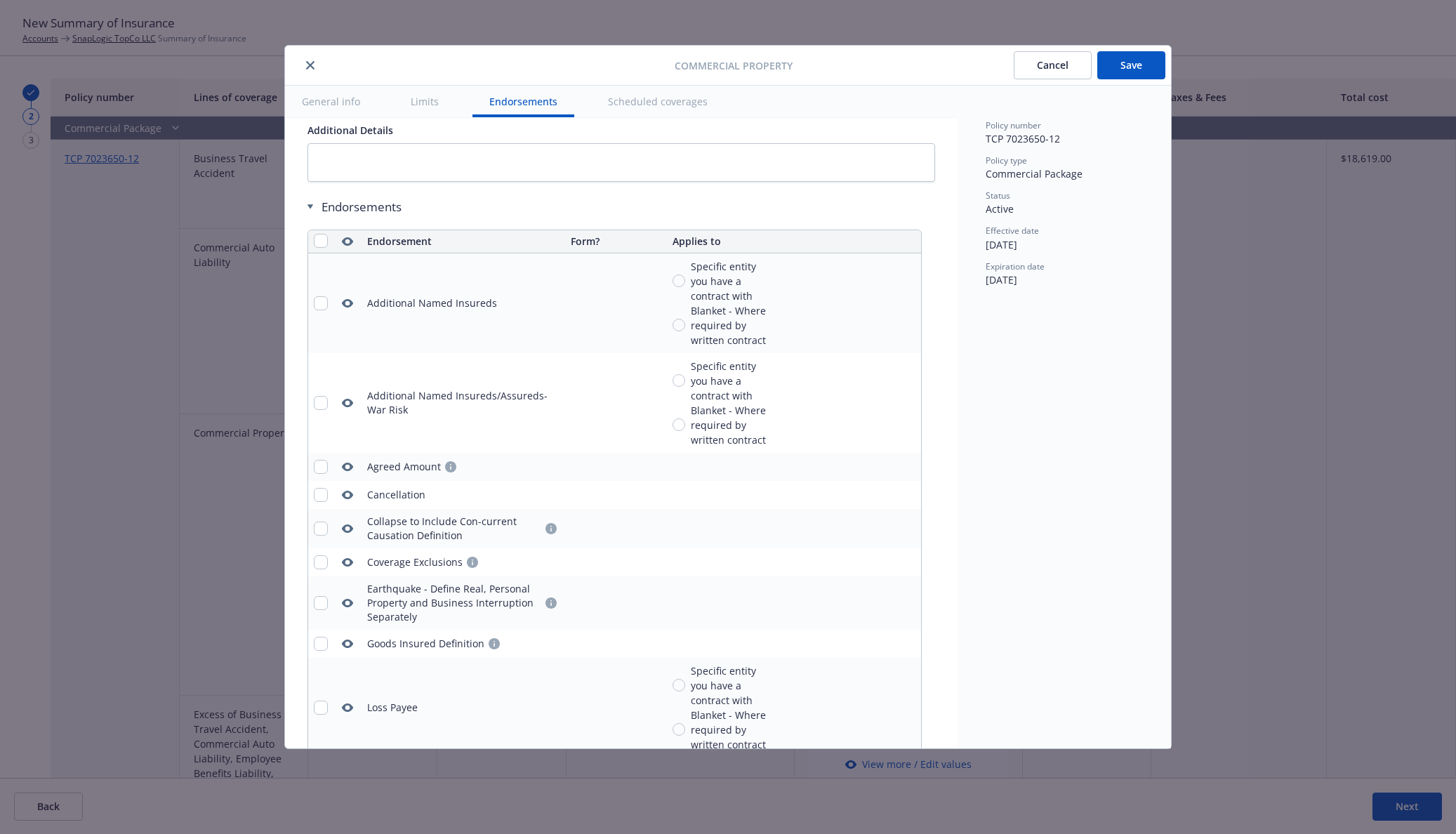
scroll to position [4974, 0]
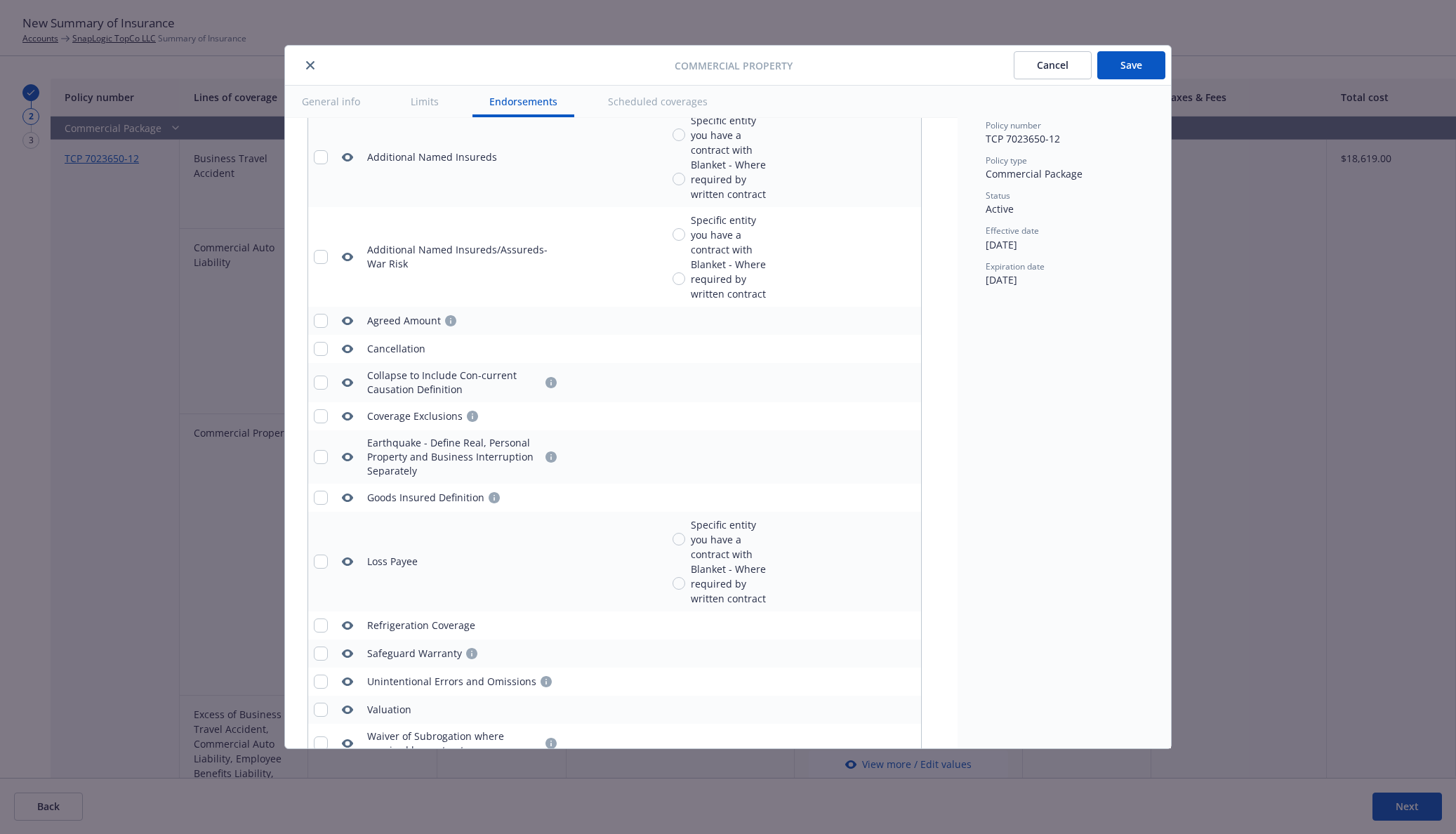
click at [1146, 58] on button "Save" at bounding box center [1131, 66] width 68 height 28
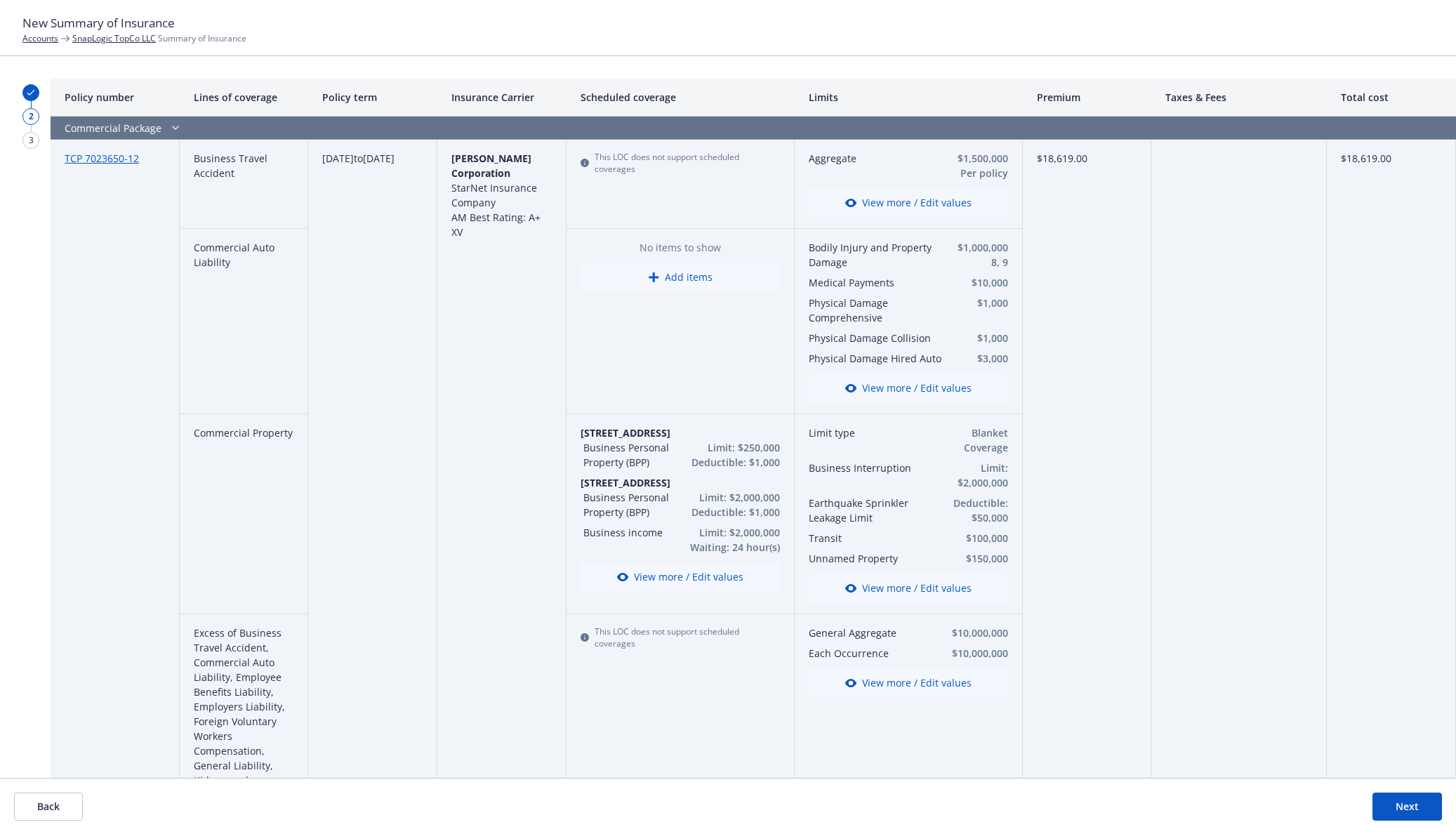
click at [945, 593] on button "View more / Edit values" at bounding box center [908, 588] width 199 height 28
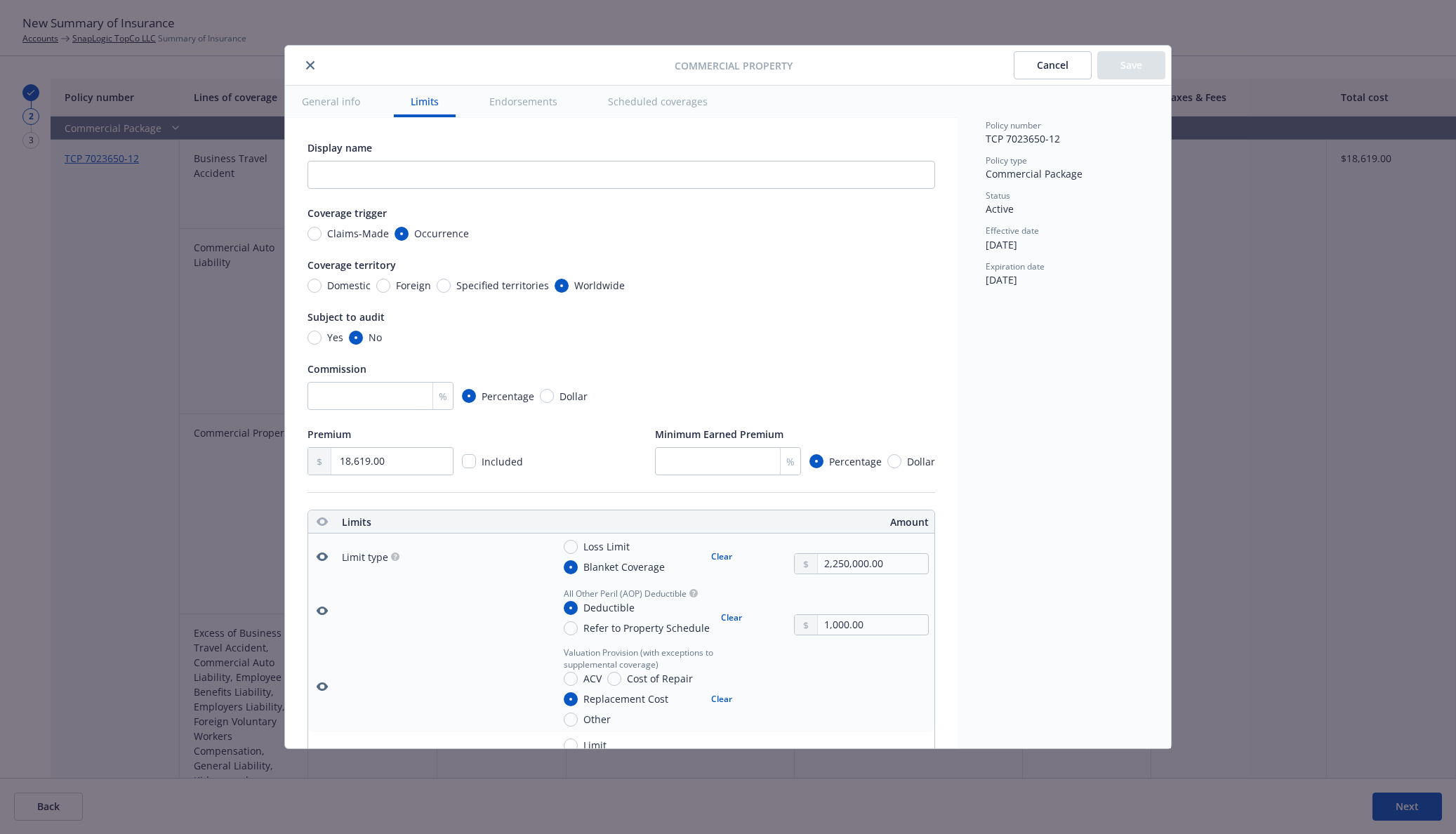
scroll to position [392, 0]
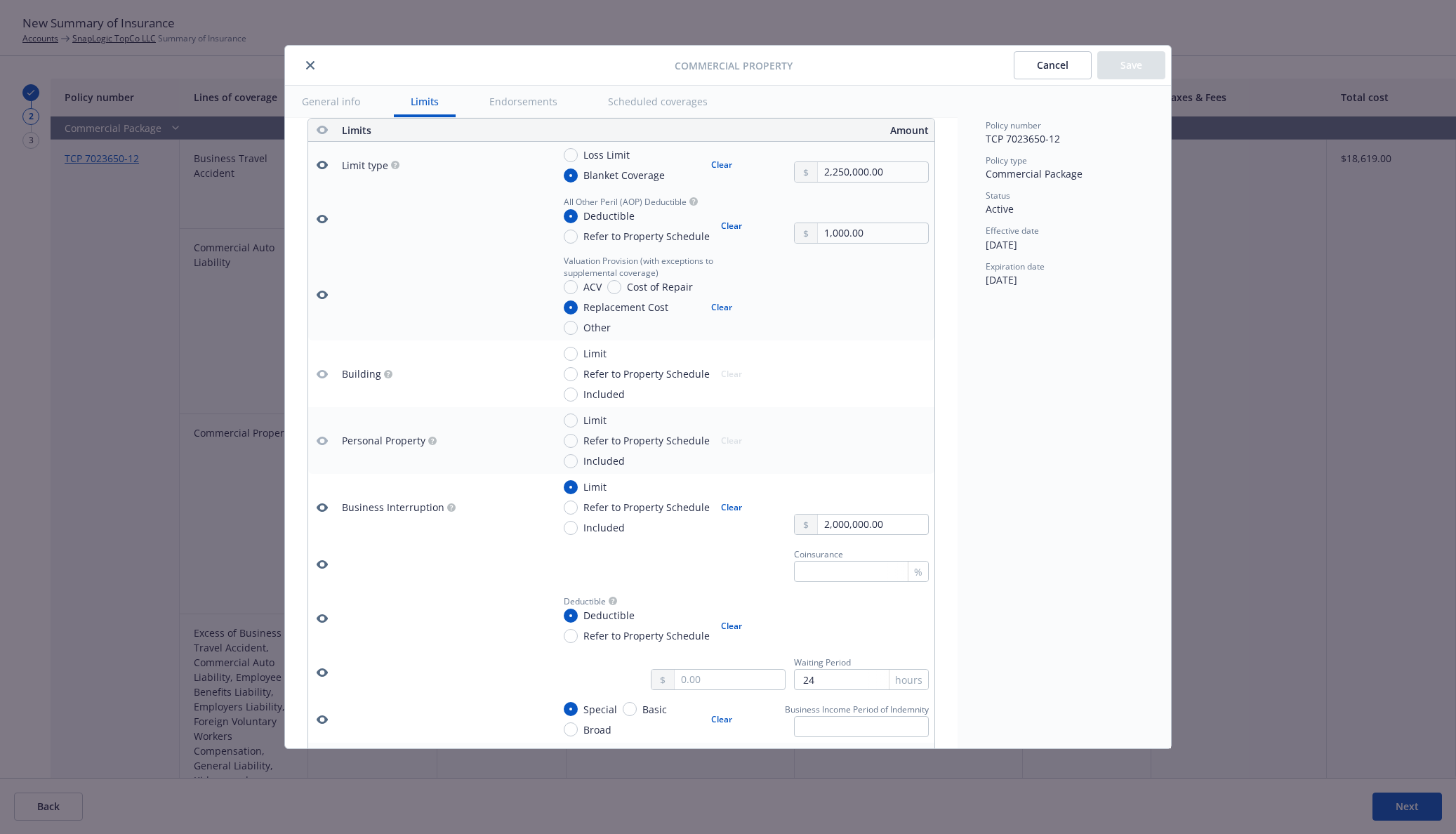
click at [1078, 62] on button "Cancel" at bounding box center [1052, 66] width 78 height 28
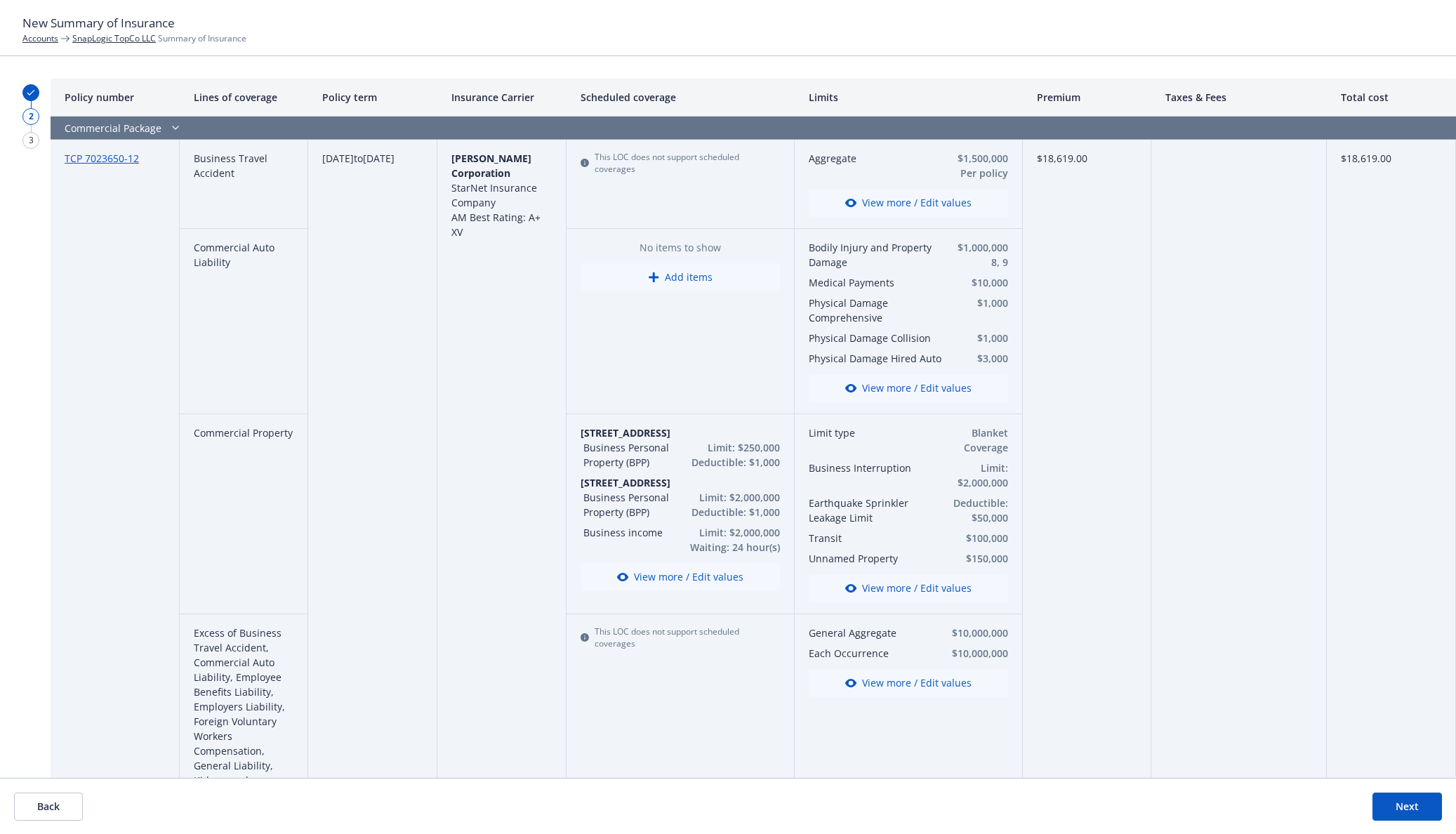
click at [1375, 806] on button "Next" at bounding box center [1407, 807] width 69 height 28
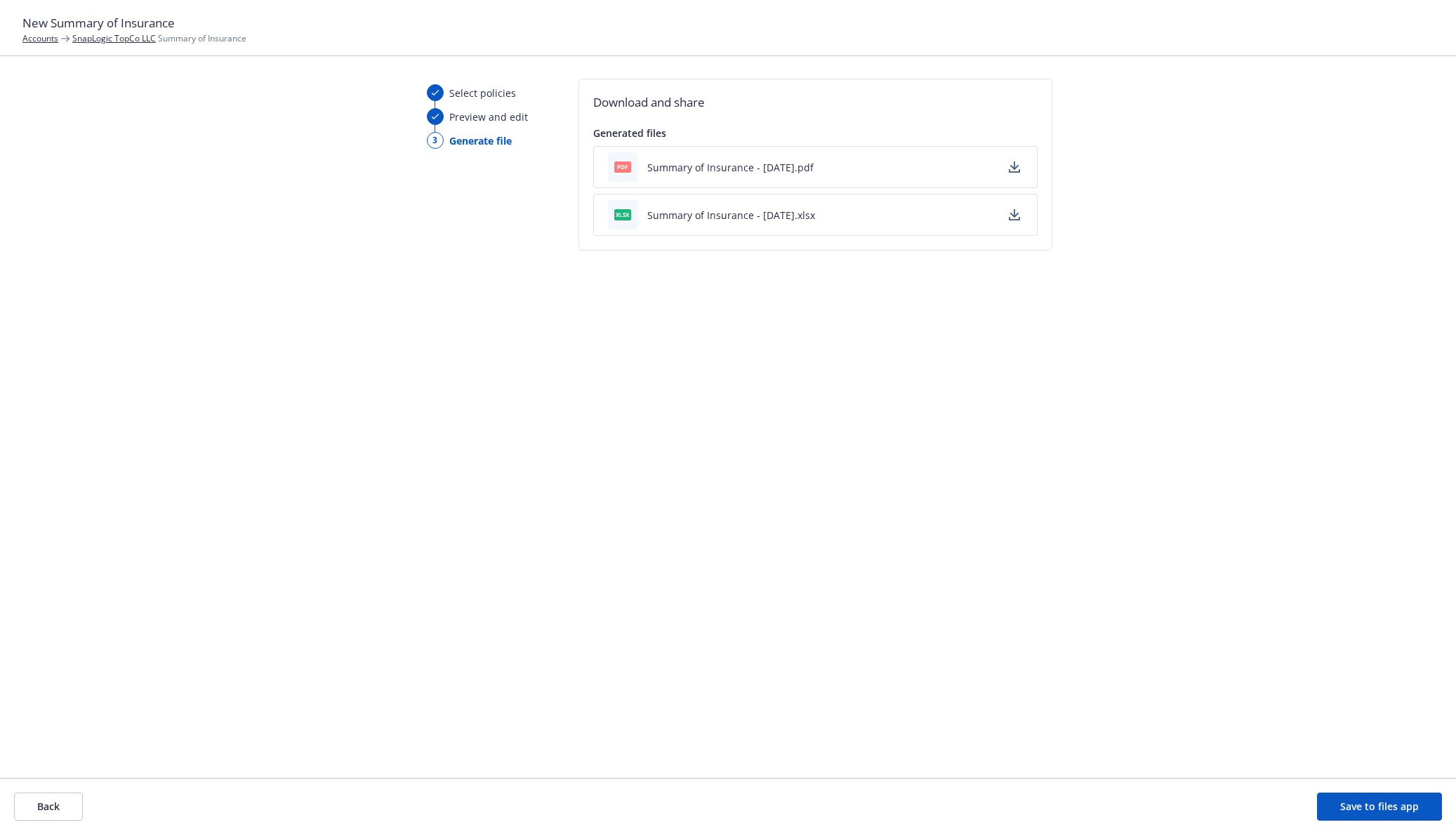
click at [765, 165] on button "Summary of Insurance - 09/23/2025.pdf" at bounding box center [730, 167] width 166 height 15
click at [46, 806] on button "Back" at bounding box center [49, 807] width 69 height 28
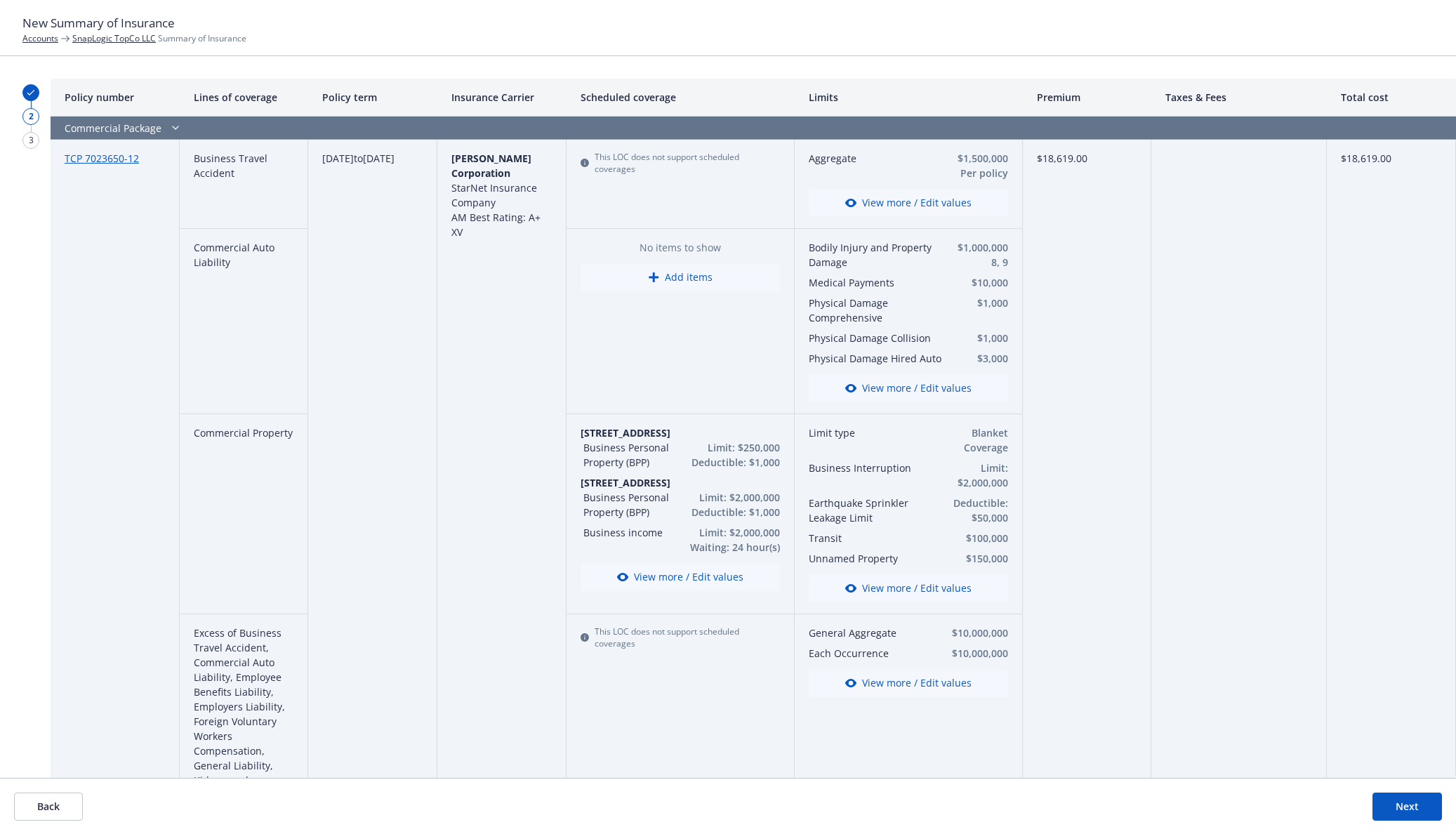
click at [923, 594] on button "View more / Edit values" at bounding box center [908, 588] width 199 height 28
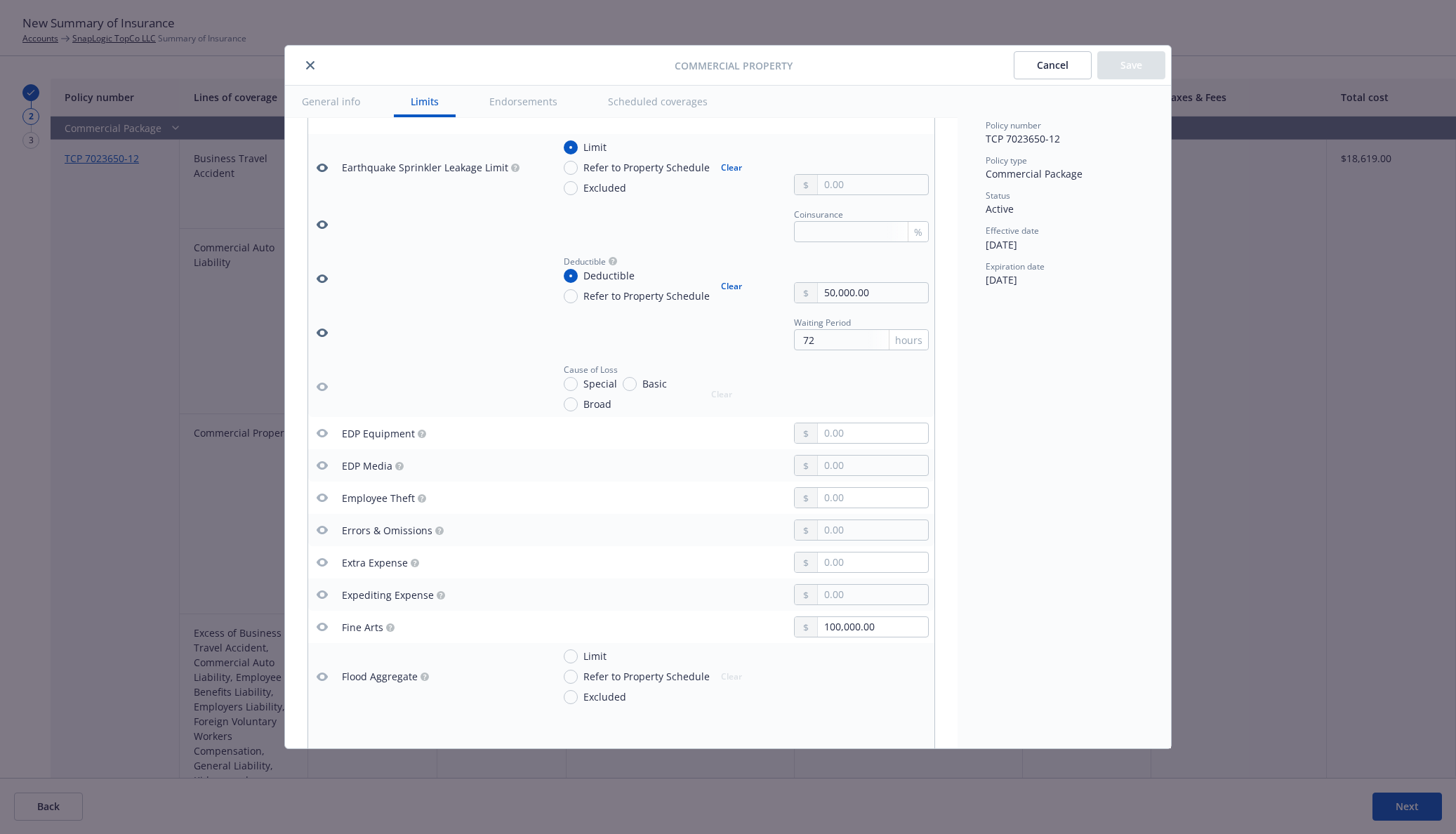
scroll to position [926, 0]
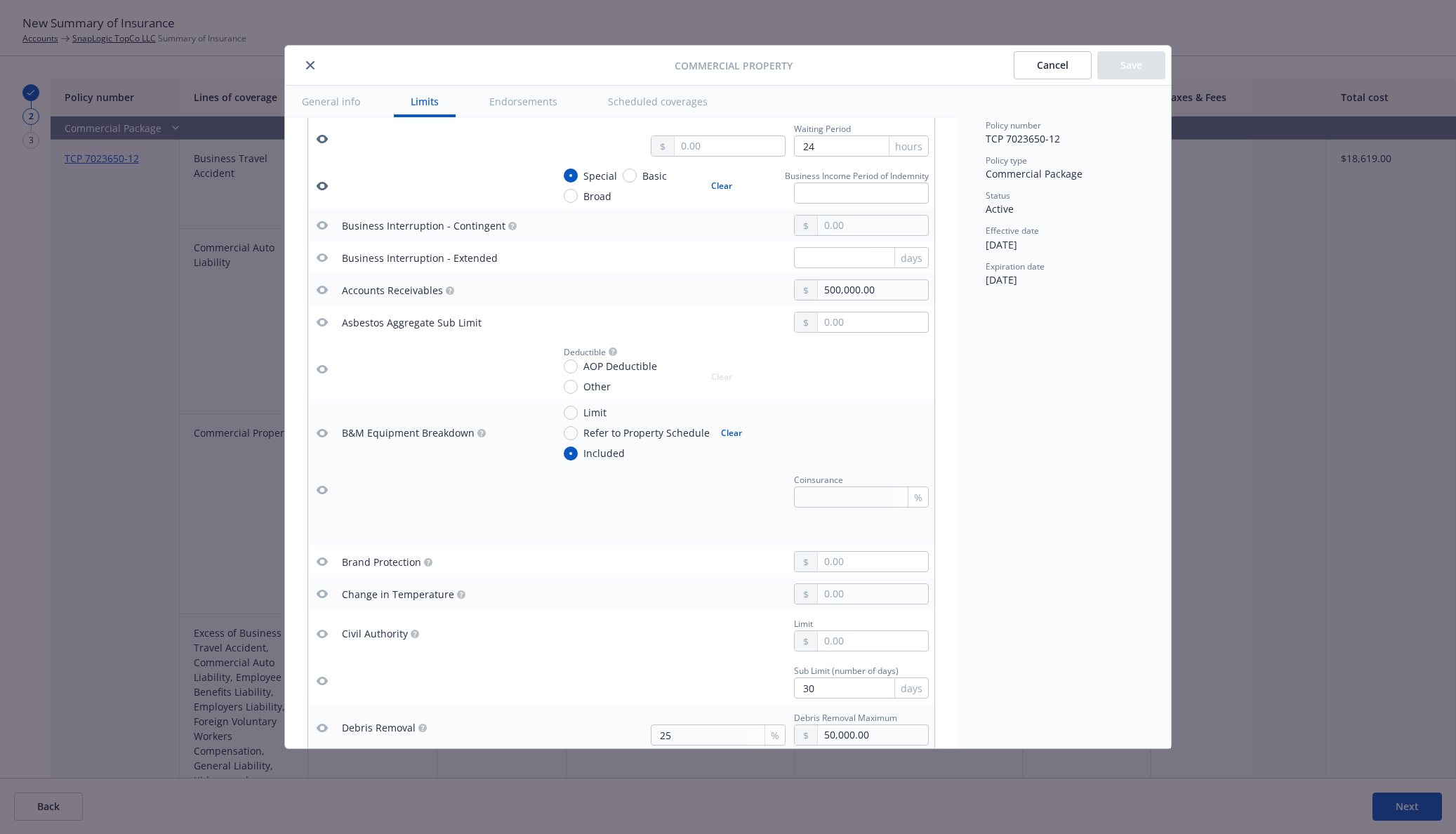
click at [317, 432] on icon "button" at bounding box center [322, 433] width 11 height 11
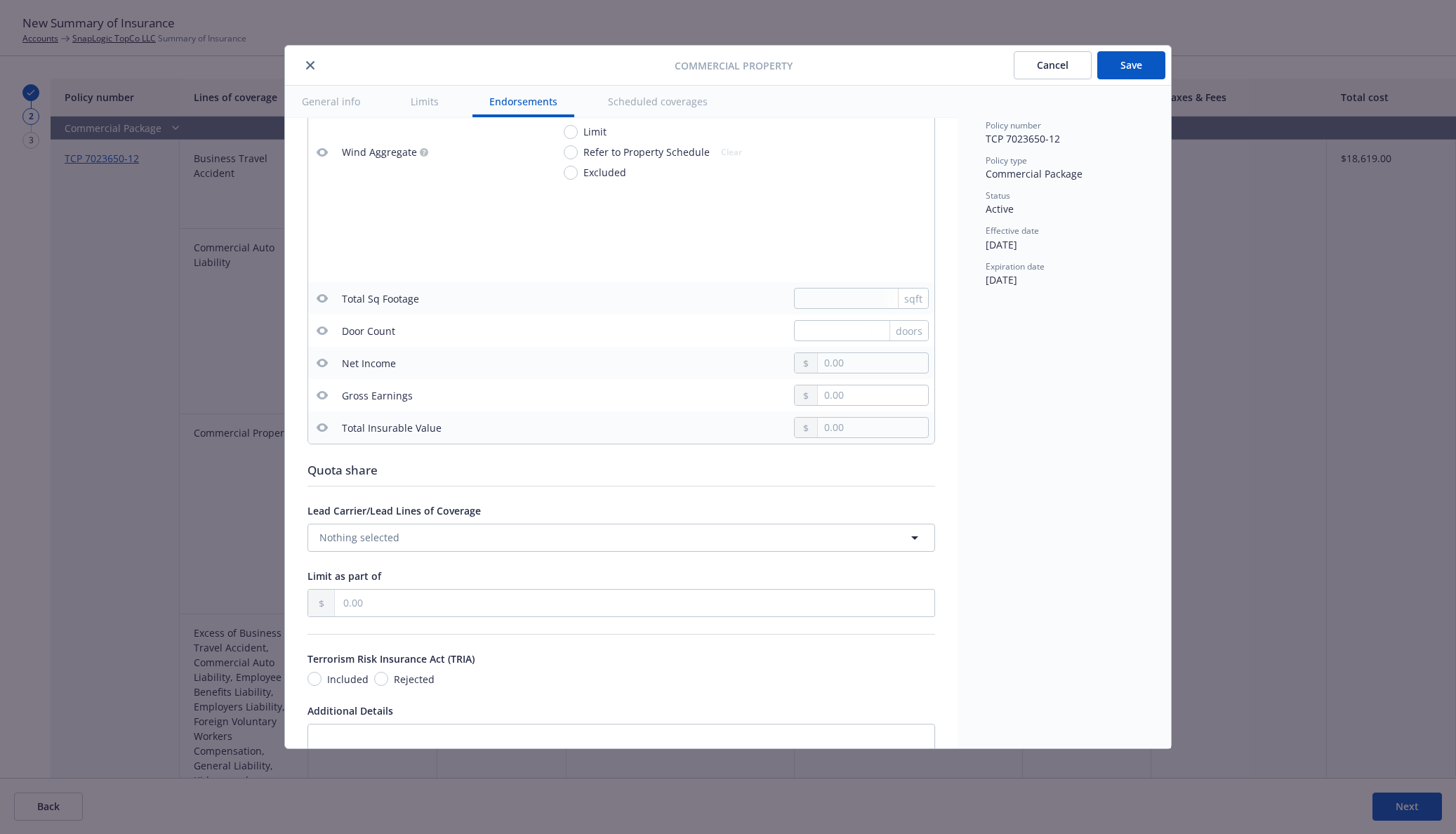
scroll to position [4437, 0]
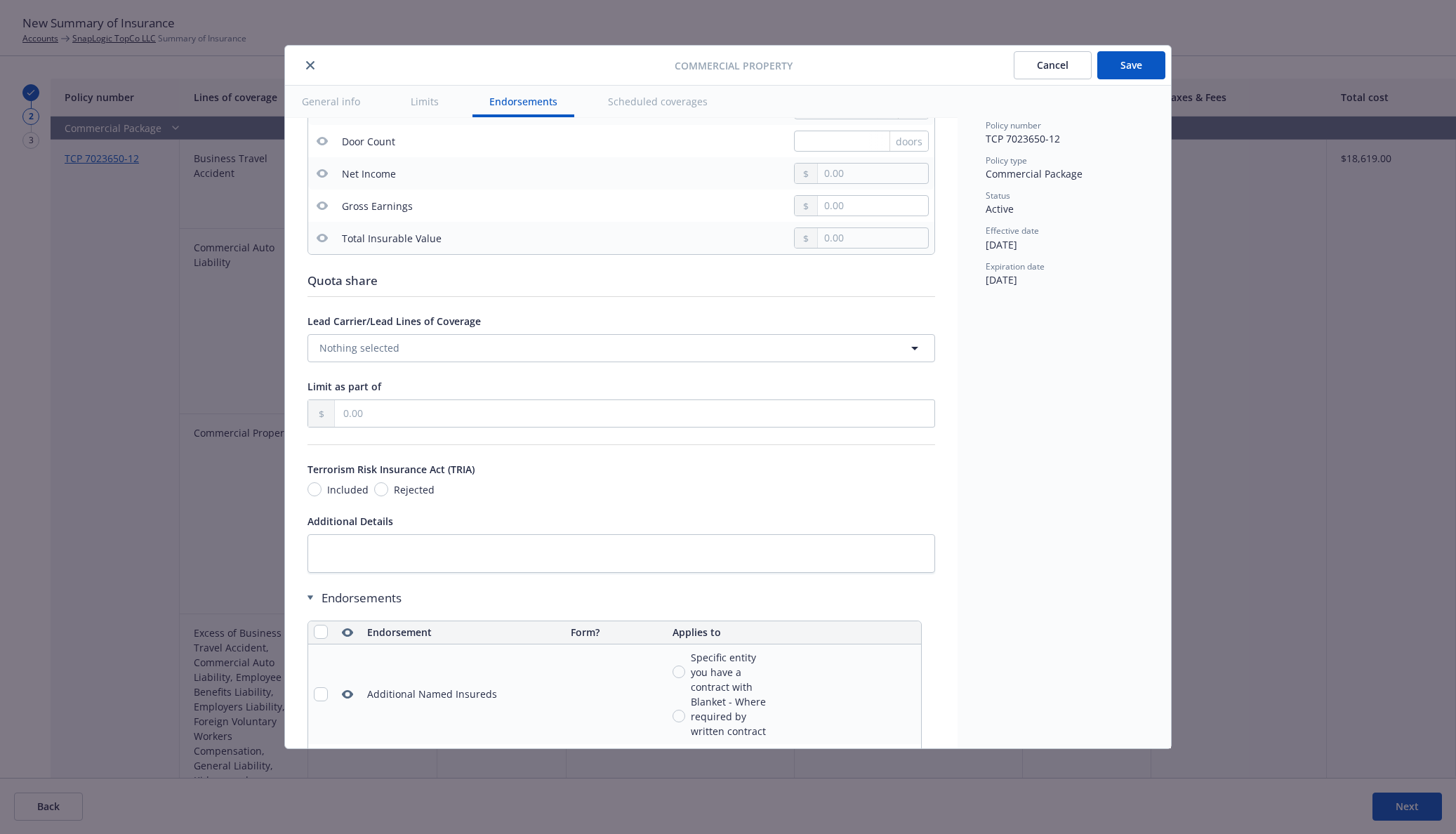
click at [1135, 66] on button "Save" at bounding box center [1131, 66] width 68 height 28
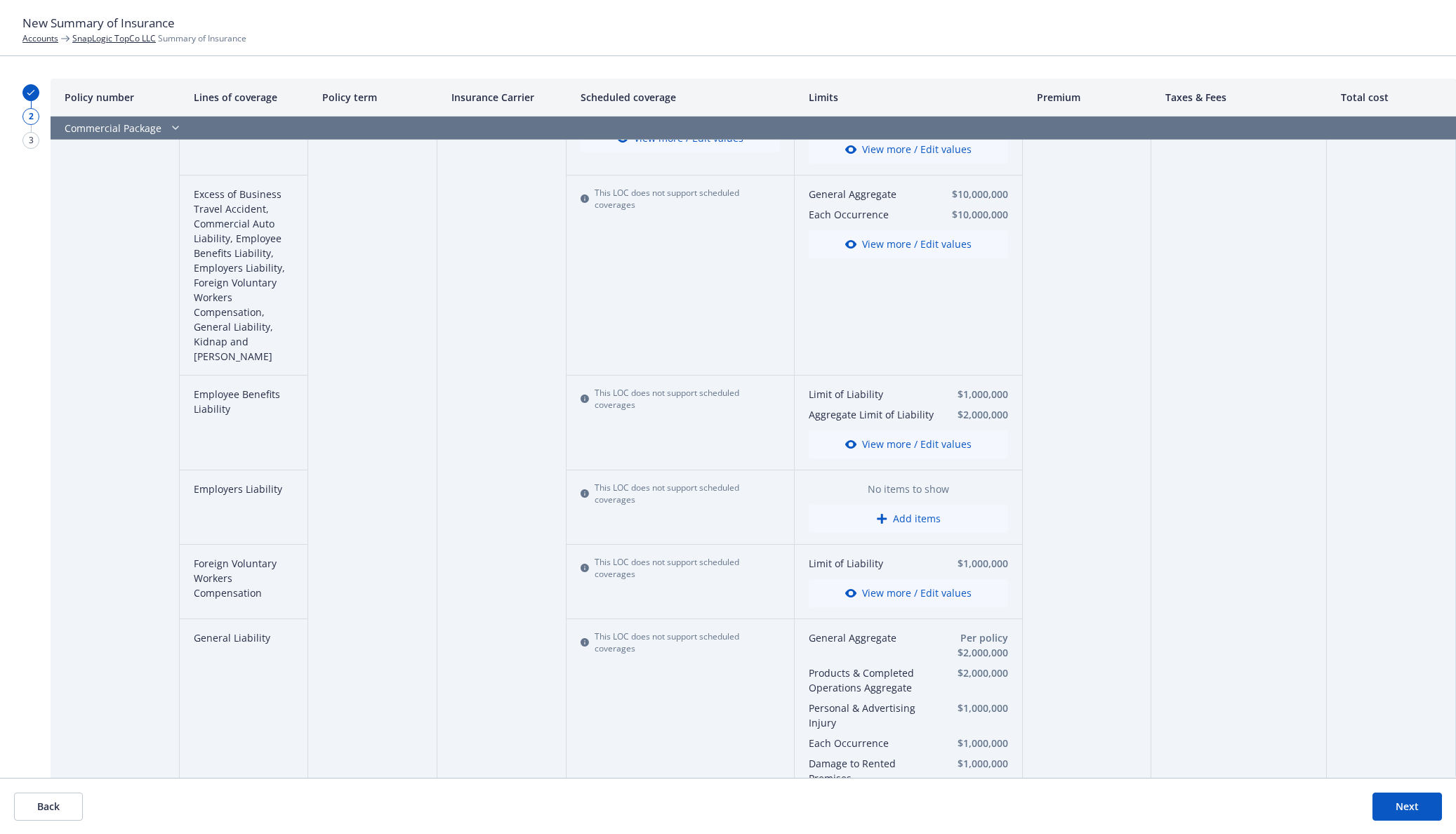
scroll to position [0, 0]
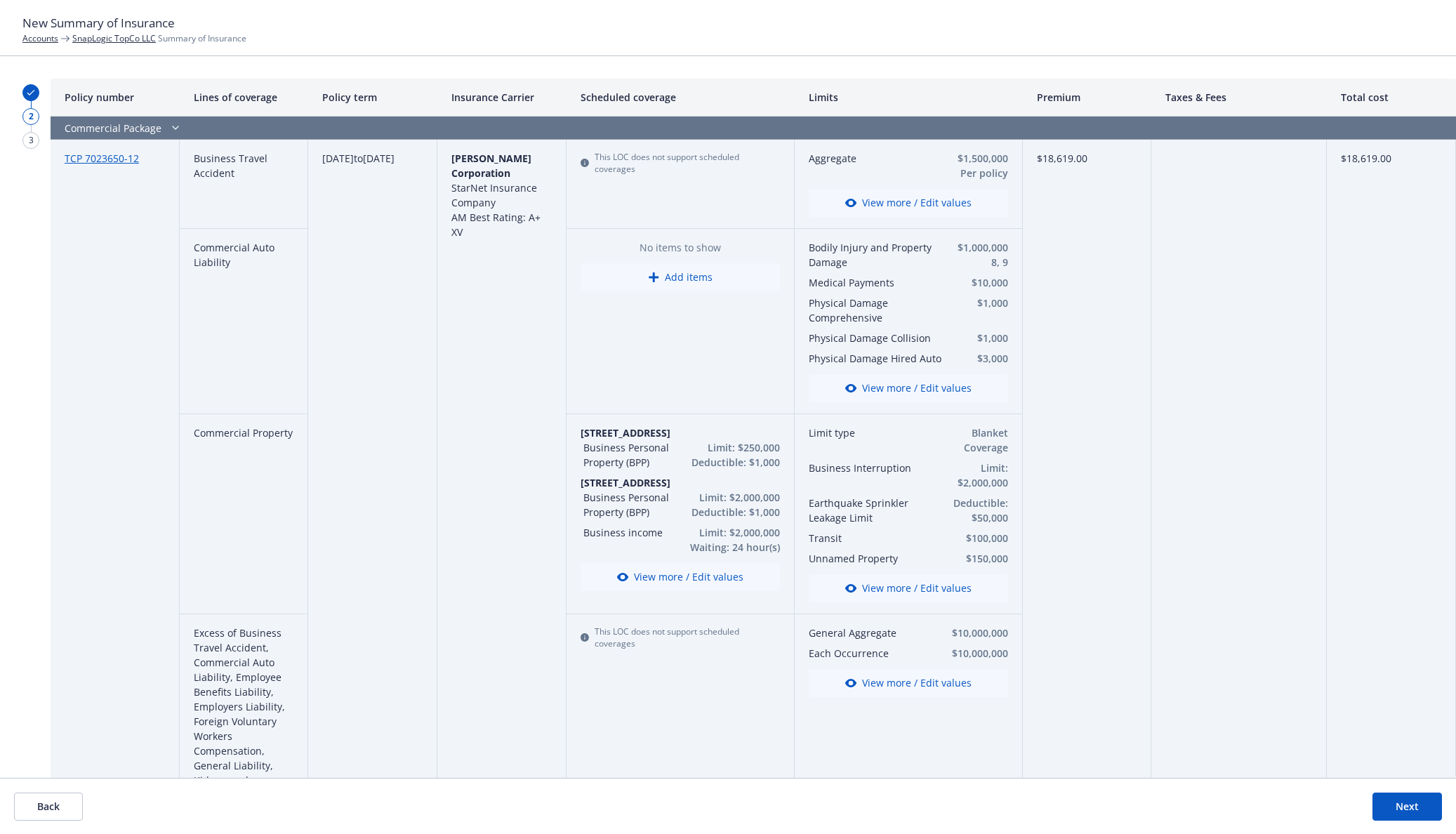
click at [937, 597] on button "View more / Edit values" at bounding box center [908, 588] width 199 height 28
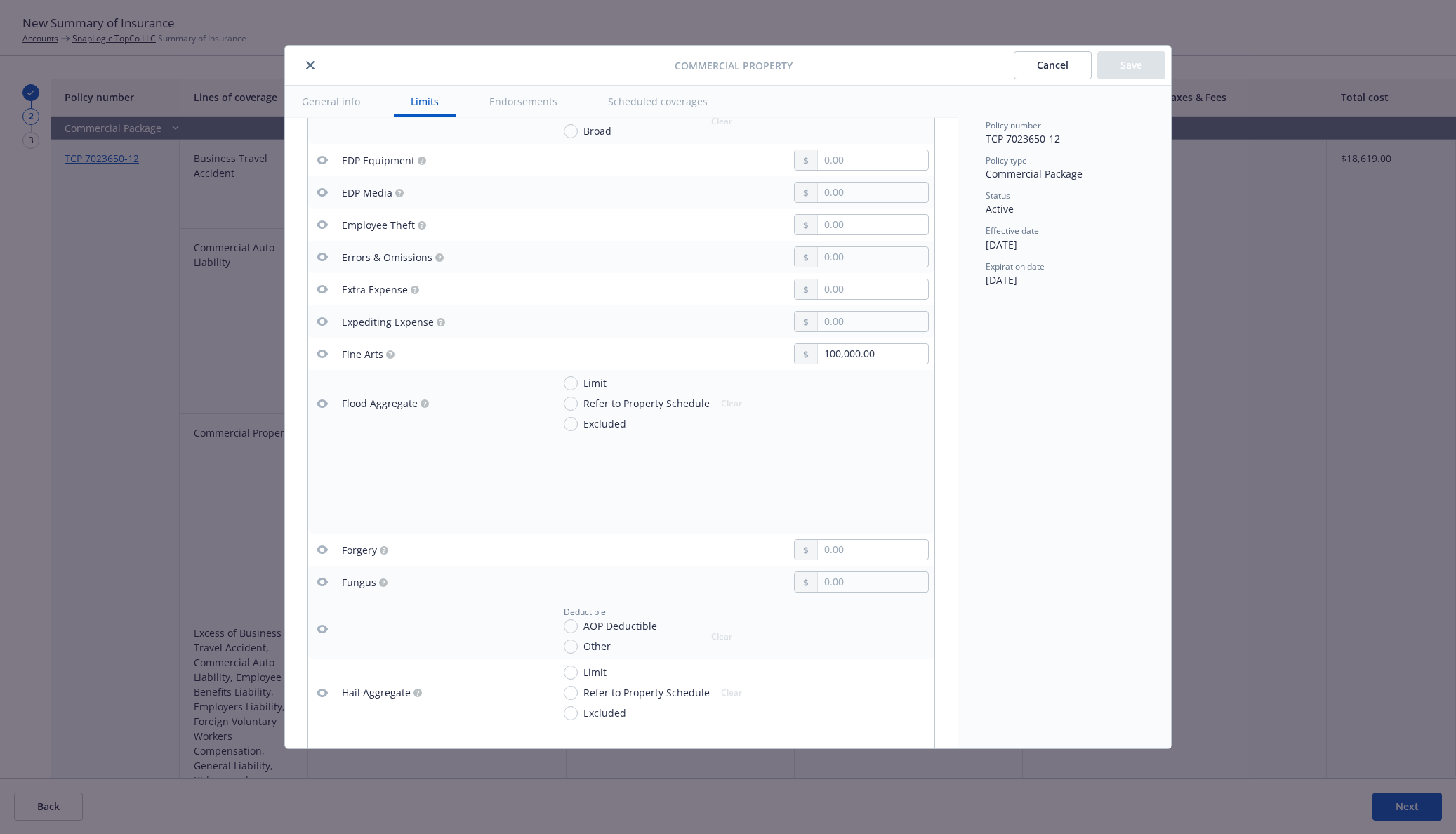
scroll to position [2147, 0]
click at [325, 220] on icon "button" at bounding box center [322, 222] width 11 height 8
click at [827, 230] on input "text" at bounding box center [873, 222] width 110 height 19
click at [1022, 346] on div "Policy number TCP 7023650-12 Policy type Commercial Package Status Active Effec…" at bounding box center [1064, 417] width 213 height 663
click at [326, 218] on icon "button" at bounding box center [322, 222] width 11 height 11
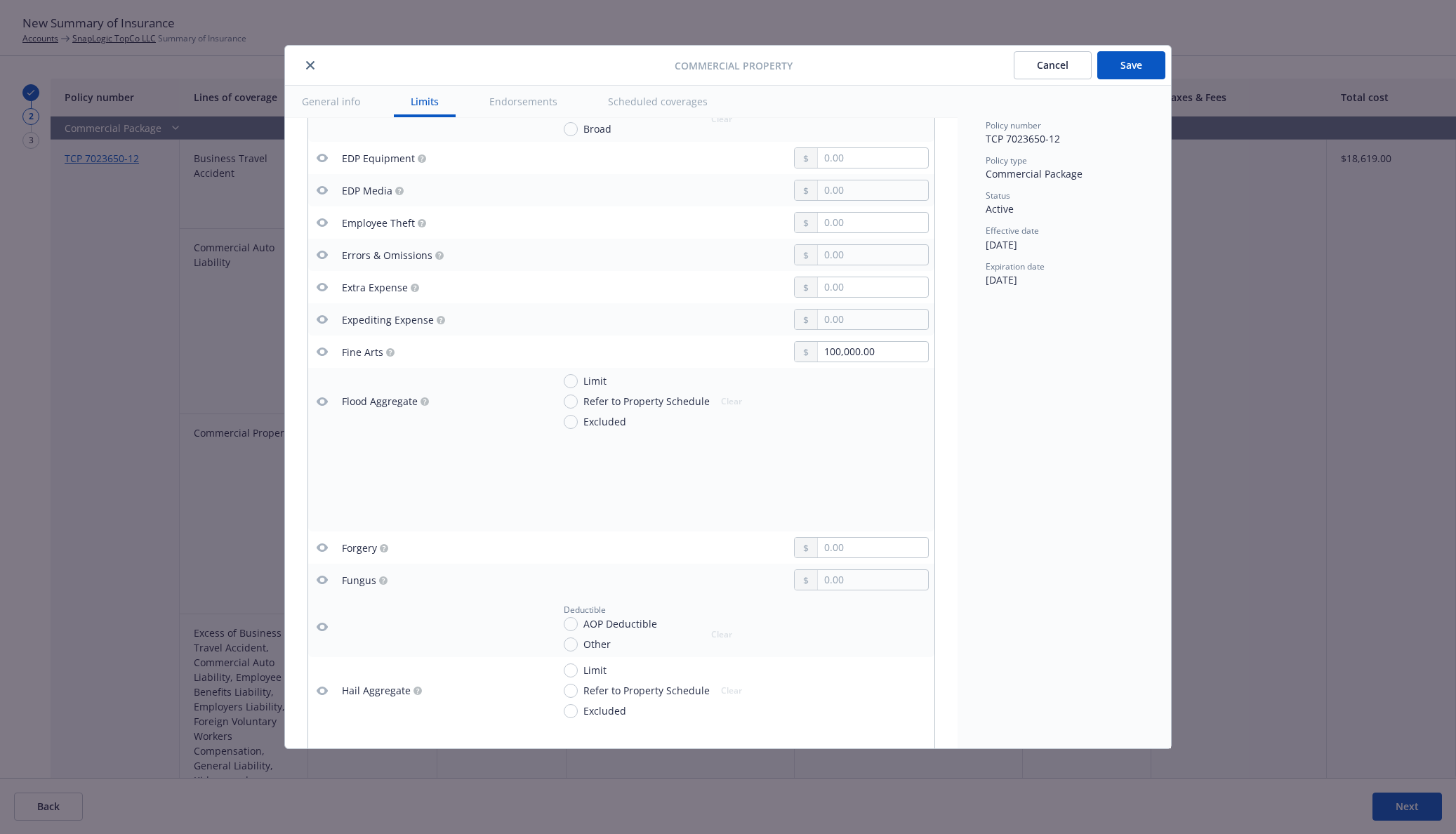
click at [1142, 66] on button "Save" at bounding box center [1131, 66] width 68 height 28
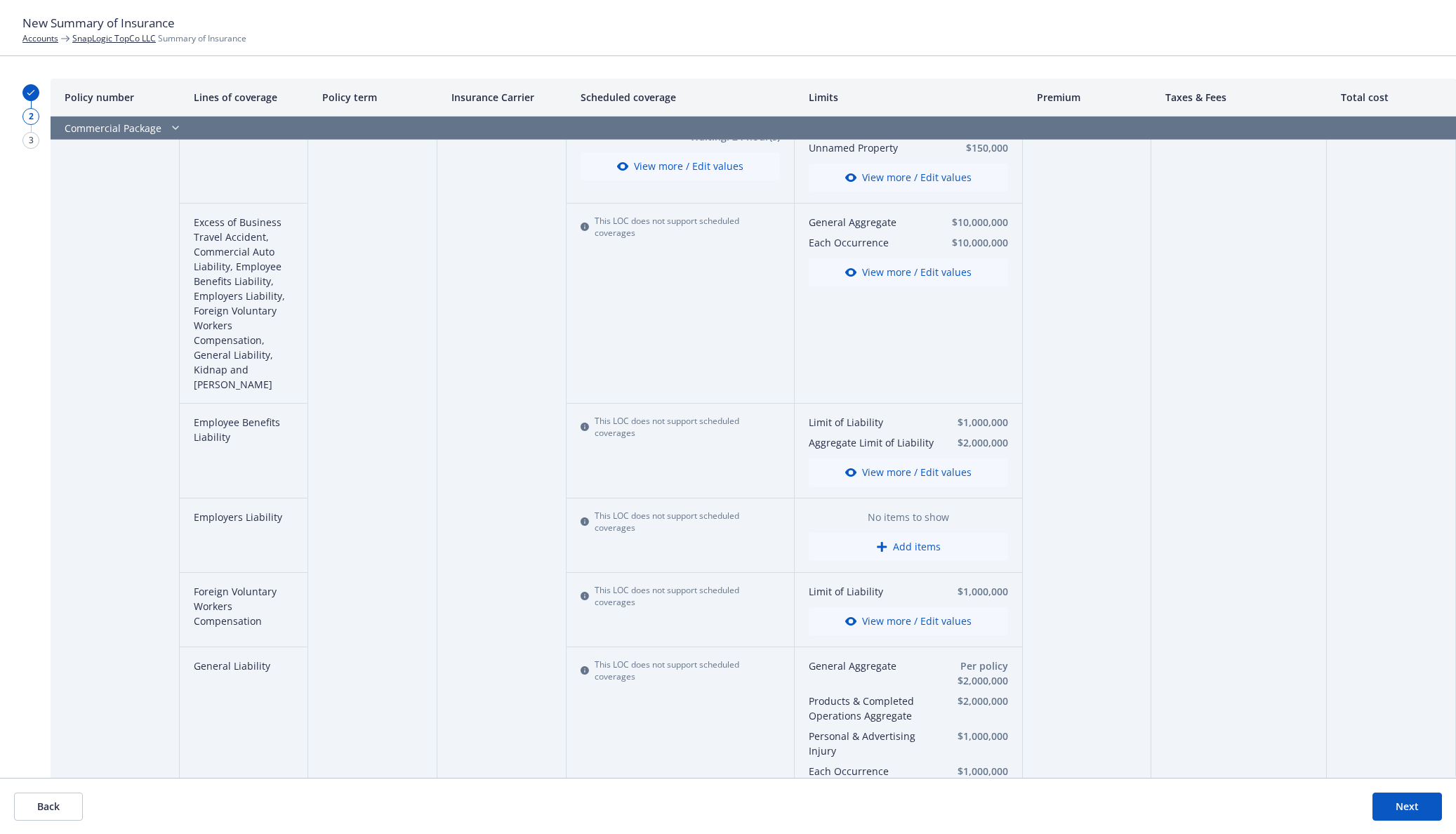
scroll to position [585, 0]
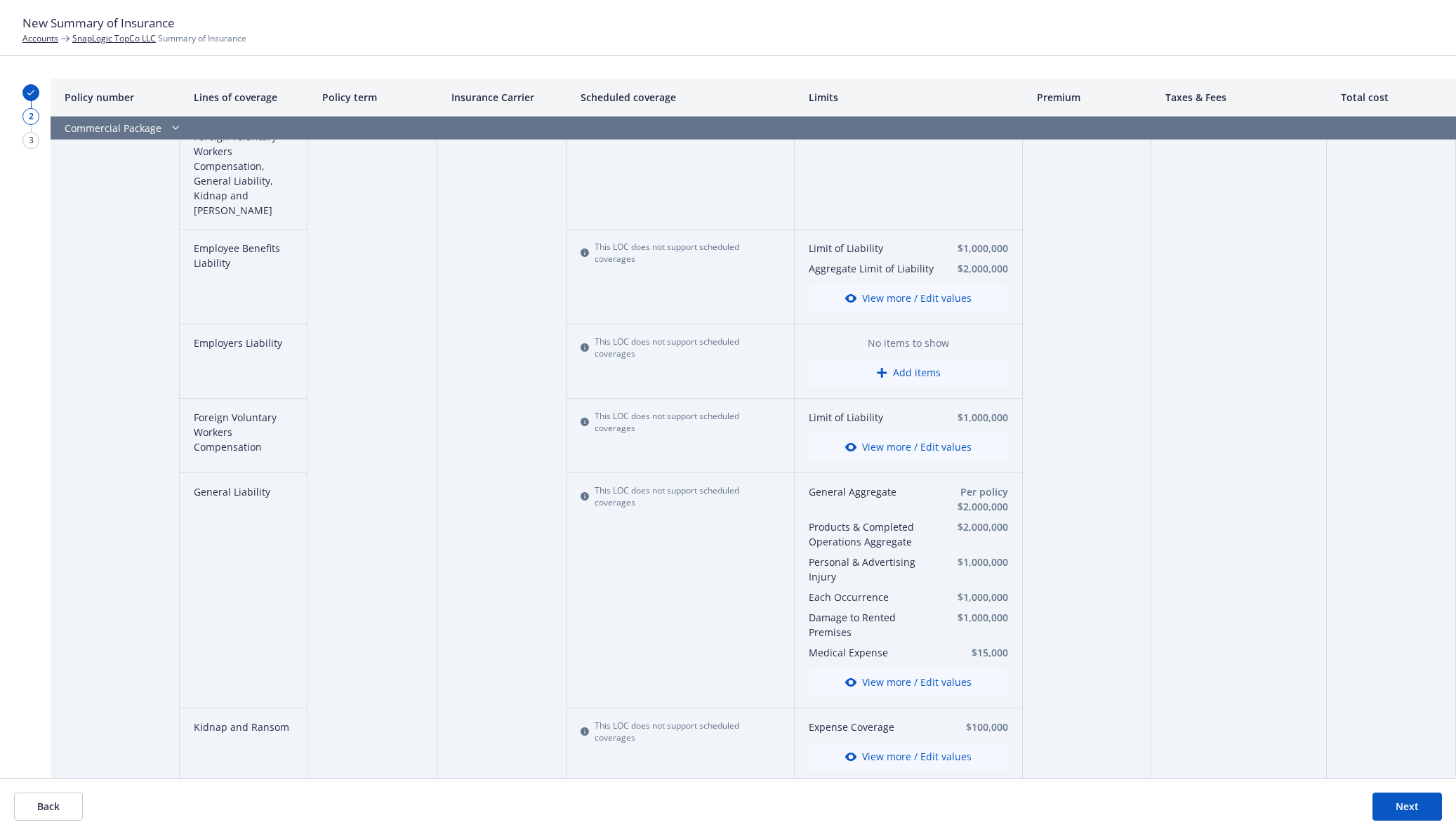
click at [922, 668] on button "View more / Edit values" at bounding box center [908, 682] width 199 height 28
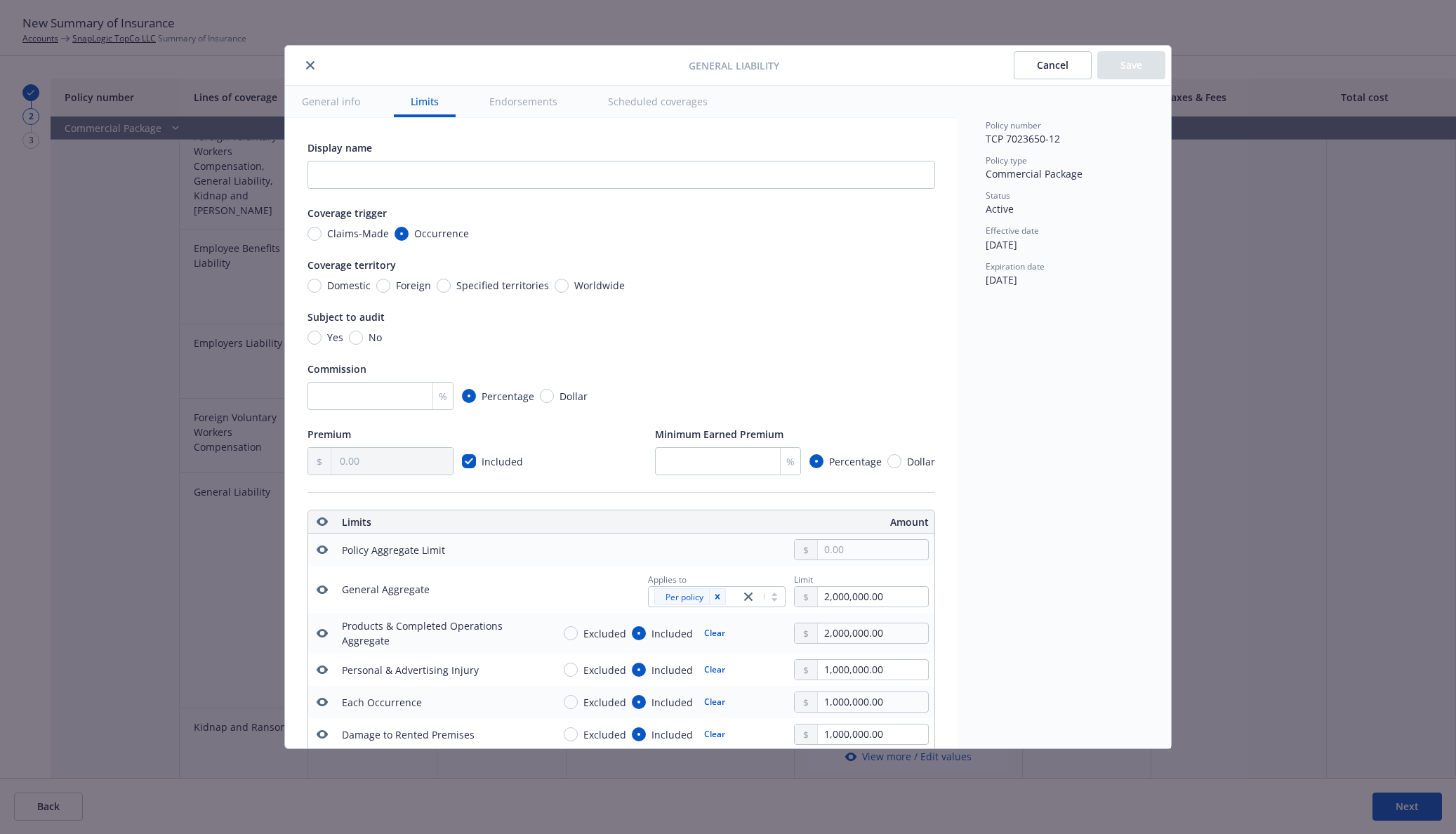
scroll to position [392, 0]
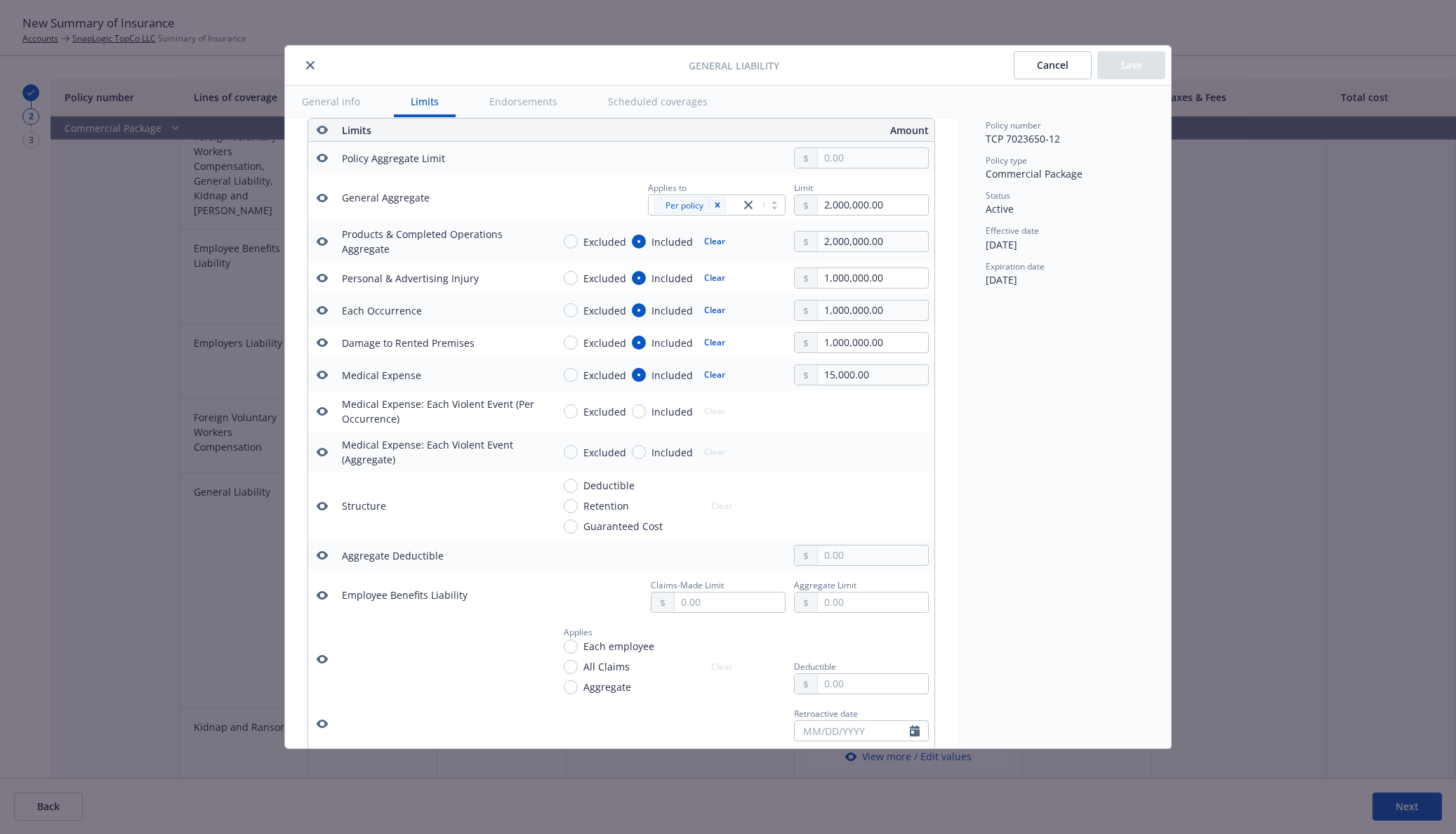
click at [301, 59] on div at bounding box center [489, 65] width 398 height 17
click at [310, 61] on icon "close" at bounding box center [310, 65] width 8 height 8
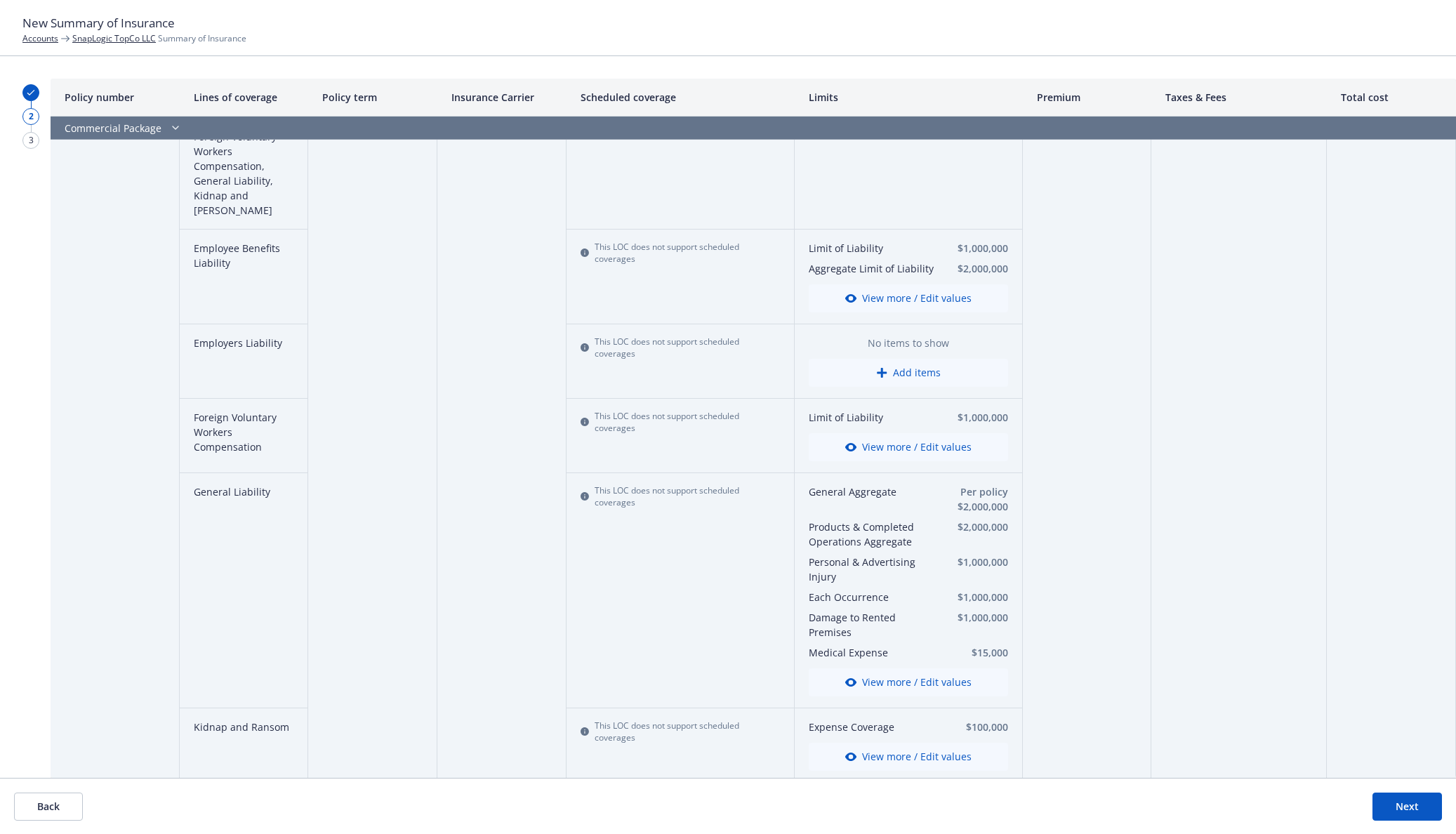
click at [904, 284] on button "View more / Edit values" at bounding box center [908, 299] width 199 height 28
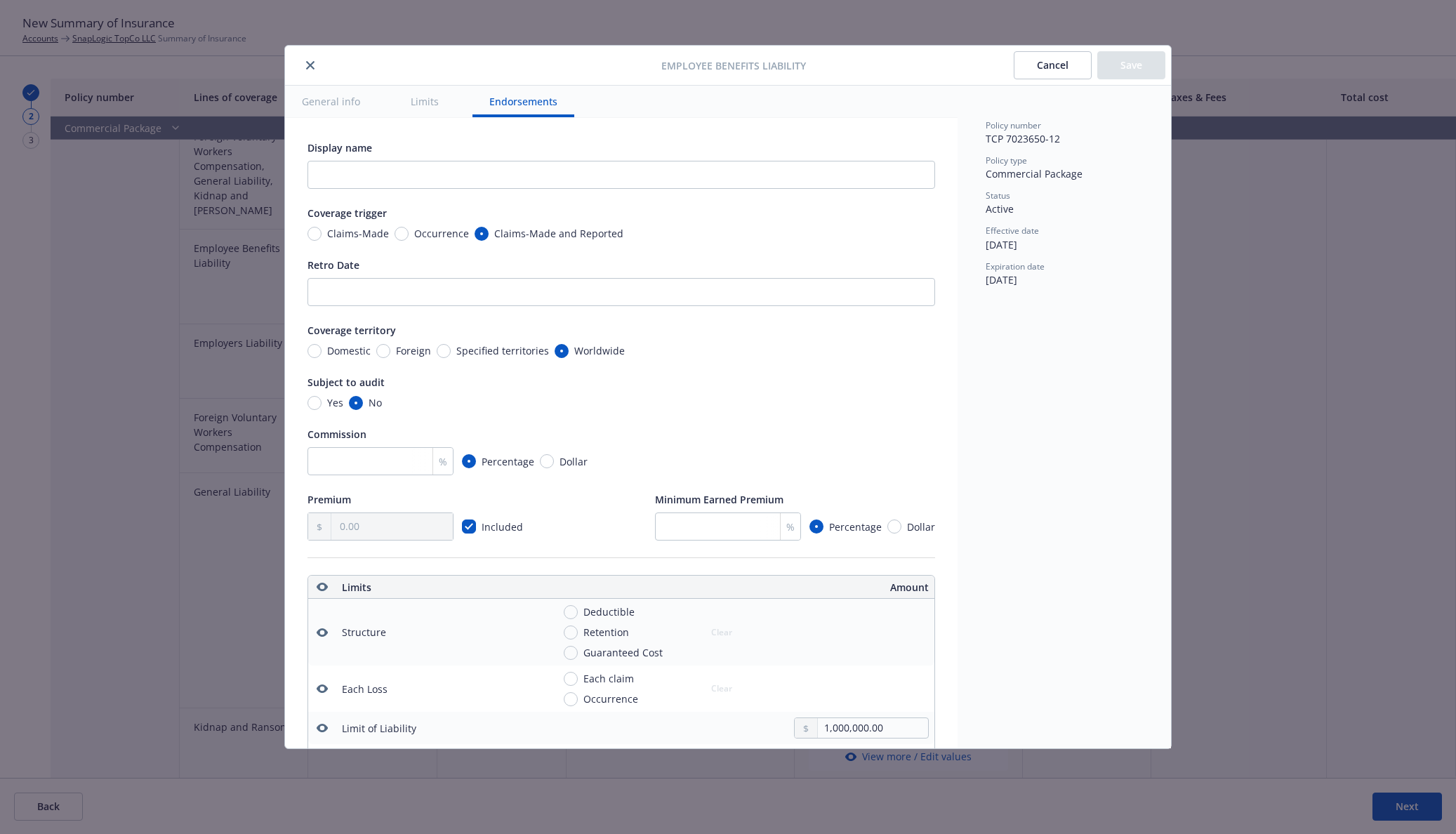
scroll to position [457, 0]
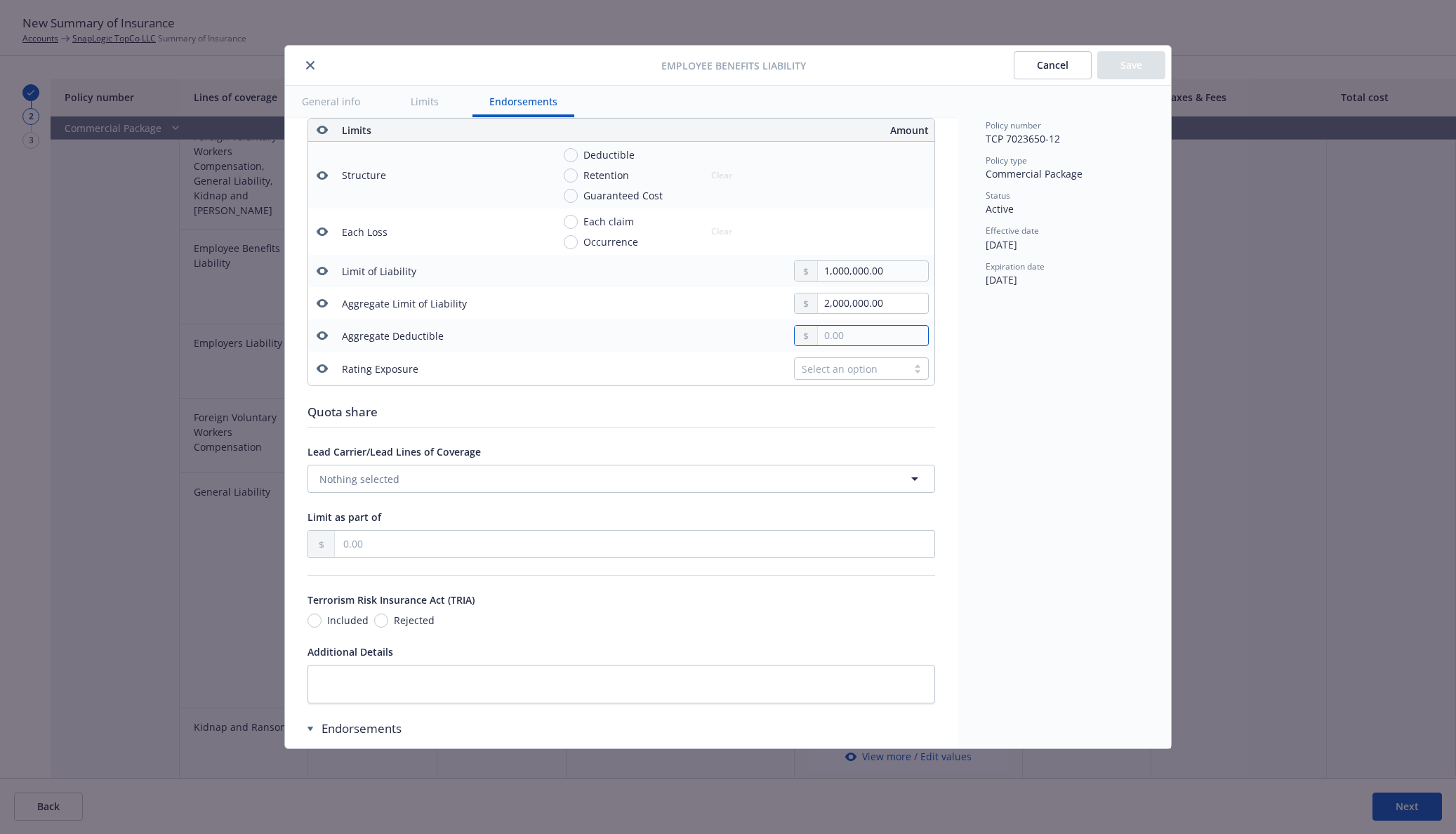
click at [857, 335] on input "text" at bounding box center [873, 335] width 110 height 19
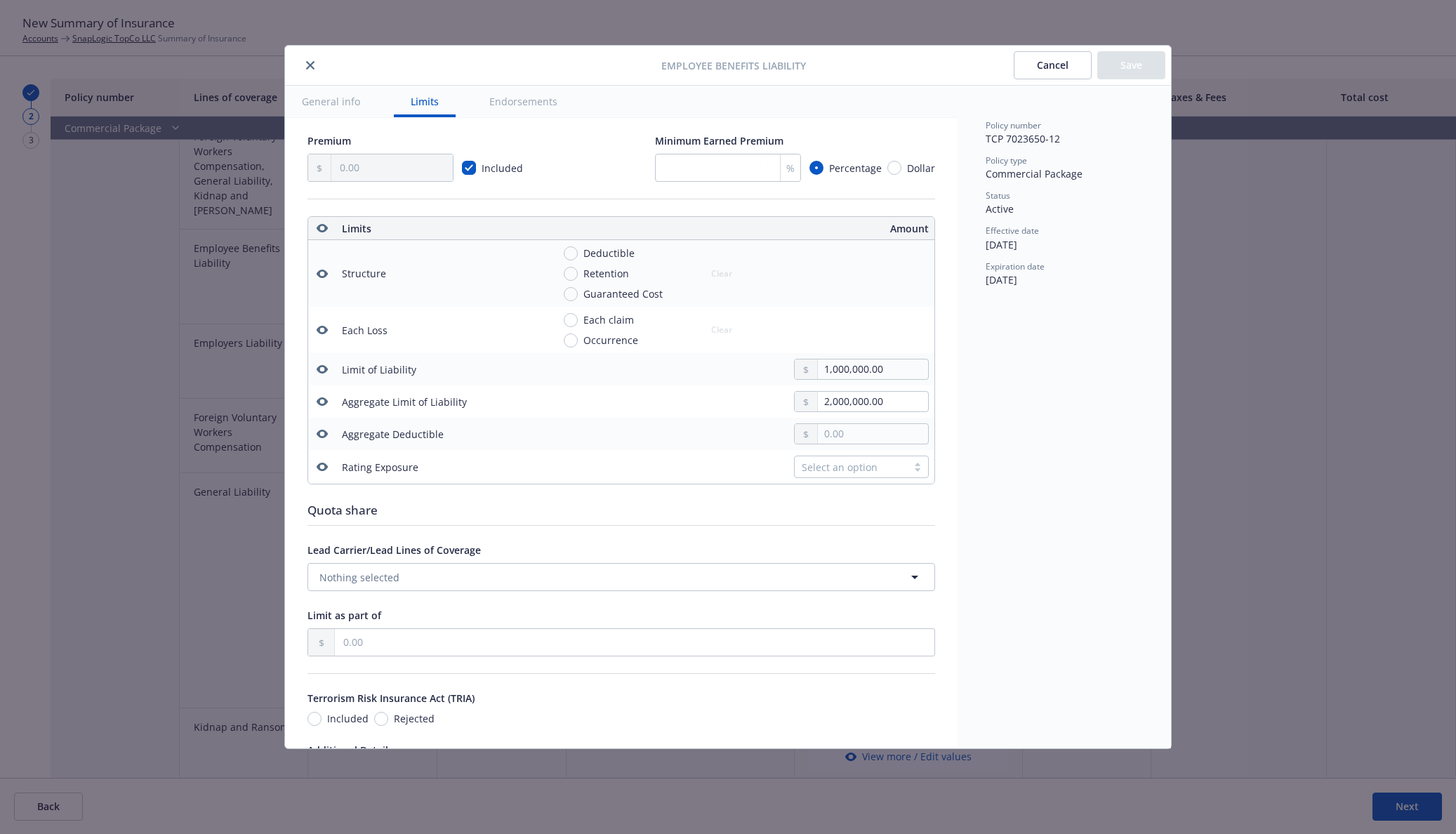
scroll to position [592, 0]
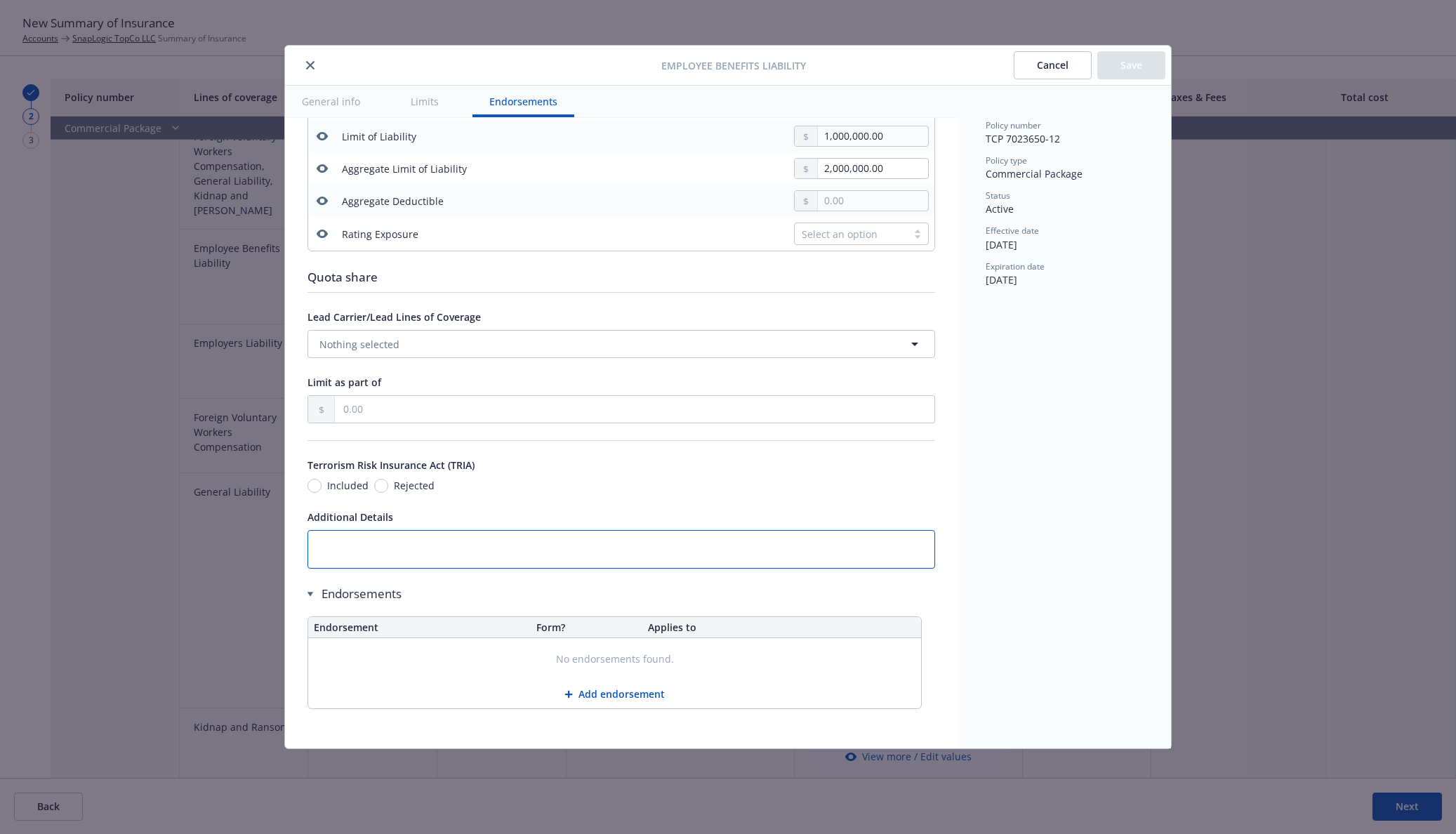
click at [601, 540] on textarea at bounding box center [621, 550] width 628 height 39
paste textarea "Retroactive Date 09/01/2018"
type textarea "x"
type textarea "Retroactive Date 09/01/2018"
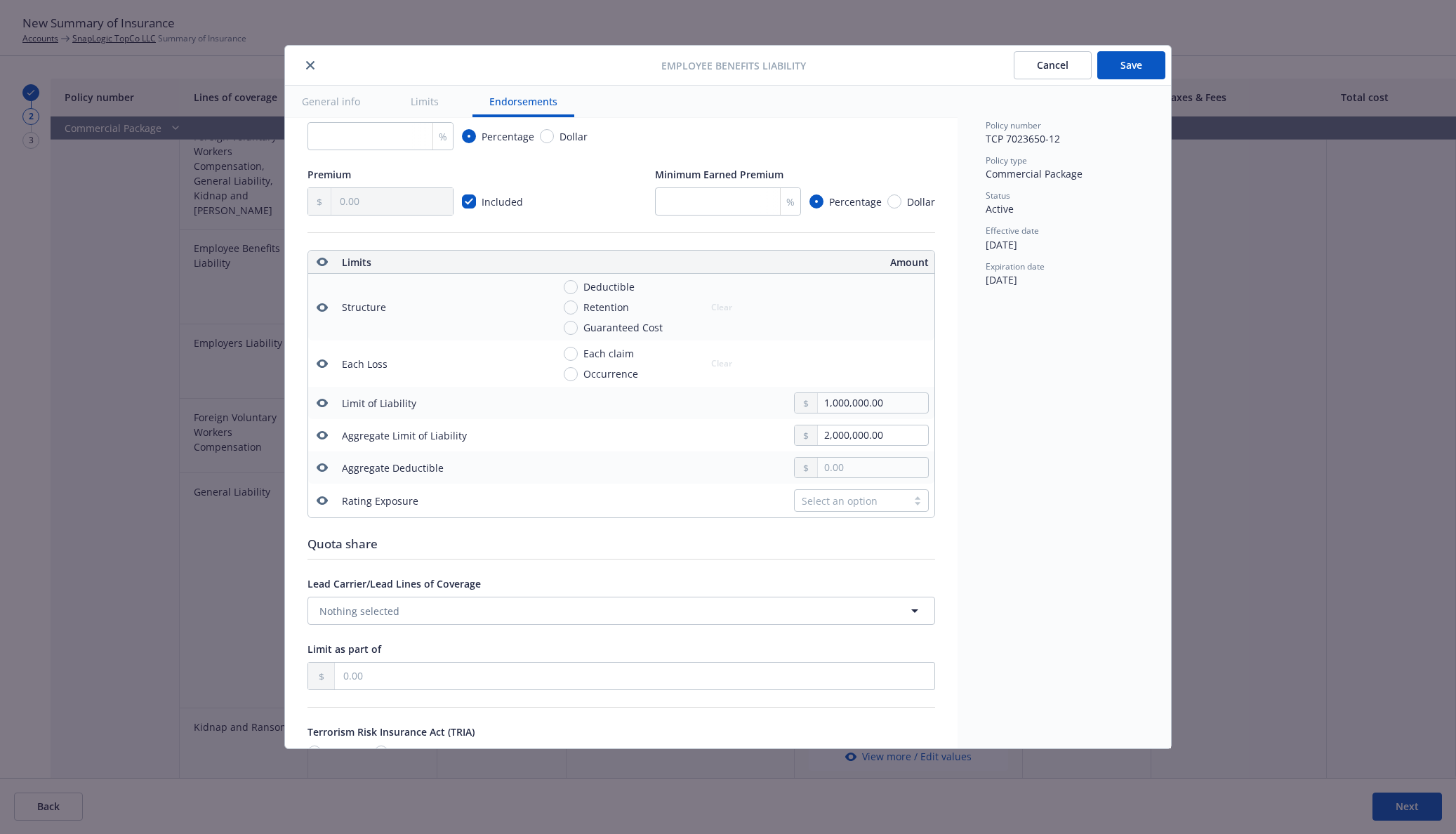
type textarea "x"
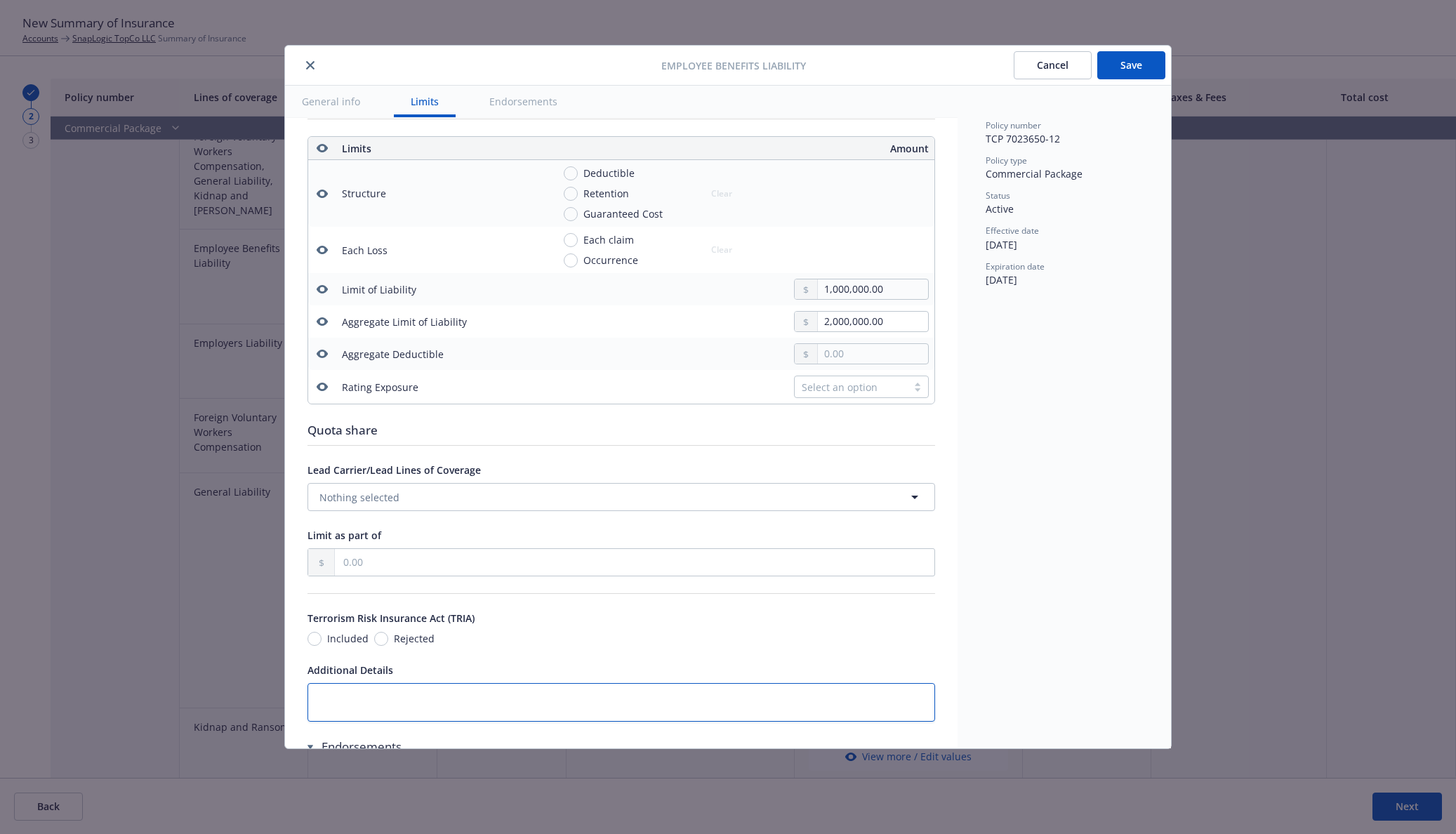
scroll to position [0, 0]
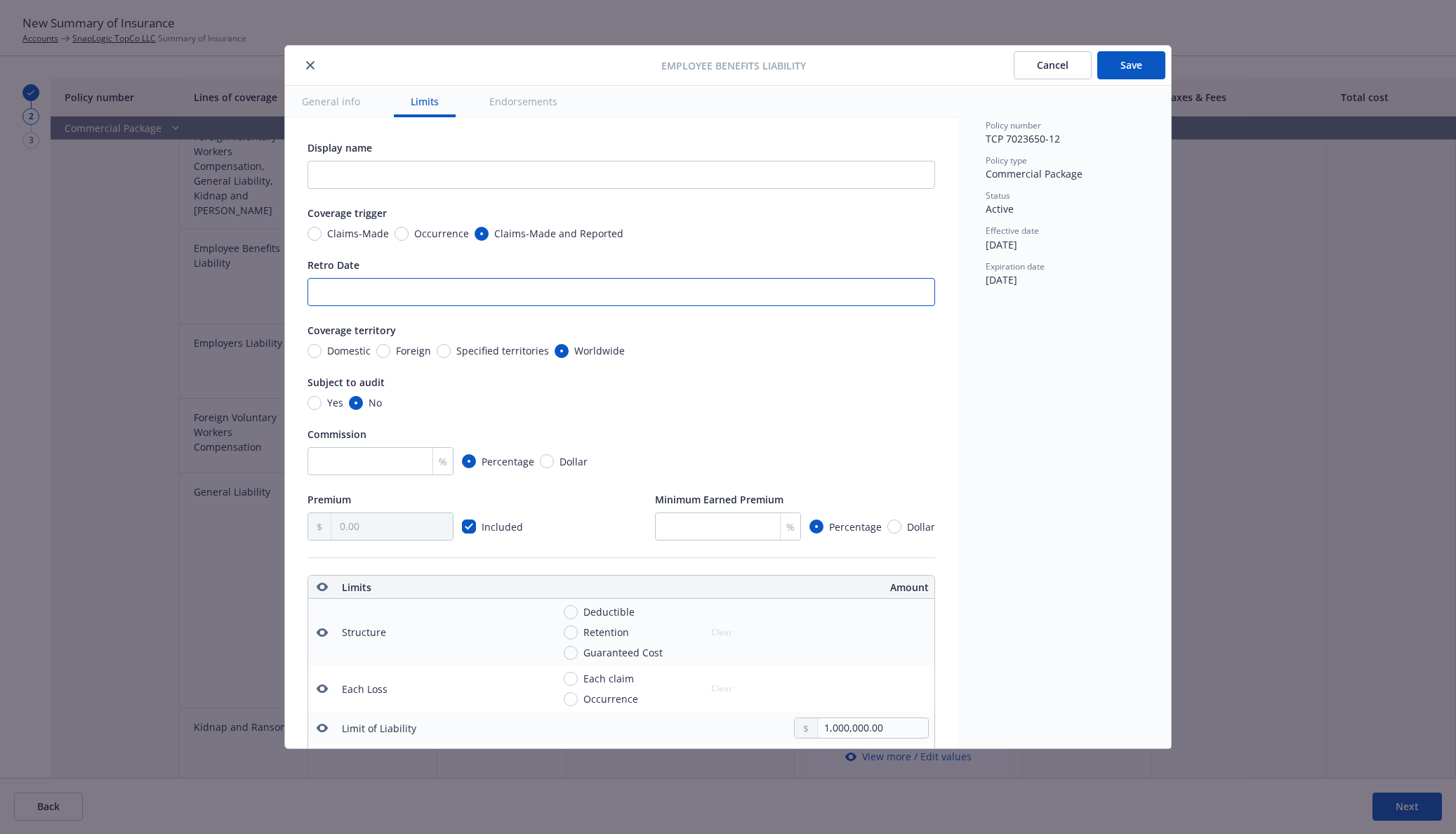
click at [427, 296] on input "Retro Date" at bounding box center [621, 292] width 628 height 28
paste input "Retroactive Date 09/01/2018"
drag, startPoint x: 393, startPoint y: 290, endPoint x: 272, endPoint y: 286, distance: 121.1
click at [272, 286] on div "Employee Benefits Liability Cancel Save General info Limits Endorsements Displa…" at bounding box center [728, 417] width 1456 height 834
type input "09/01/2018"
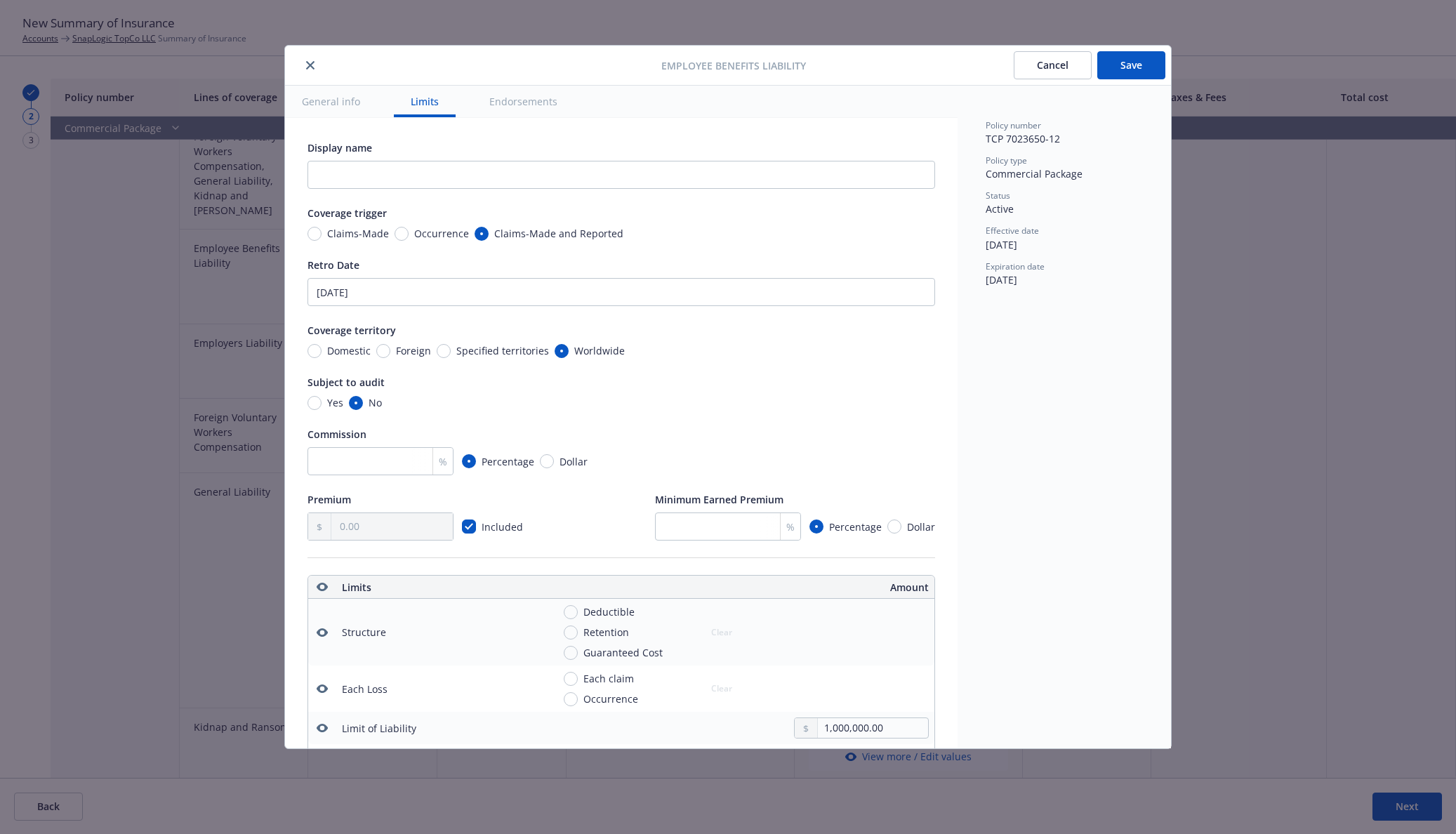
click at [1116, 62] on button "Save" at bounding box center [1131, 66] width 68 height 28
